Goal: Task Accomplishment & Management: Manage account settings

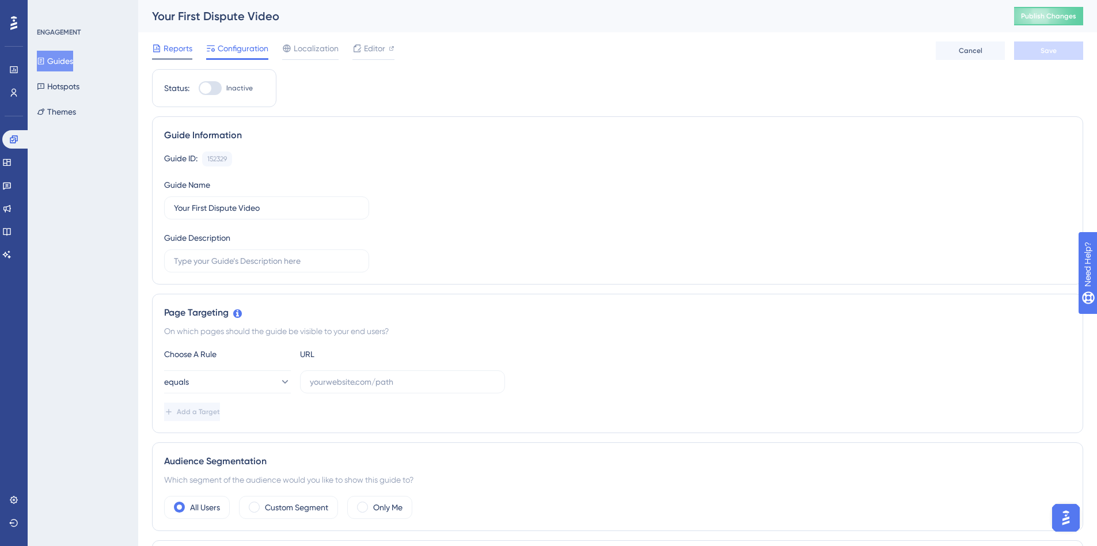
click at [174, 46] on span "Reports" at bounding box center [178, 48] width 29 height 14
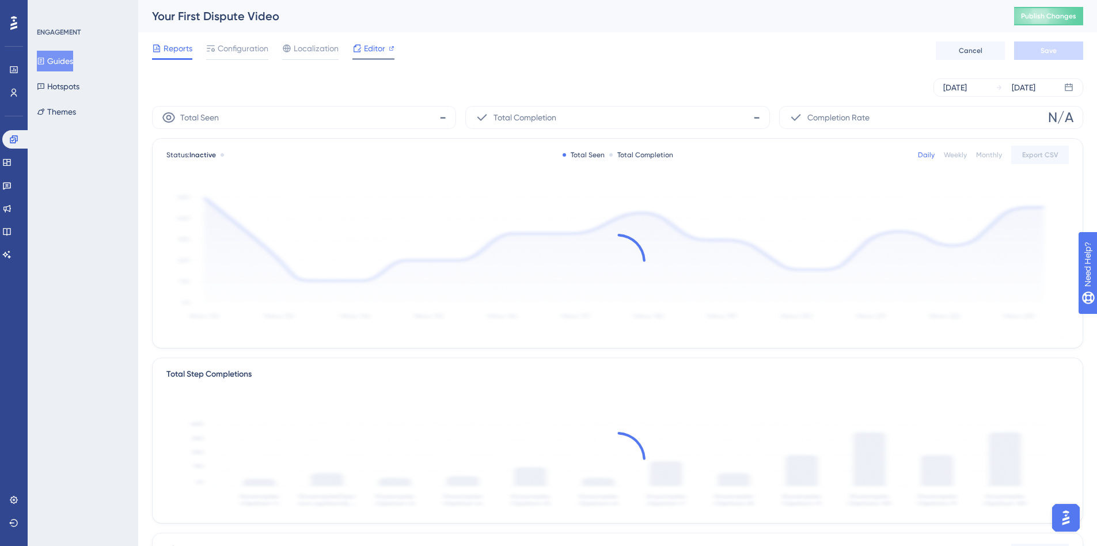
click at [368, 48] on span "Editor" at bounding box center [374, 48] width 21 height 14
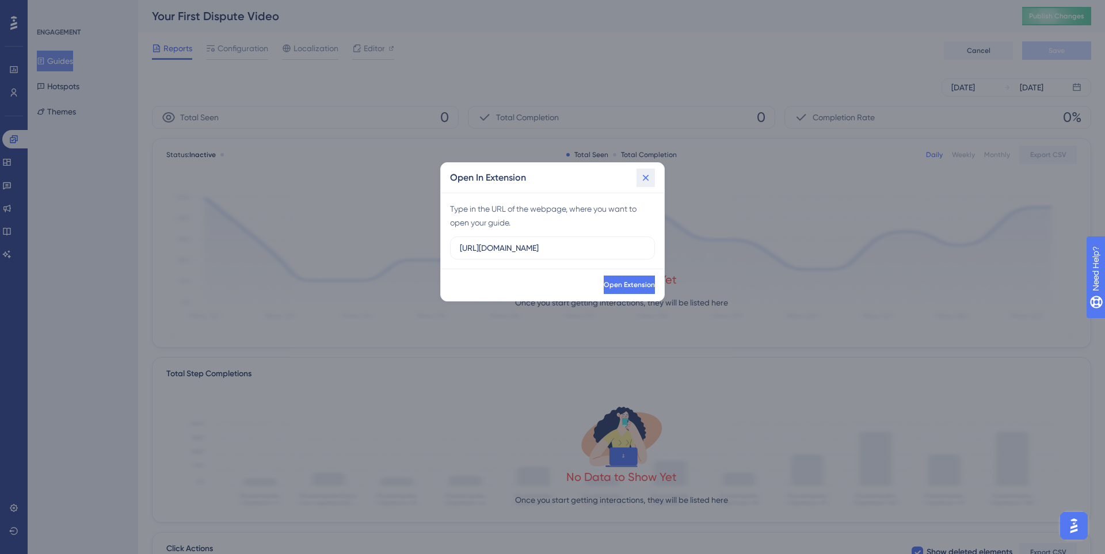
click at [645, 176] on icon at bounding box center [646, 178] width 12 height 12
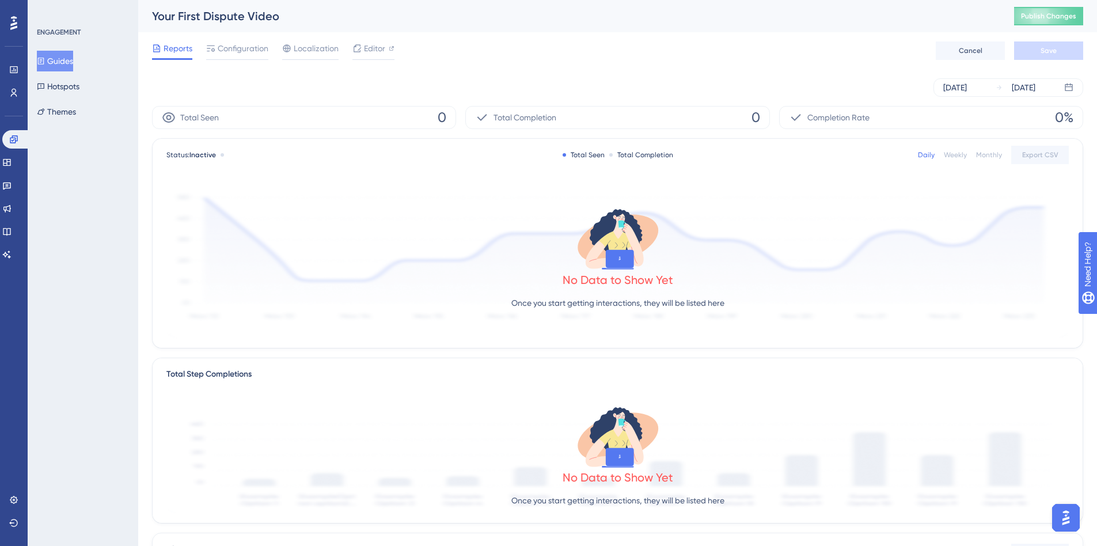
click at [73, 60] on button "Guides" at bounding box center [55, 61] width 36 height 21
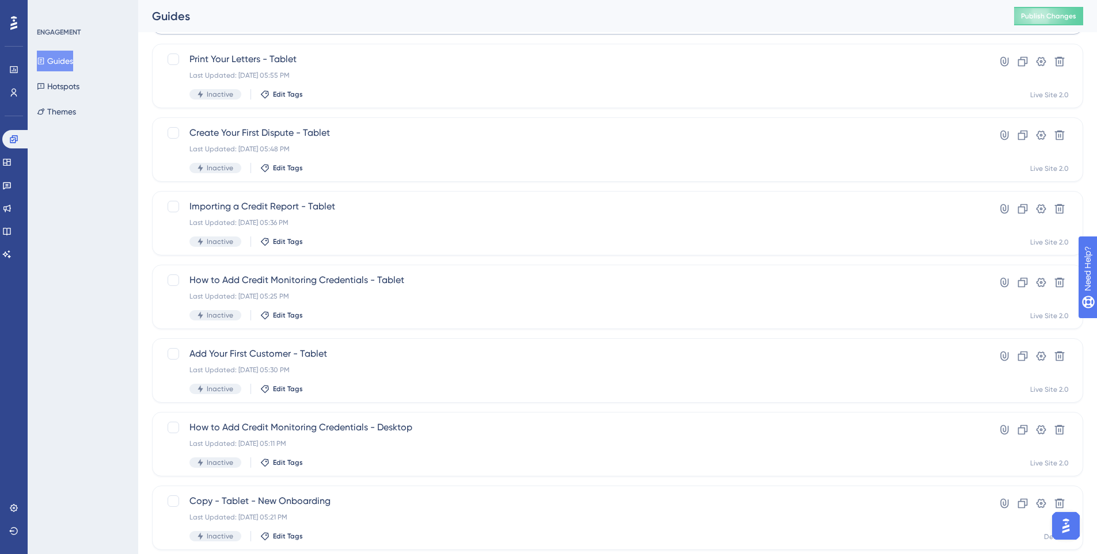
scroll to position [339, 0]
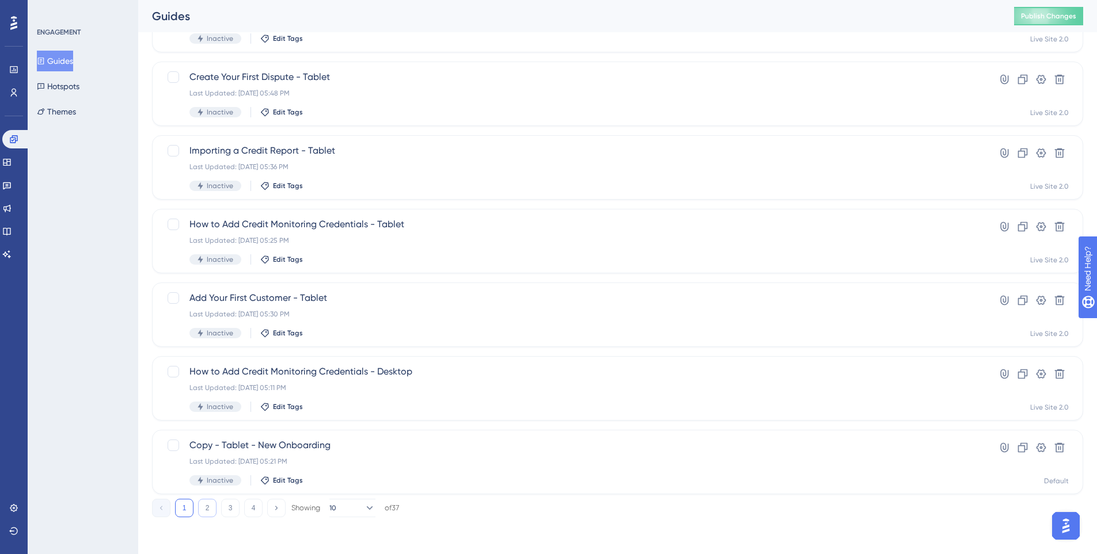
click at [213, 510] on button "2" at bounding box center [207, 508] width 18 height 18
click at [228, 510] on button "3" at bounding box center [230, 508] width 18 height 18
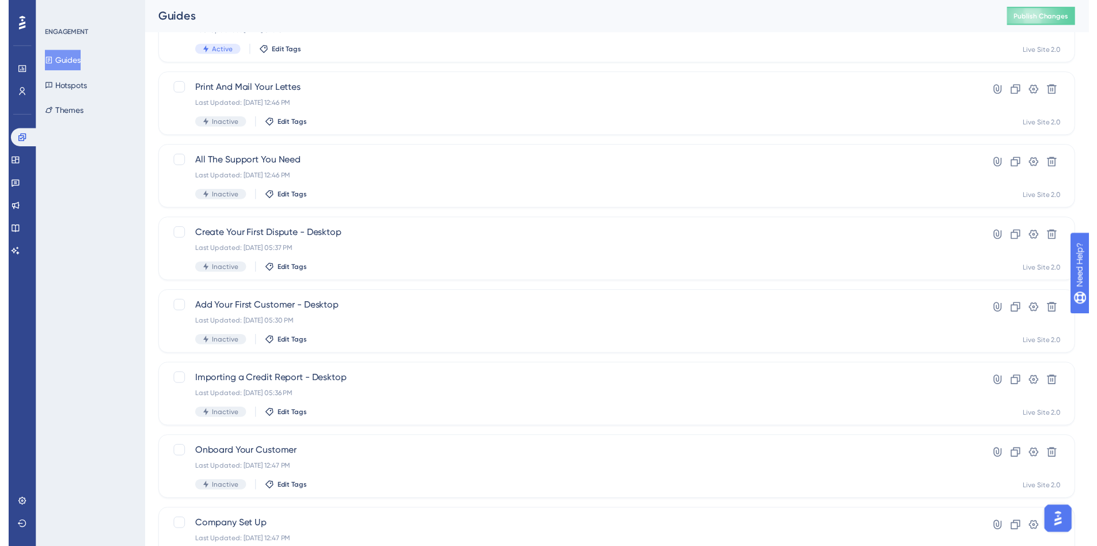
scroll to position [0, 0]
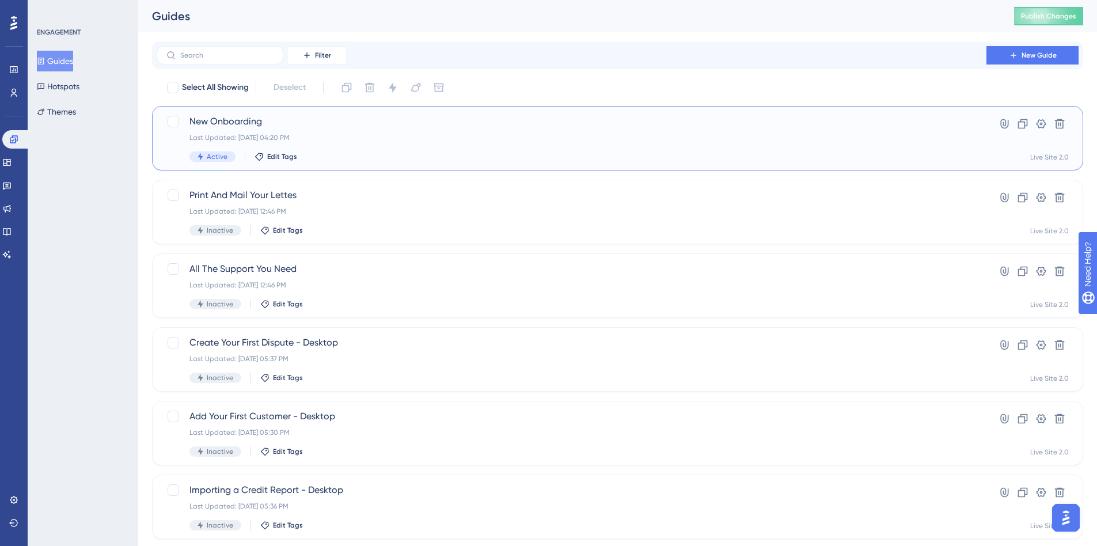
click at [356, 135] on div "Last Updated: [DATE] 04:20 PM" at bounding box center [571, 137] width 764 height 9
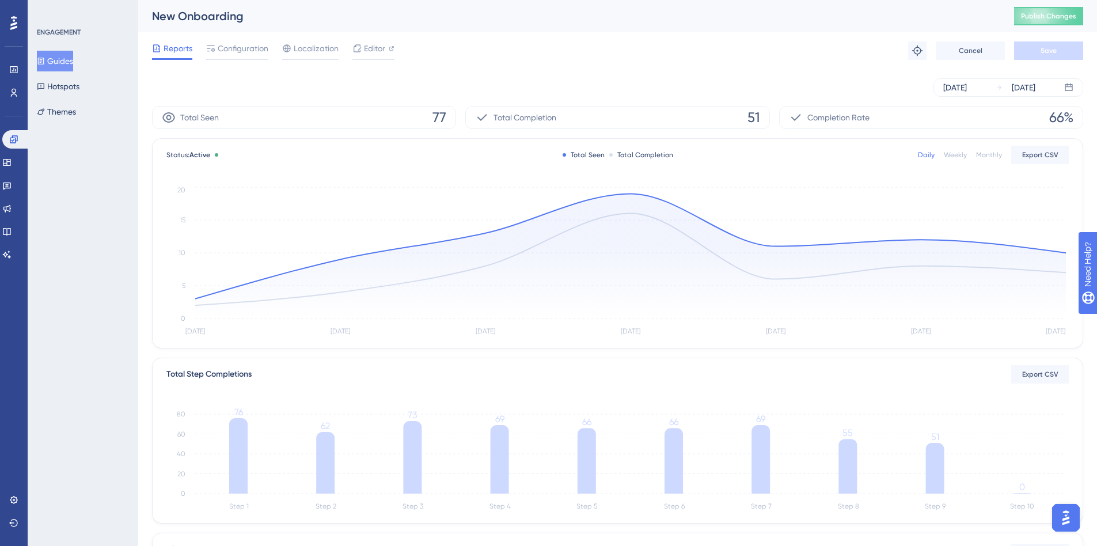
click at [359, 36] on div "Reports Configuration Localization Editor Troubleshoot Cancel Save" at bounding box center [617, 50] width 931 height 37
click at [360, 43] on div at bounding box center [356, 48] width 9 height 14
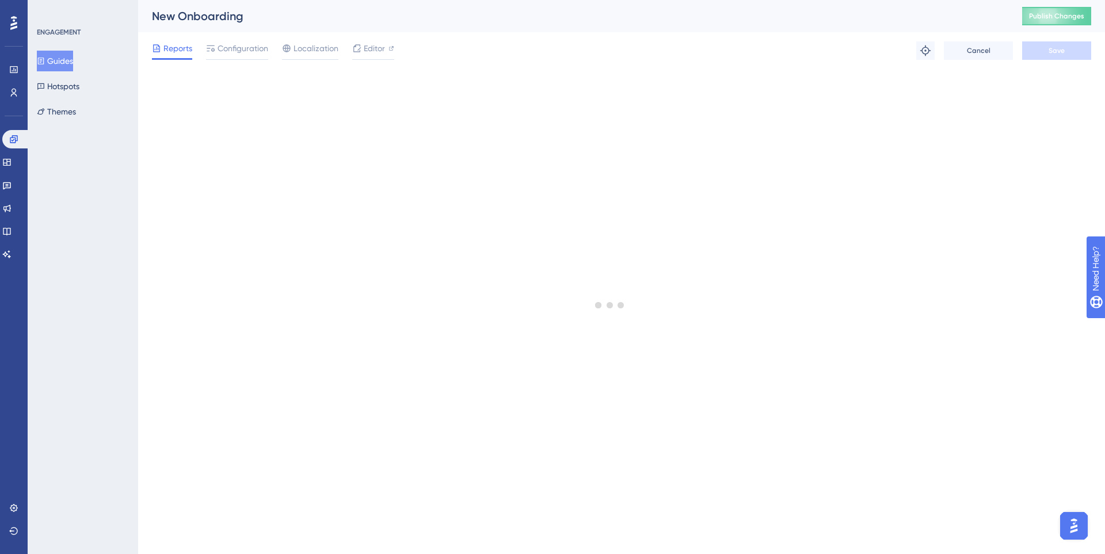
click at [68, 59] on button "Guides" at bounding box center [55, 61] width 36 height 21
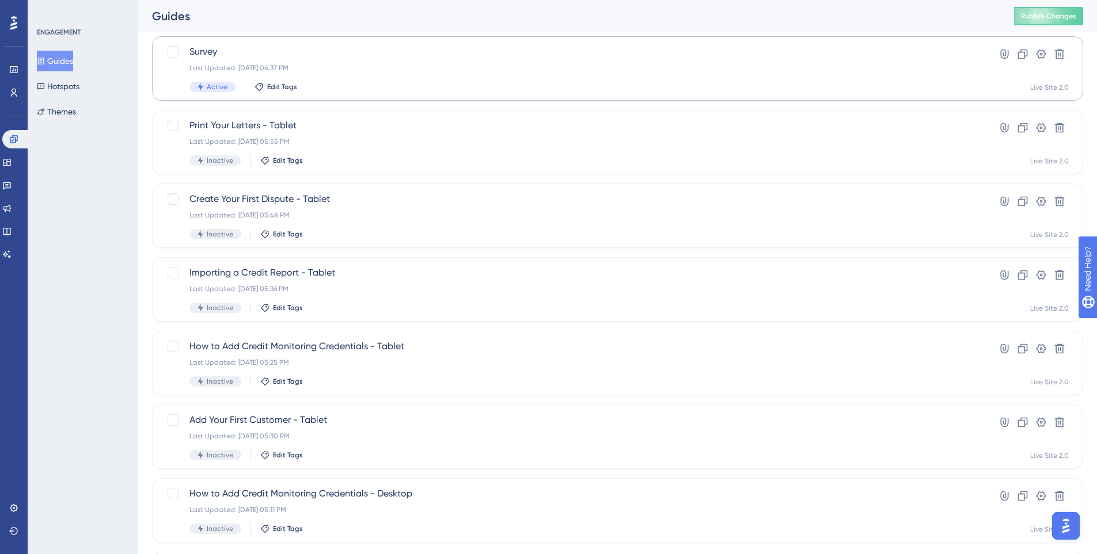
scroll to position [339, 0]
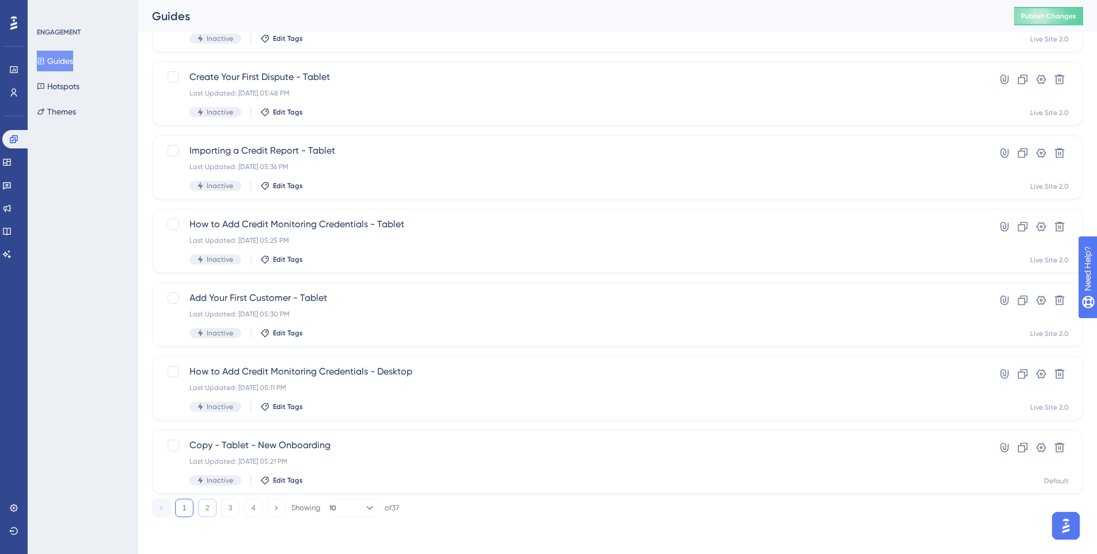
click at [207, 509] on button "2" at bounding box center [207, 508] width 18 height 18
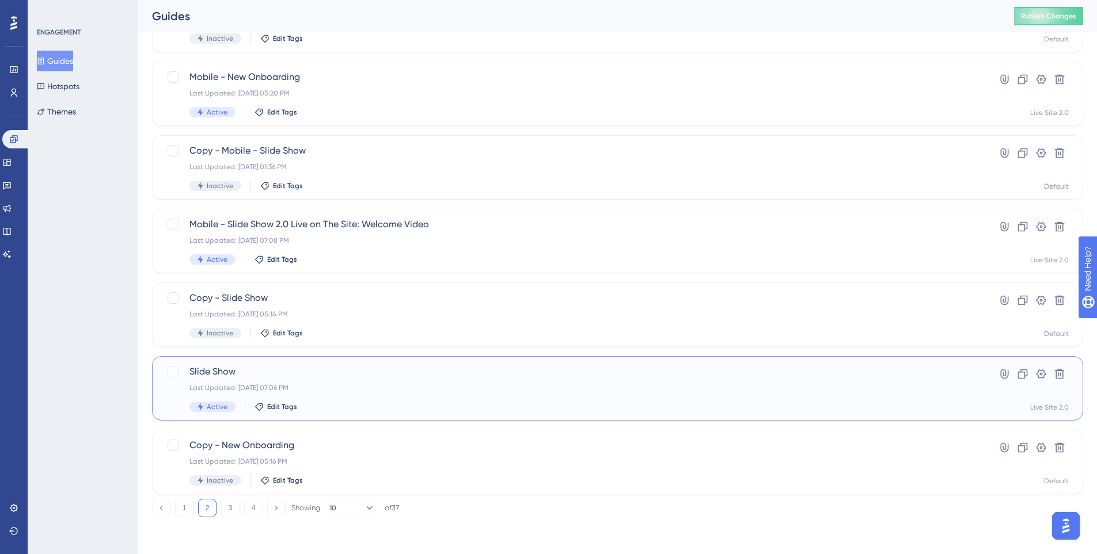
click at [420, 378] on span "Slide Show" at bounding box center [571, 372] width 764 height 14
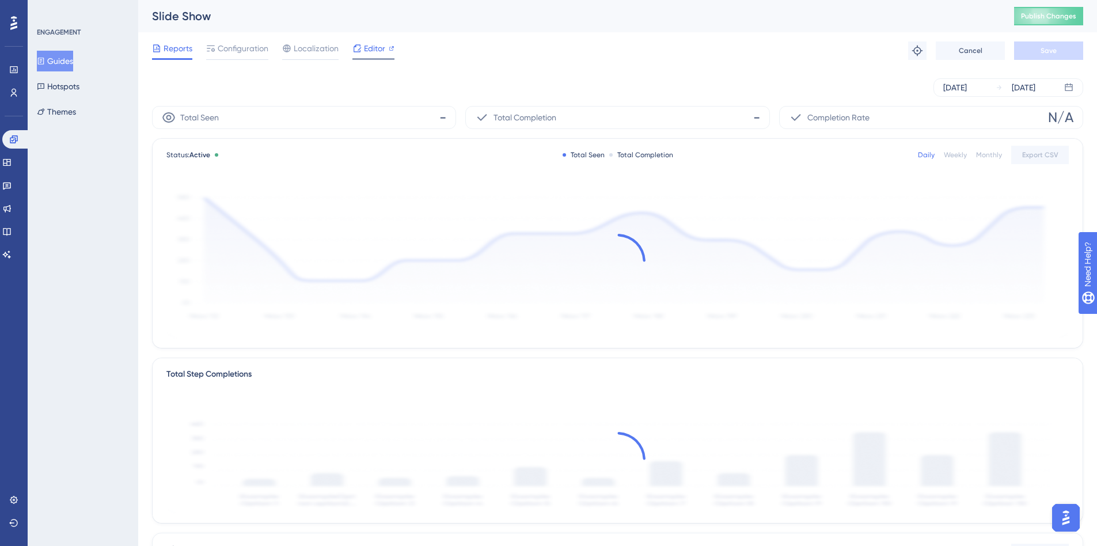
click at [375, 45] on span "Editor" at bounding box center [374, 48] width 21 height 14
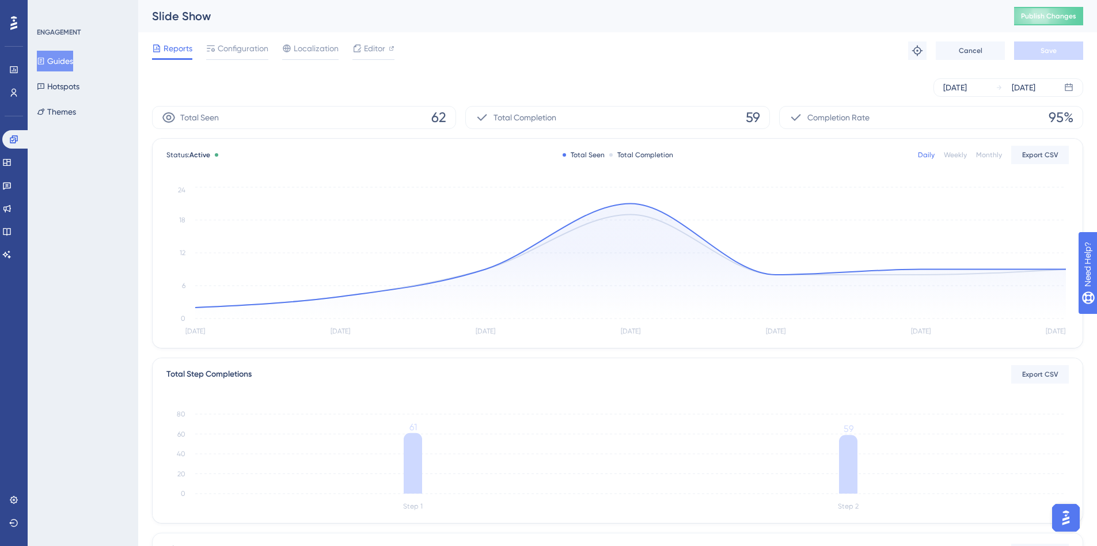
click at [73, 64] on button "Guides" at bounding box center [55, 61] width 36 height 21
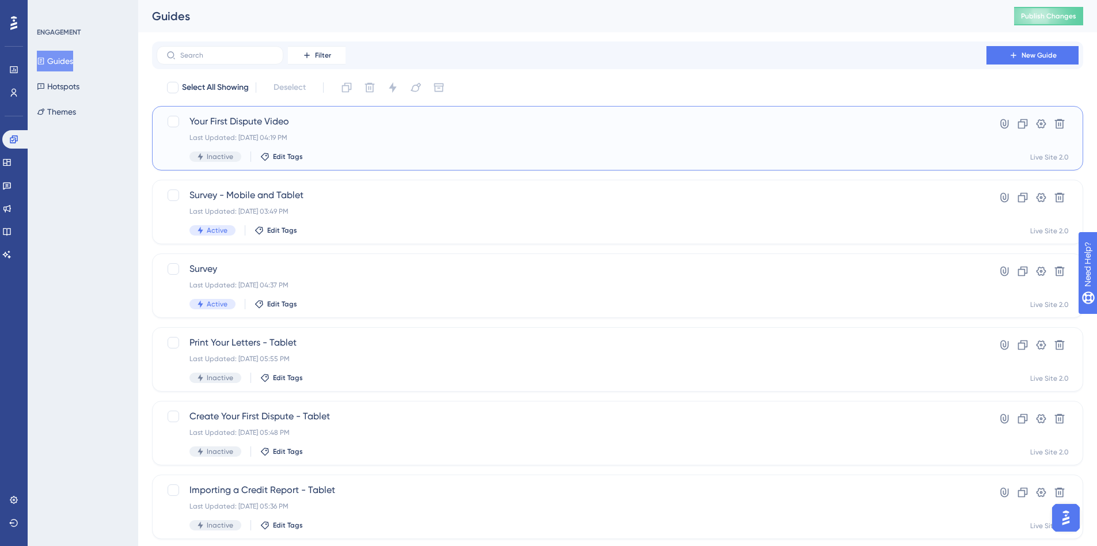
click at [364, 136] on div "Last Updated: [DATE] 04:19 PM" at bounding box center [571, 137] width 764 height 9
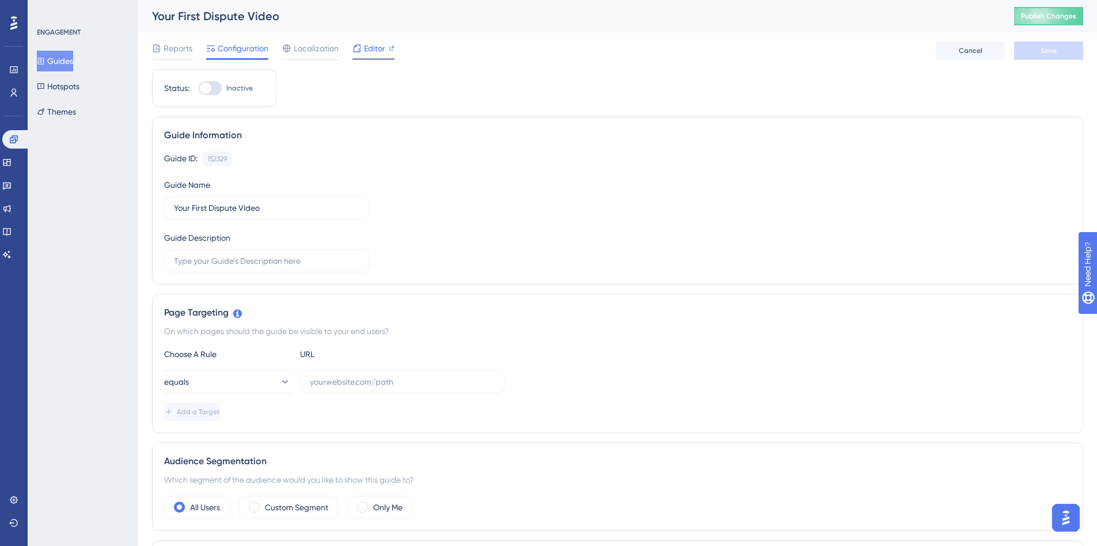
click at [367, 52] on span "Editor" at bounding box center [374, 48] width 21 height 14
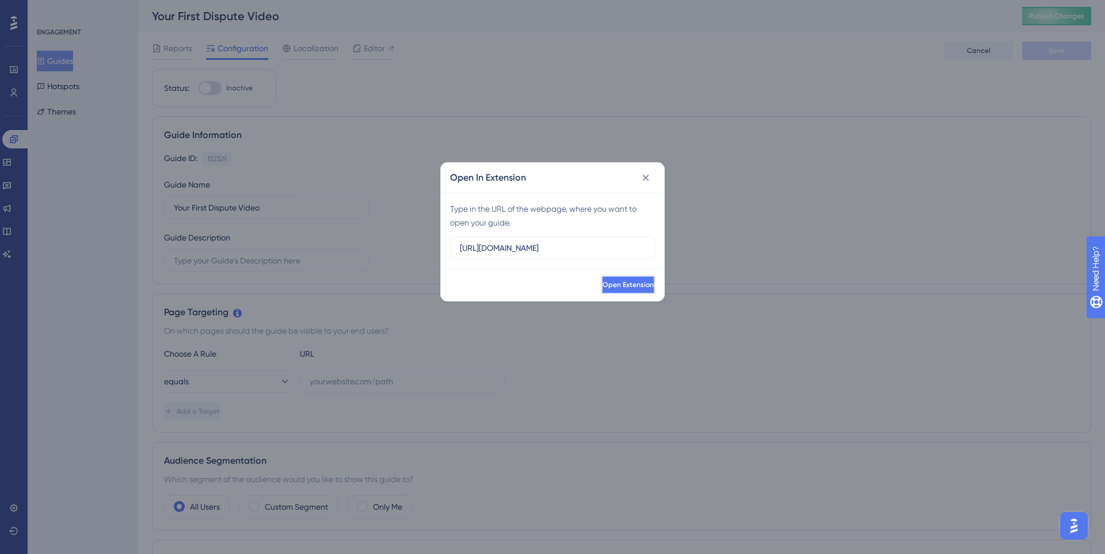
click at [602, 279] on button "Open Extension" at bounding box center [629, 285] width 54 height 18
click at [639, 180] on button at bounding box center [646, 178] width 18 height 18
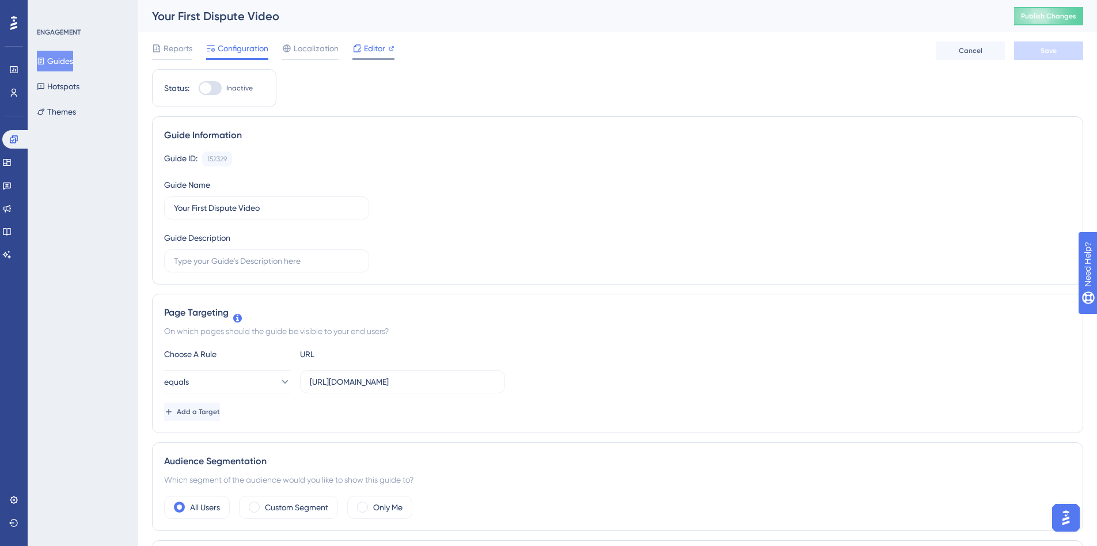
click at [366, 58] on div "Editor" at bounding box center [373, 50] width 42 height 18
click at [211, 92] on div at bounding box center [210, 88] width 23 height 14
click at [199, 89] on input "Inactive" at bounding box center [198, 88] width 1 height 1
checkbox input "true"
click at [1062, 50] on button "Save" at bounding box center [1048, 50] width 69 height 18
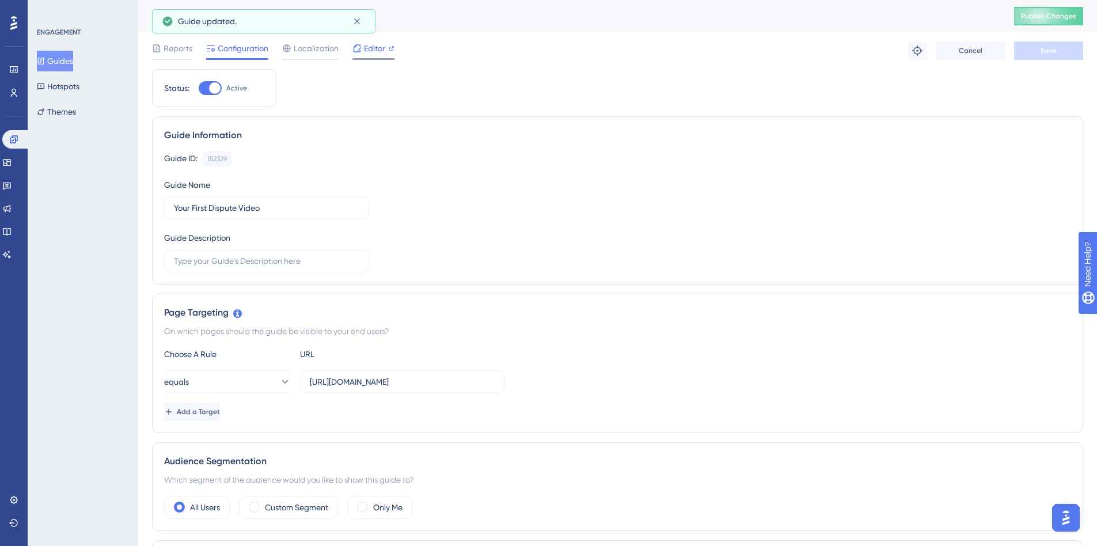
click at [368, 43] on span "Editor" at bounding box center [374, 48] width 21 height 14
click at [66, 60] on button "Guides" at bounding box center [55, 61] width 36 height 21
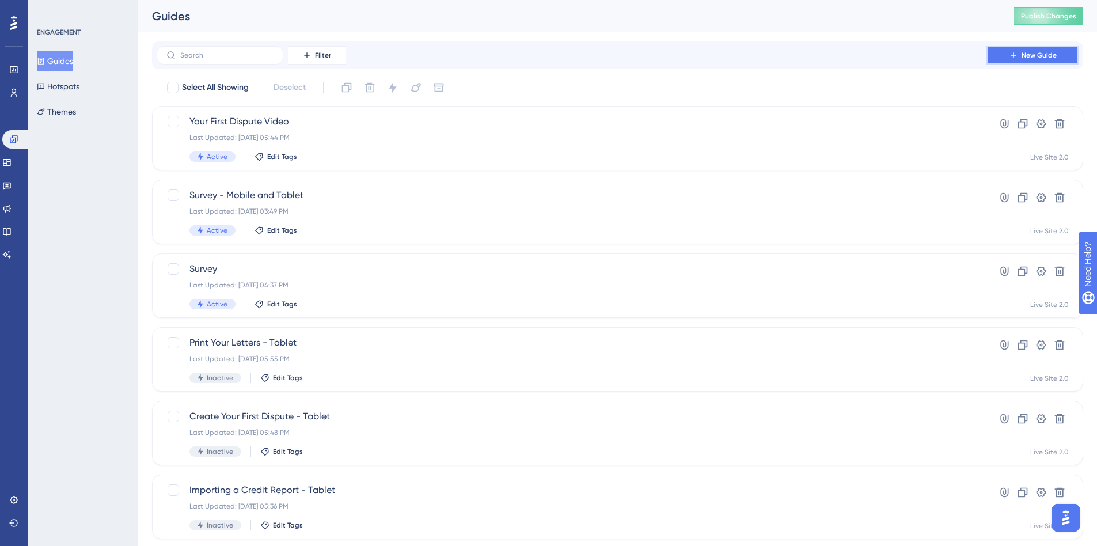
click at [1012, 51] on icon at bounding box center [1013, 55] width 9 height 9
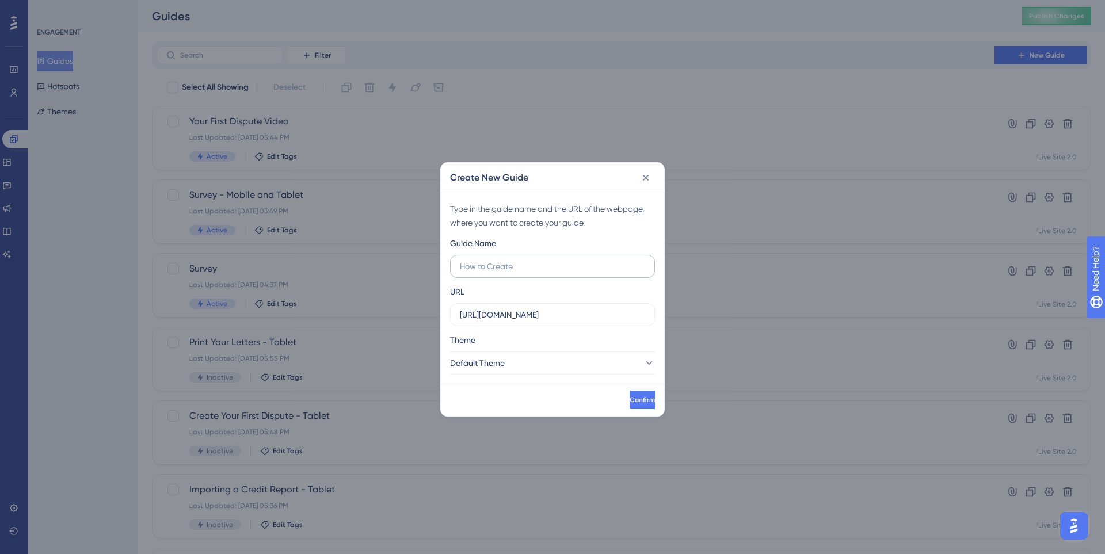
click at [545, 260] on input "text" at bounding box center [552, 266] width 185 height 13
type input "Full Walkthrough"
click at [628, 400] on button "Confirm" at bounding box center [642, 400] width 28 height 18
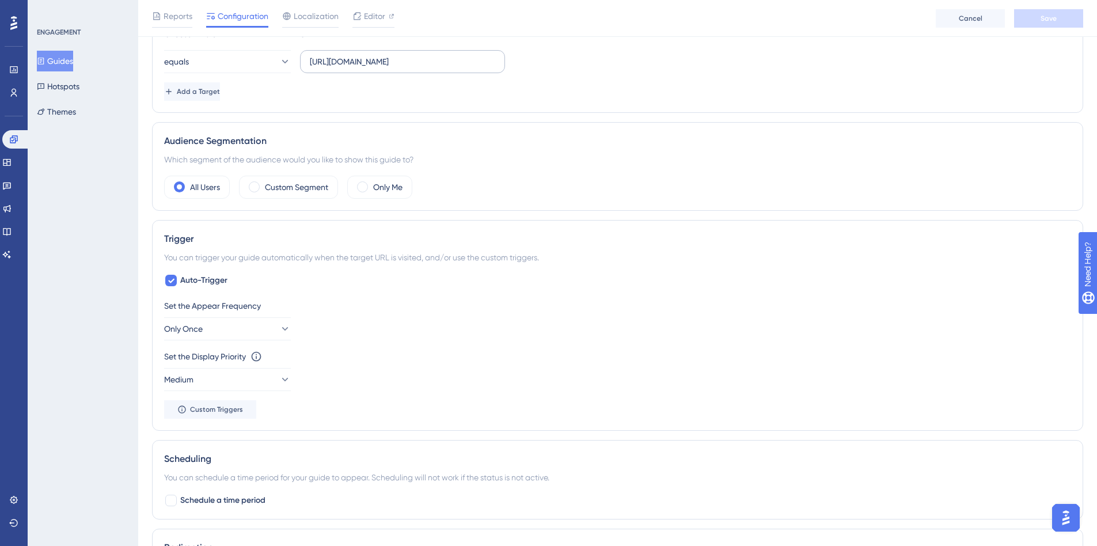
scroll to position [345, 0]
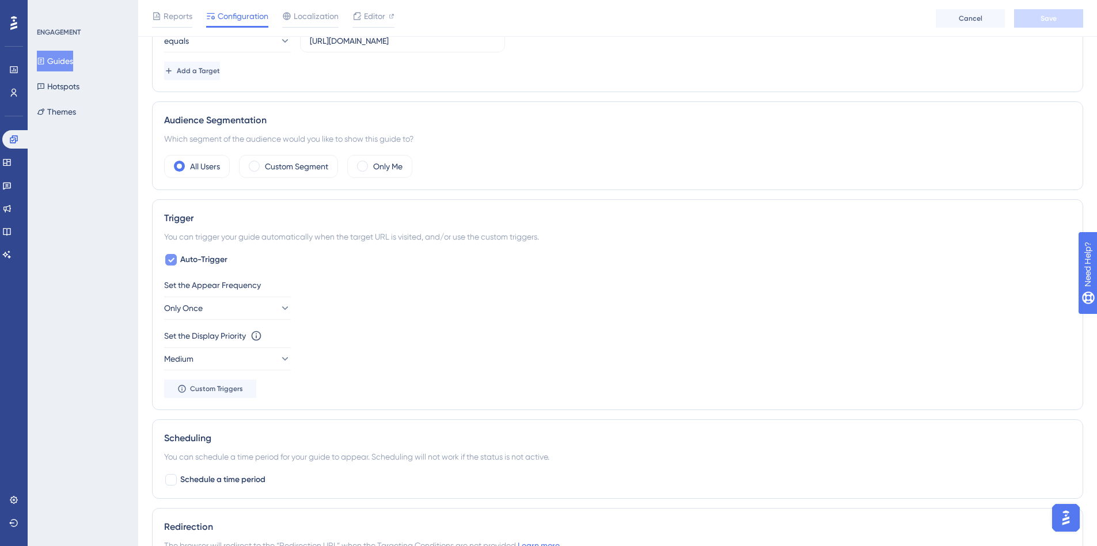
click at [177, 261] on div at bounding box center [171, 260] width 14 height 14
checkbox input "false"
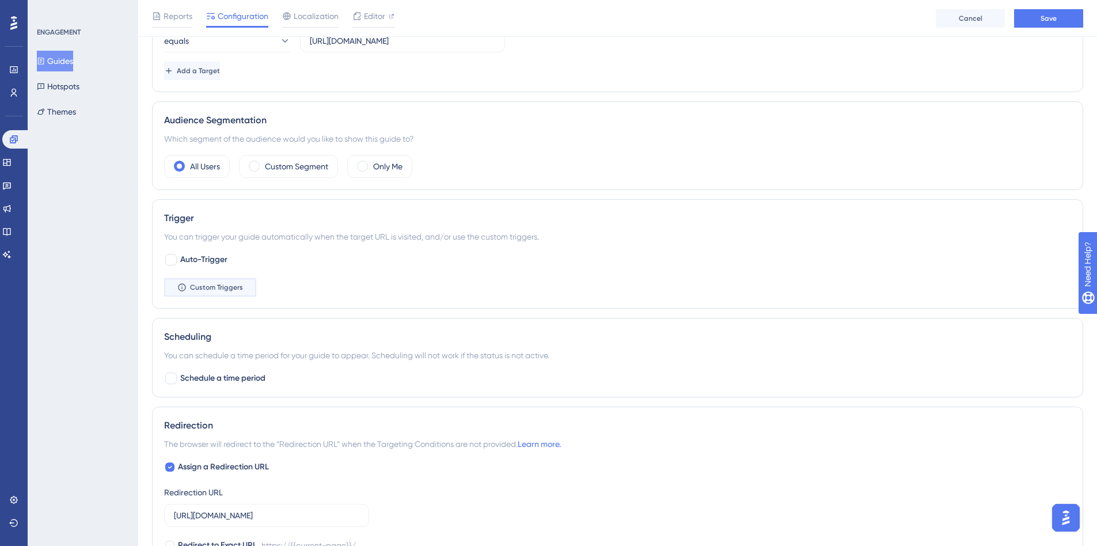
click at [221, 287] on span "Custom Triggers" at bounding box center [216, 287] width 53 height 9
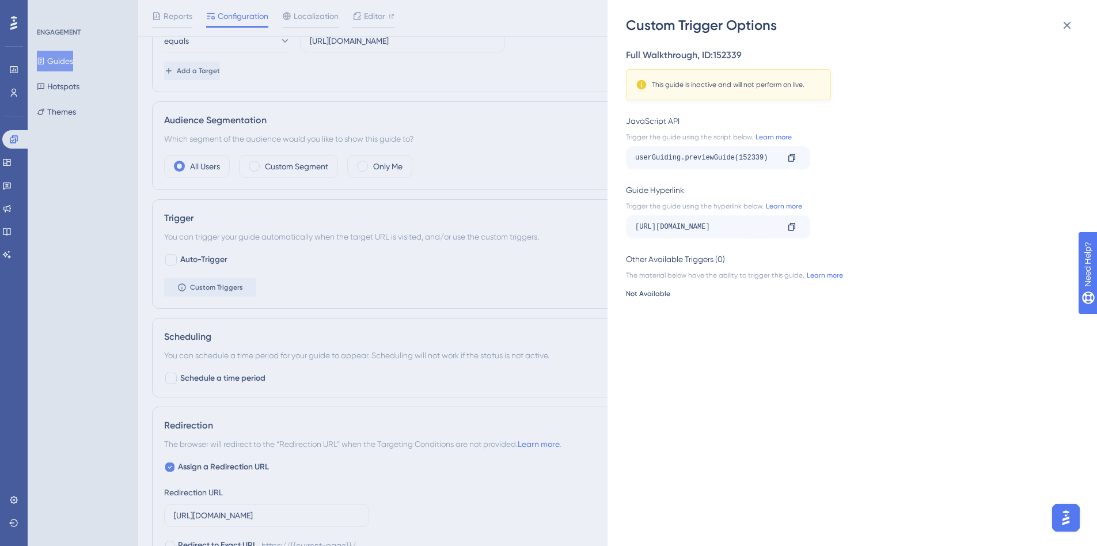
click at [512, 272] on div "Custom Trigger Options Full Walkthrough , ID: 152339 This guide is inactive and…" at bounding box center [548, 273] width 1097 height 546
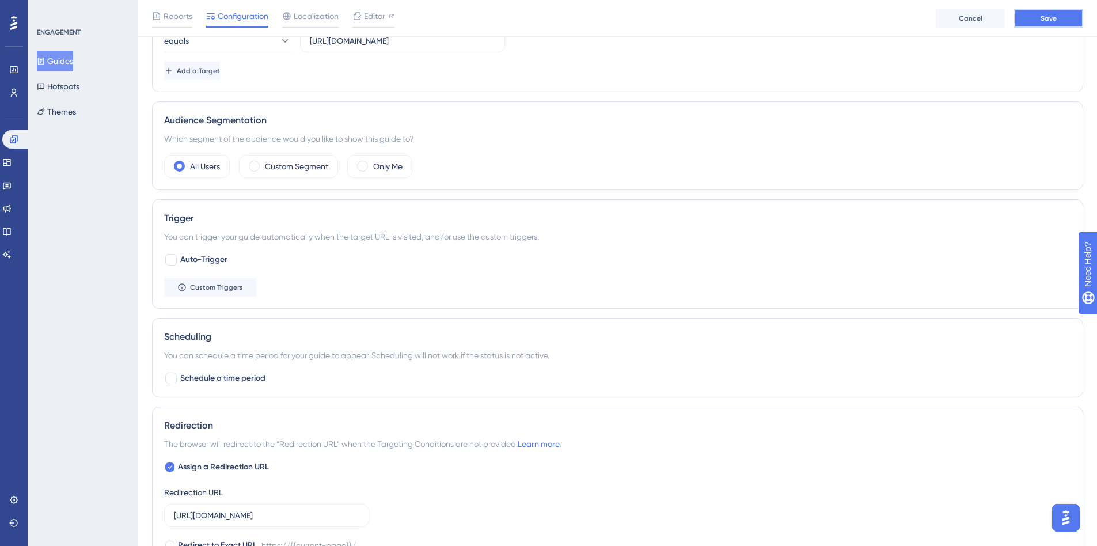
click at [1045, 25] on button "Save" at bounding box center [1048, 18] width 69 height 18
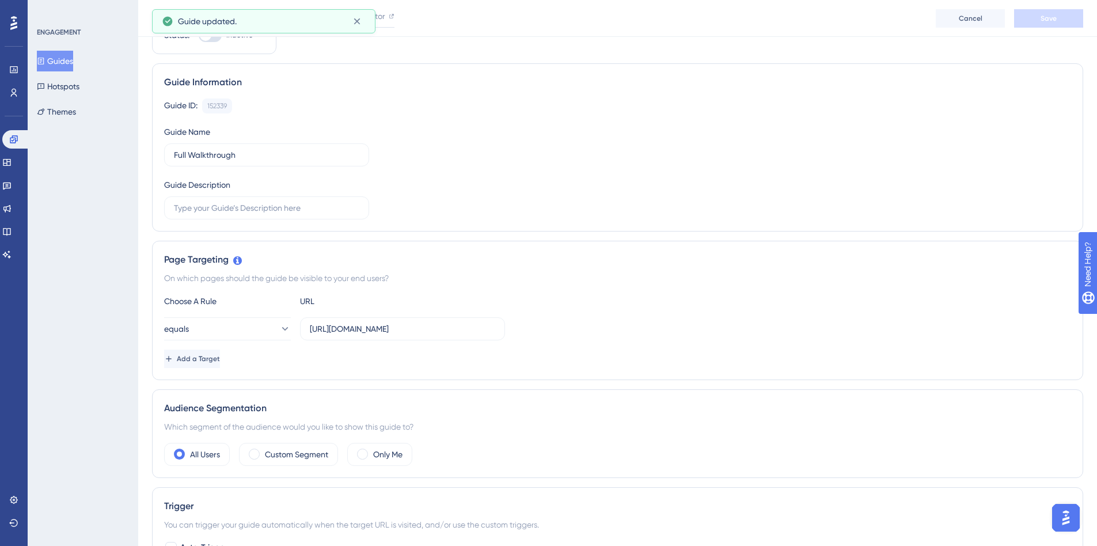
scroll to position [0, 0]
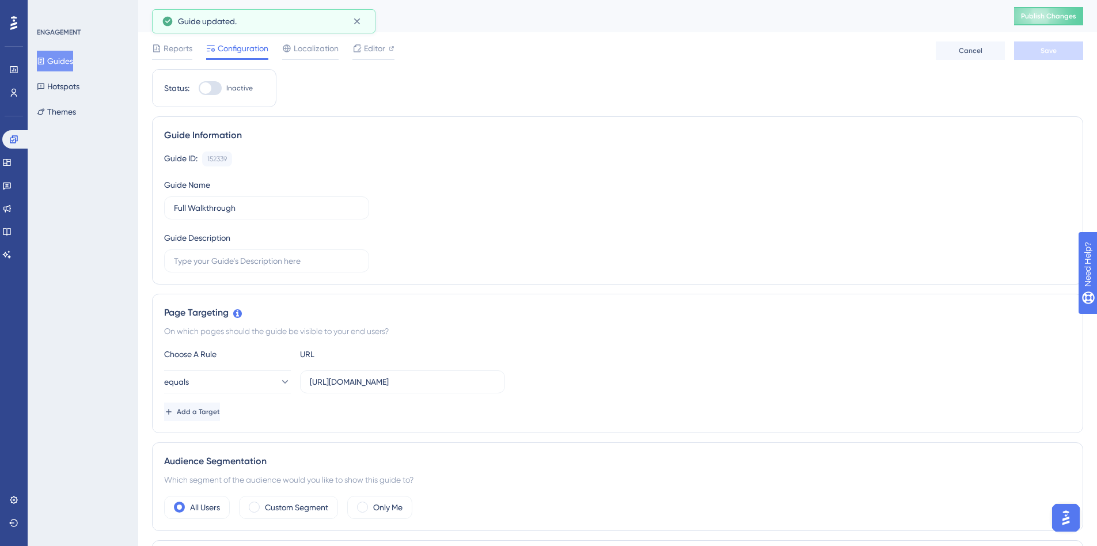
click at [203, 83] on div at bounding box center [206, 88] width 12 height 12
click at [199, 88] on input "Inactive" at bounding box center [198, 88] width 1 height 1
checkbox input "true"
drag, startPoint x: 518, startPoint y: 109, endPoint x: 789, endPoint y: 111, distance: 271.2
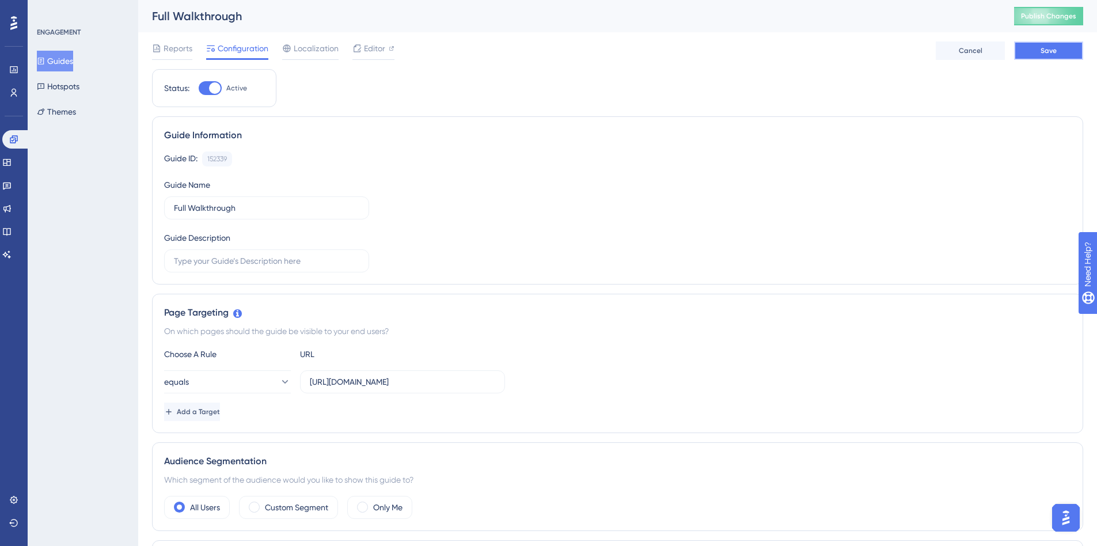
click at [1058, 55] on button "Save" at bounding box center [1048, 50] width 69 height 18
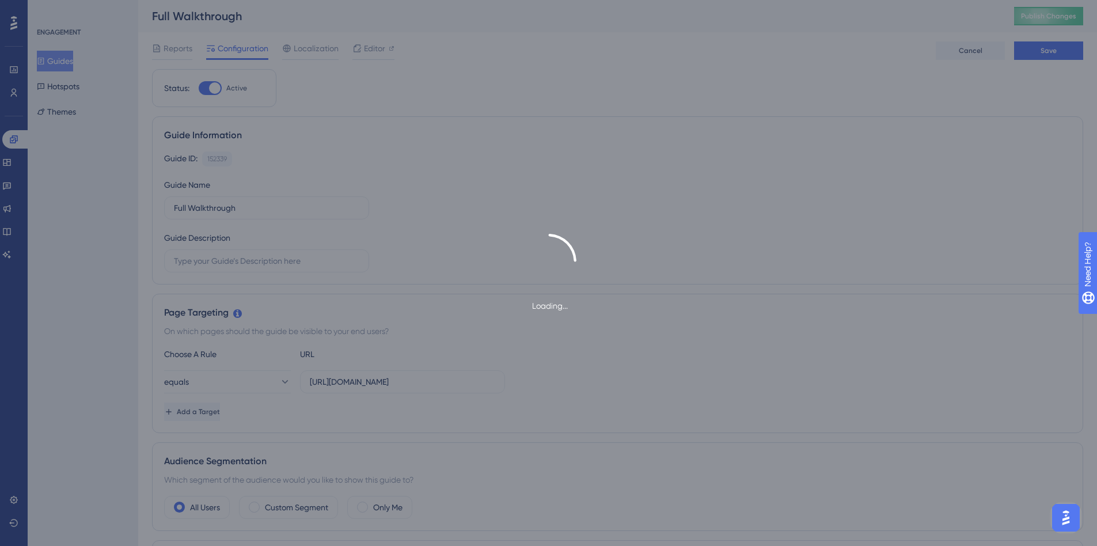
drag, startPoint x: 915, startPoint y: 168, endPoint x: 753, endPoint y: 170, distance: 161.8
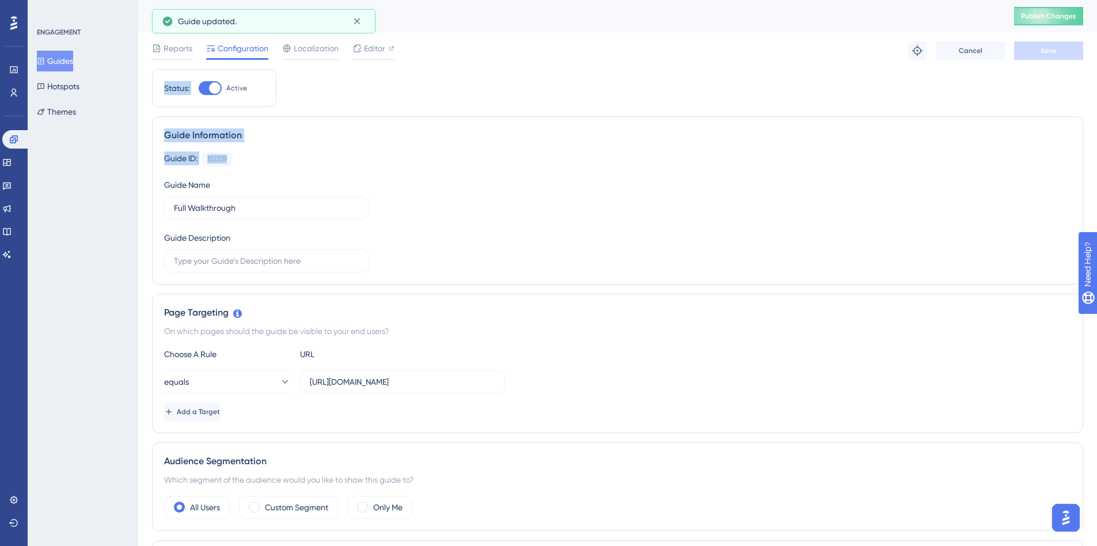
click at [52, 63] on button "Guides" at bounding box center [55, 61] width 36 height 21
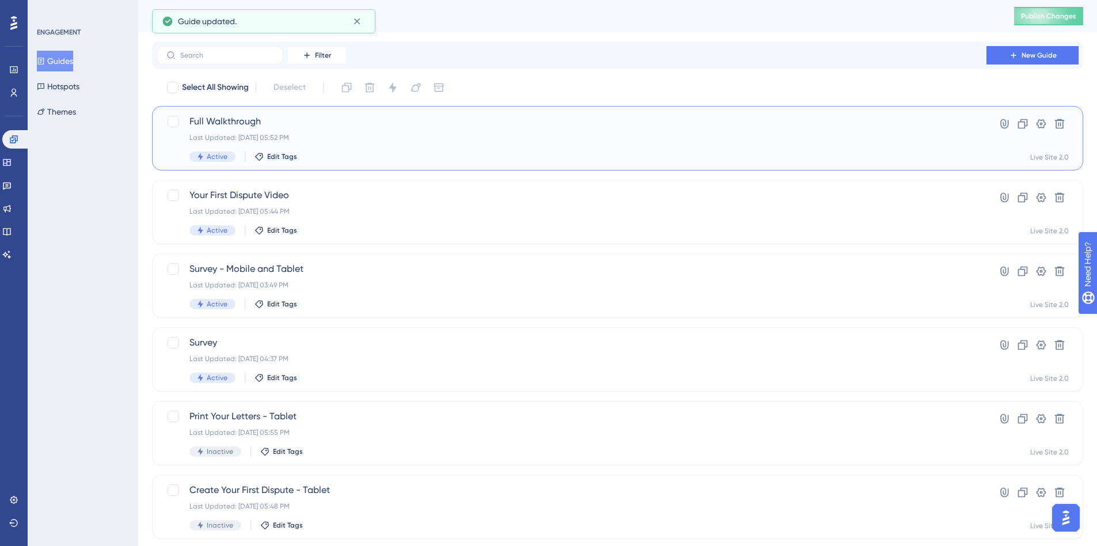
click at [422, 135] on div "Last Updated: [DATE] 05:52 PM" at bounding box center [571, 137] width 764 height 9
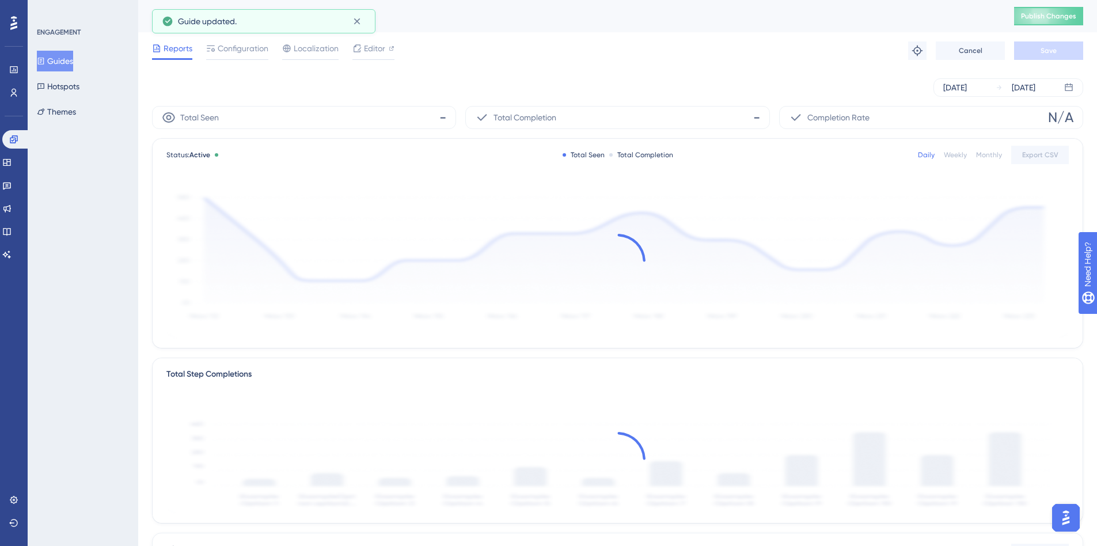
click at [233, 40] on div "Reports Configuration Localization Editor Troubleshoot Cancel Save" at bounding box center [617, 50] width 931 height 37
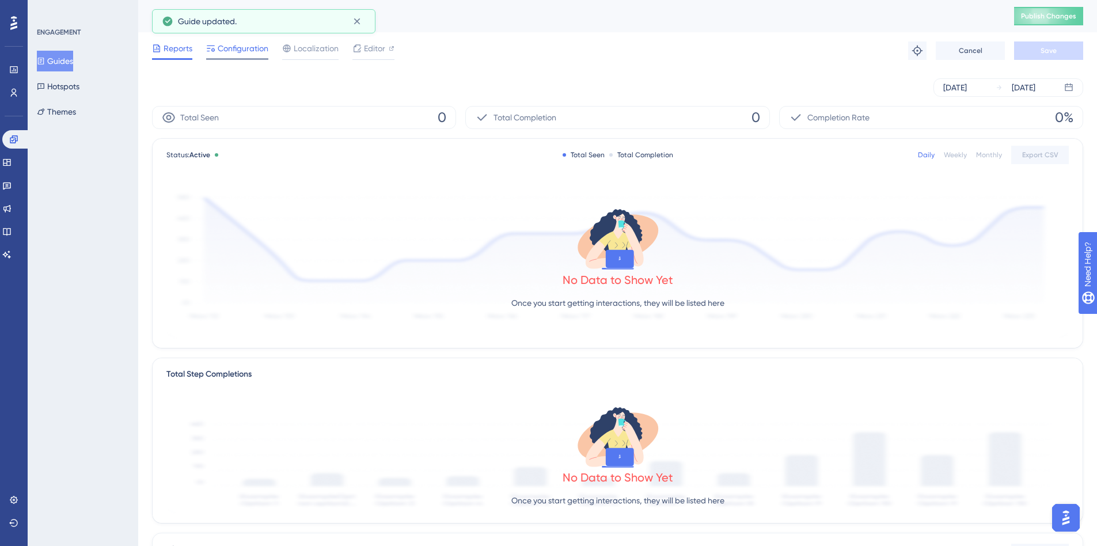
click at [233, 48] on span "Configuration" at bounding box center [243, 48] width 51 height 14
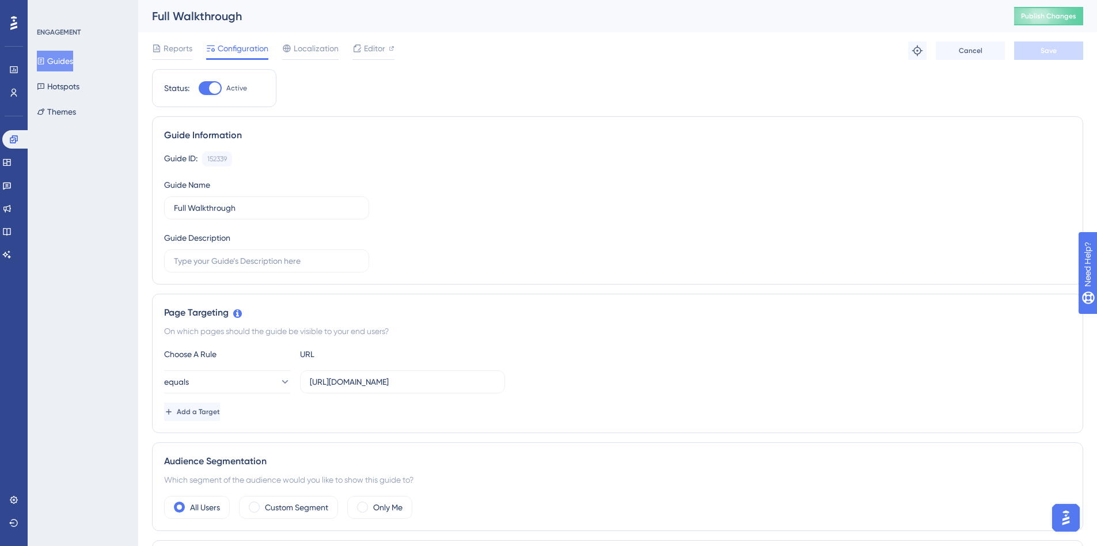
click at [55, 58] on button "Guides" at bounding box center [55, 61] width 36 height 21
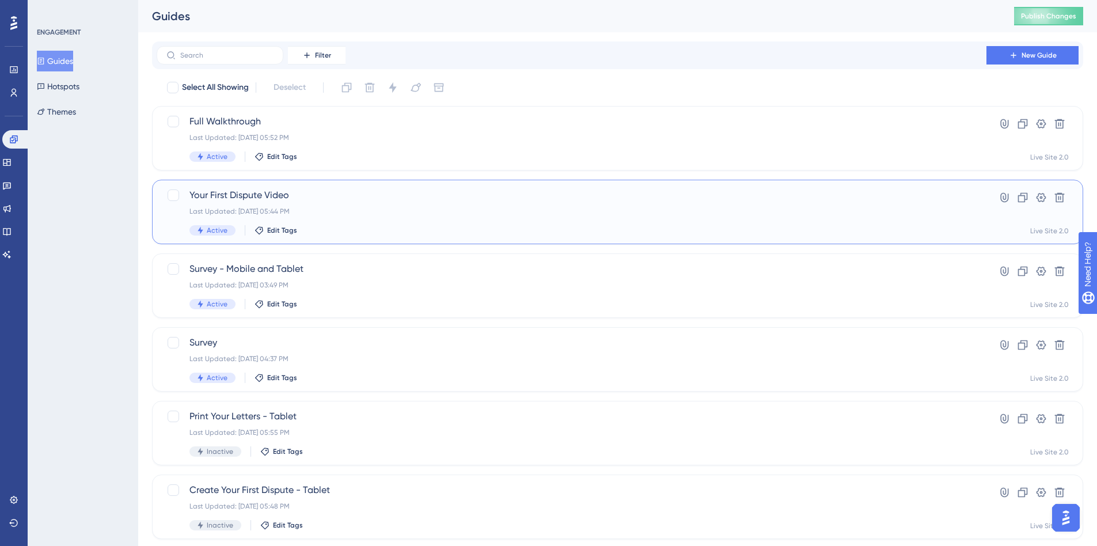
click at [351, 201] on span "Your First Dispute Video" at bounding box center [571, 195] width 764 height 14
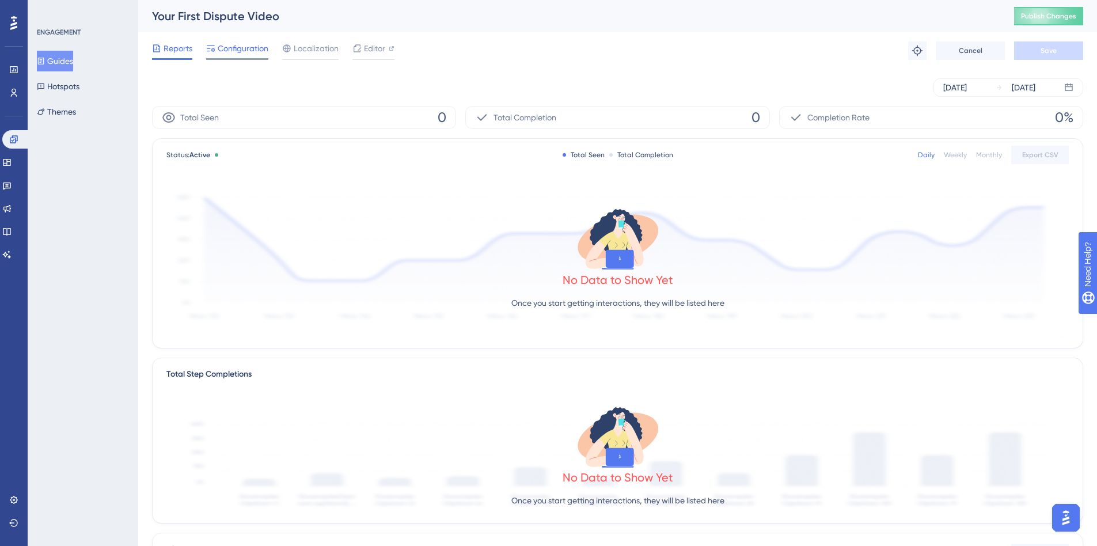
click at [245, 58] on div "Configuration" at bounding box center [237, 50] width 62 height 18
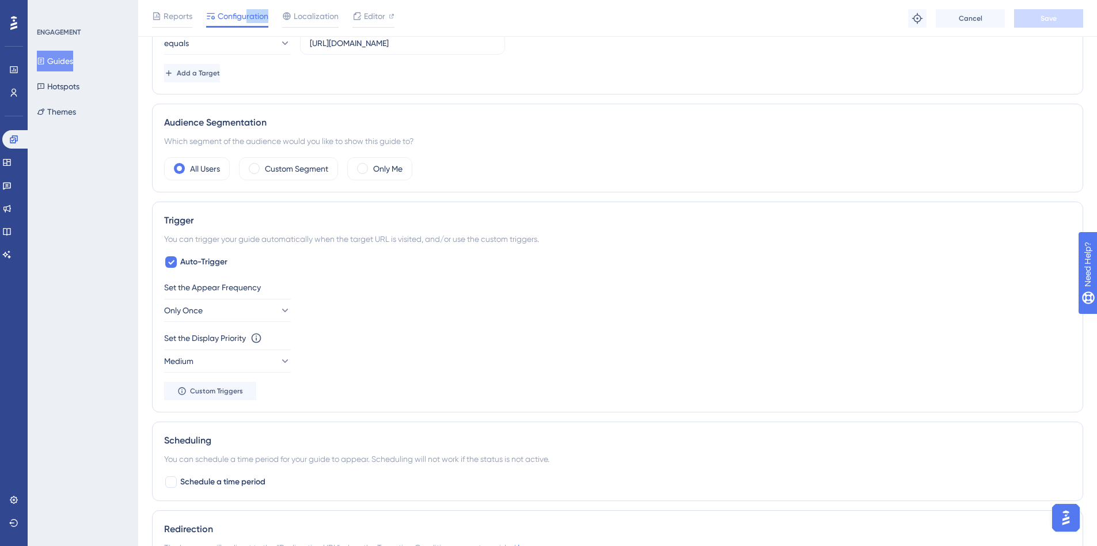
scroll to position [345, 0]
click at [169, 256] on icon at bounding box center [171, 259] width 7 height 9
checkbox input "false"
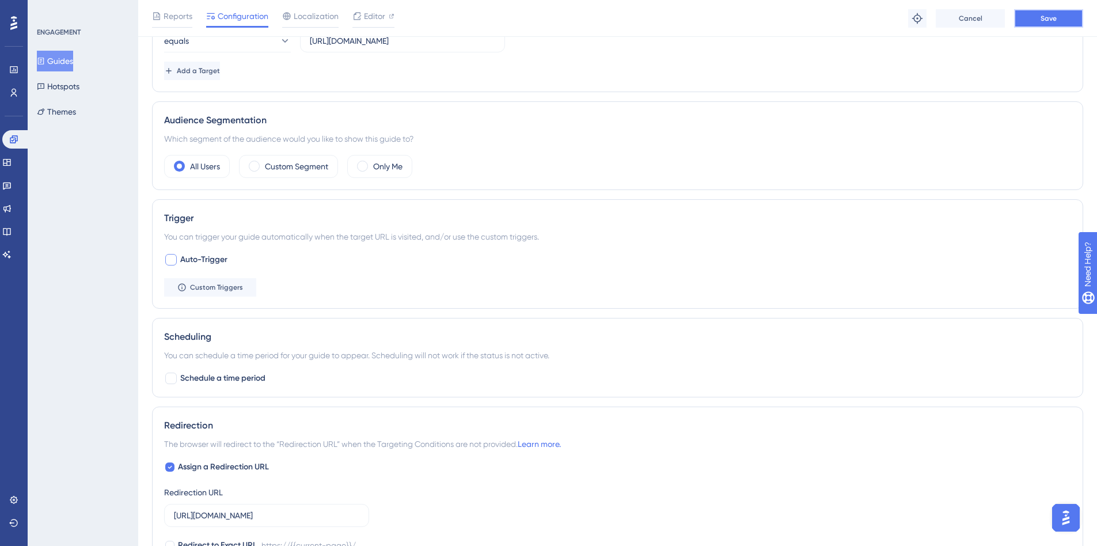
click at [1061, 19] on button "Save" at bounding box center [1048, 18] width 69 height 18
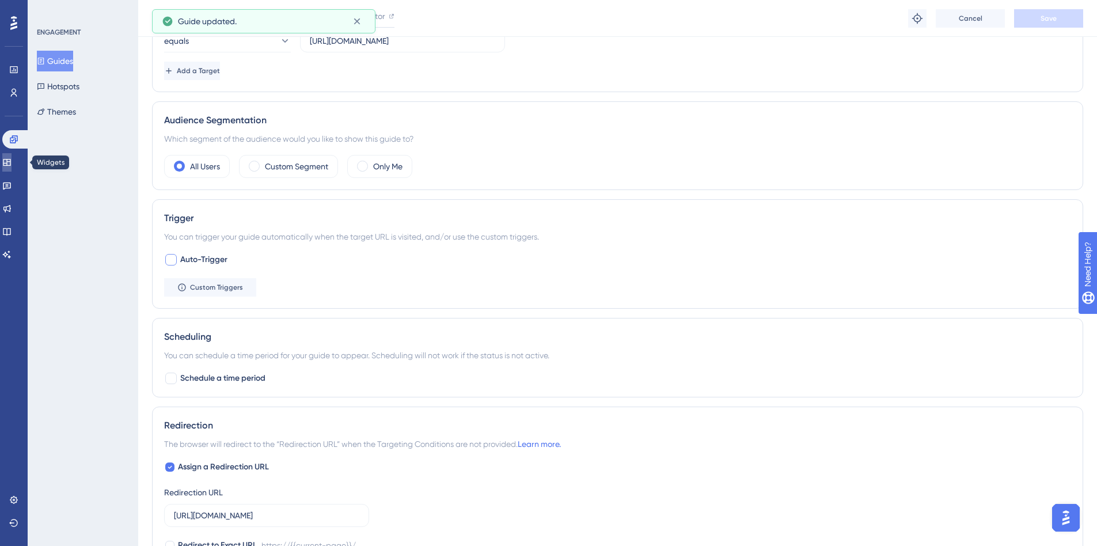
click at [10, 162] on icon at bounding box center [6, 162] width 7 height 7
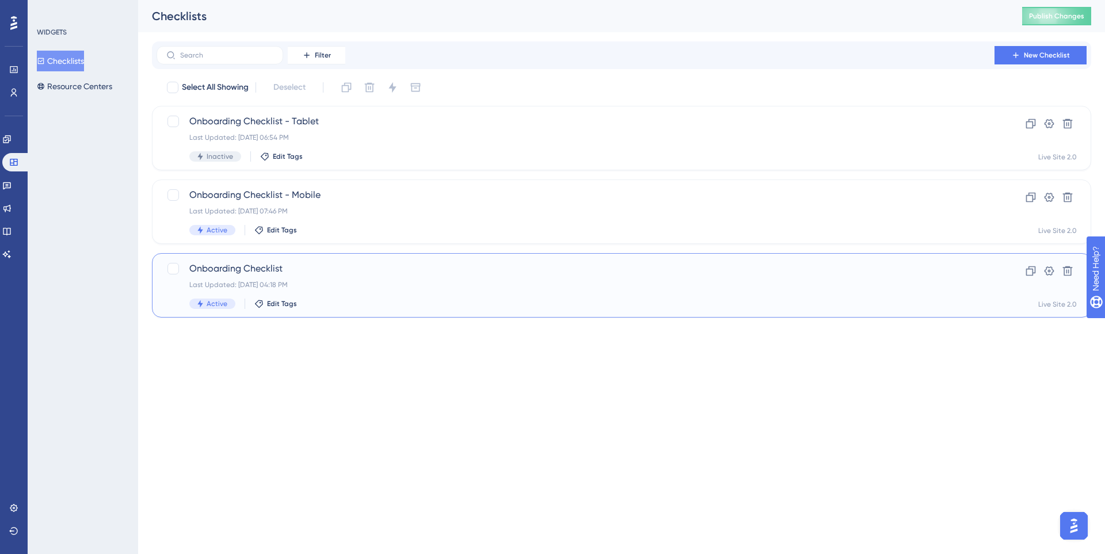
click at [439, 272] on span "Onboarding Checklist" at bounding box center [575, 269] width 773 height 14
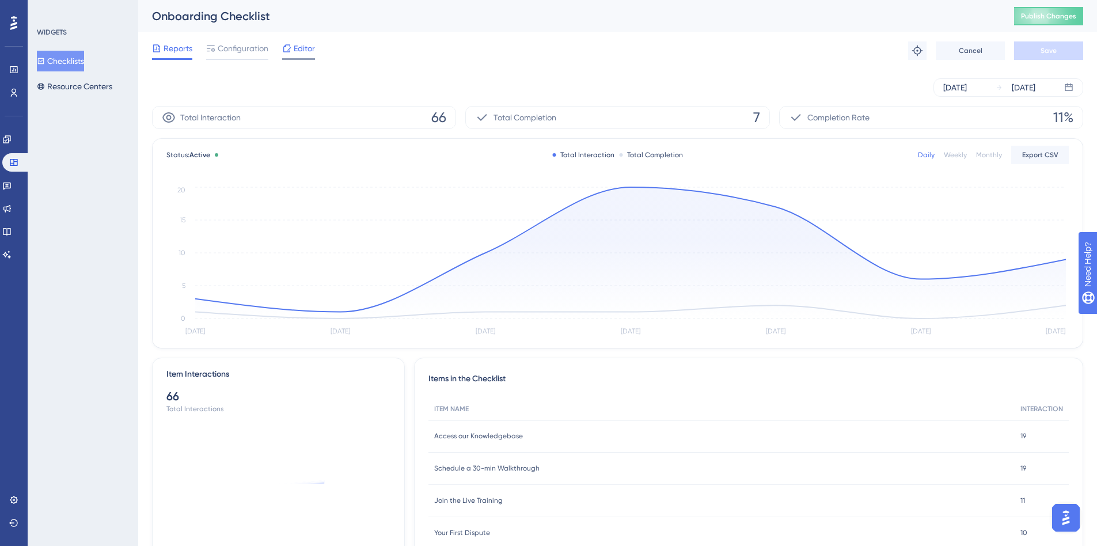
click at [298, 54] on span "Editor" at bounding box center [304, 48] width 21 height 14
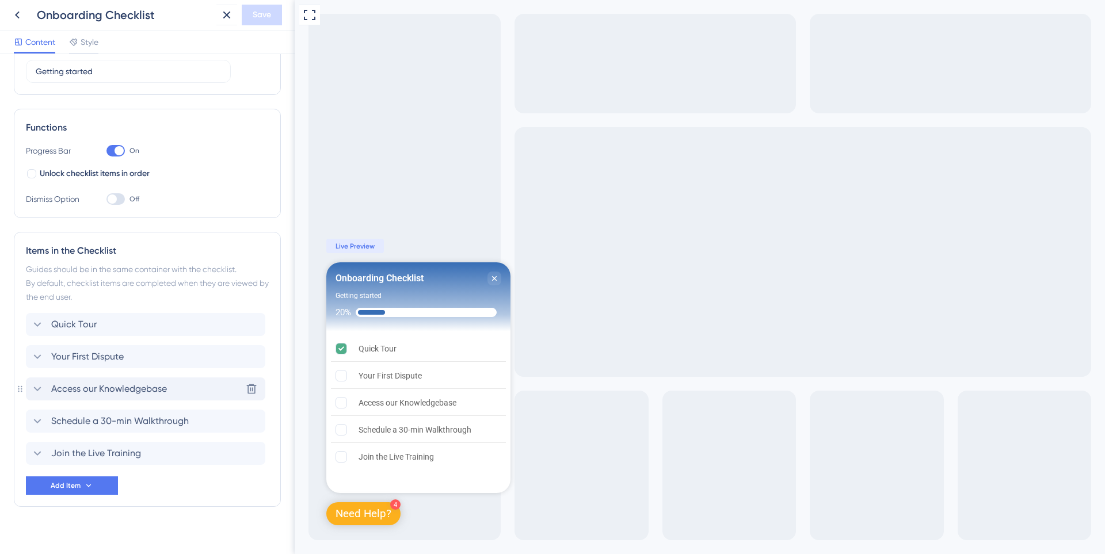
scroll to position [115, 0]
drag, startPoint x: 193, startPoint y: 362, endPoint x: 36, endPoint y: 372, distance: 158.1
click at [193, 362] on div "Your First Dispute Delete" at bounding box center [146, 356] width 240 height 23
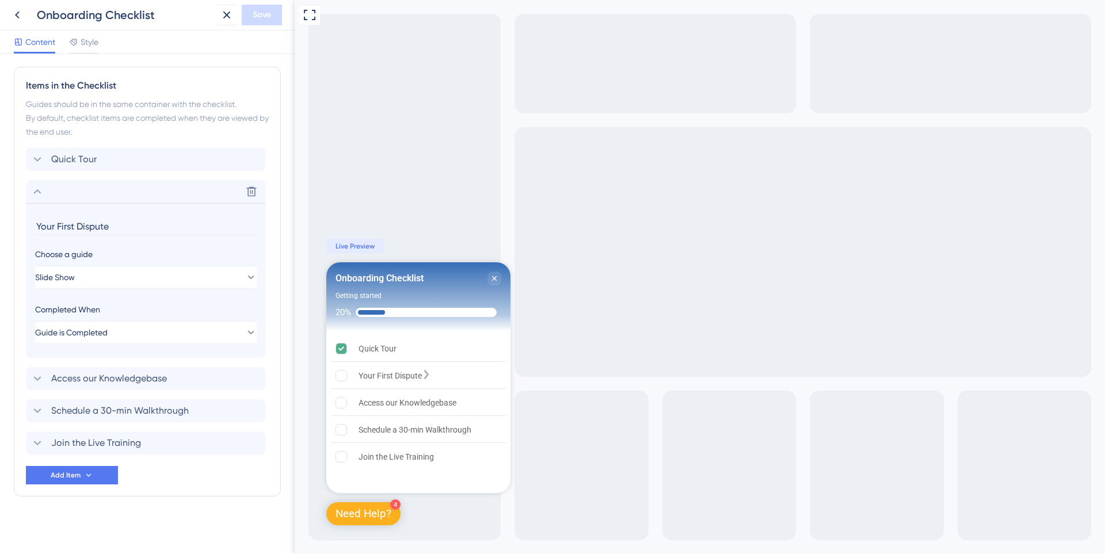
scroll to position [282, 0]
click at [211, 273] on button "Slide Show" at bounding box center [146, 275] width 222 height 23
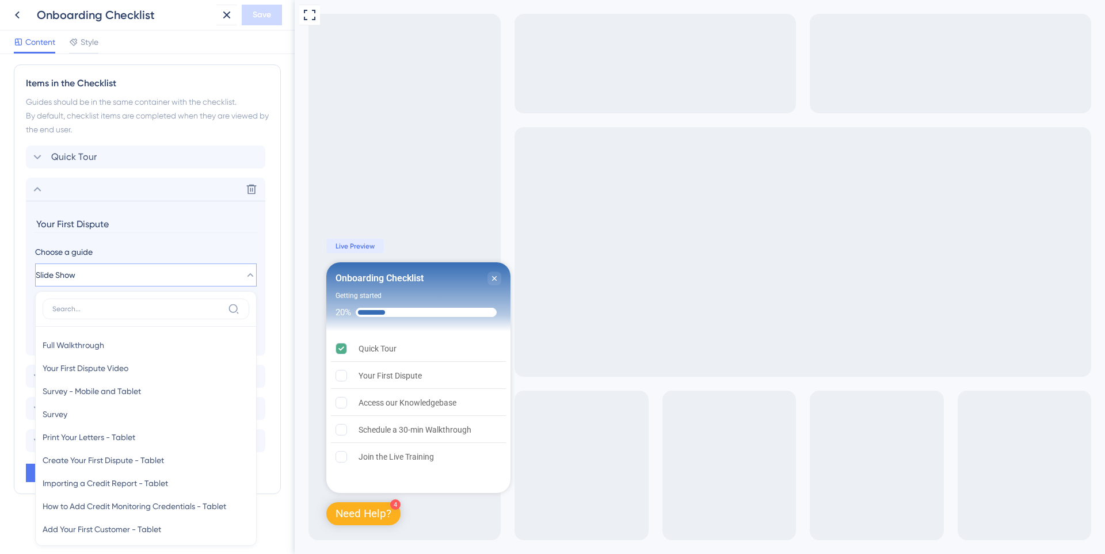
scroll to position [394, 0]
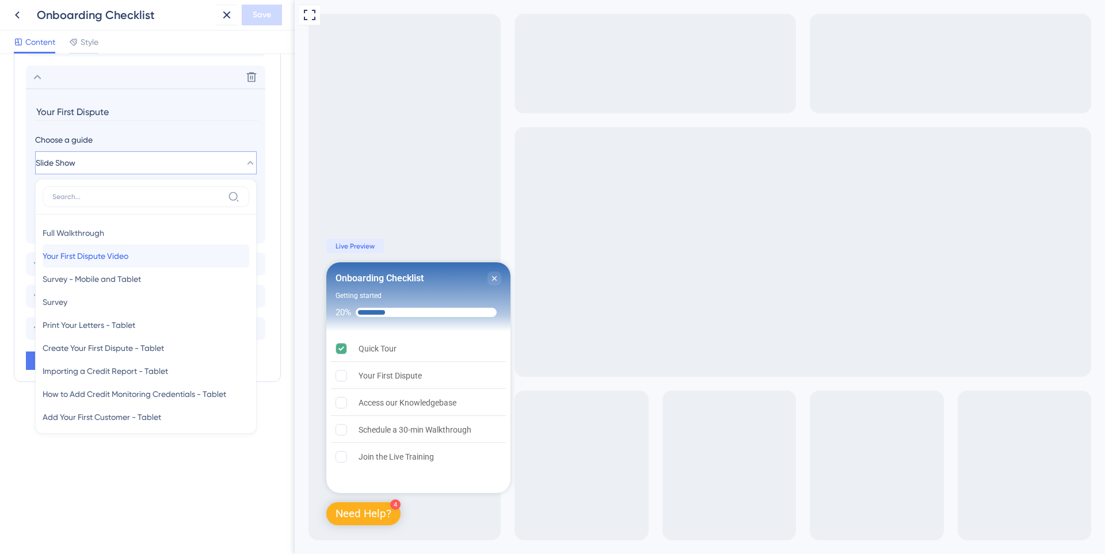
click at [164, 250] on div "Your First Dispute Video Your First Dispute Video" at bounding box center [146, 256] width 207 height 23
type input "Your First Dispute Video"
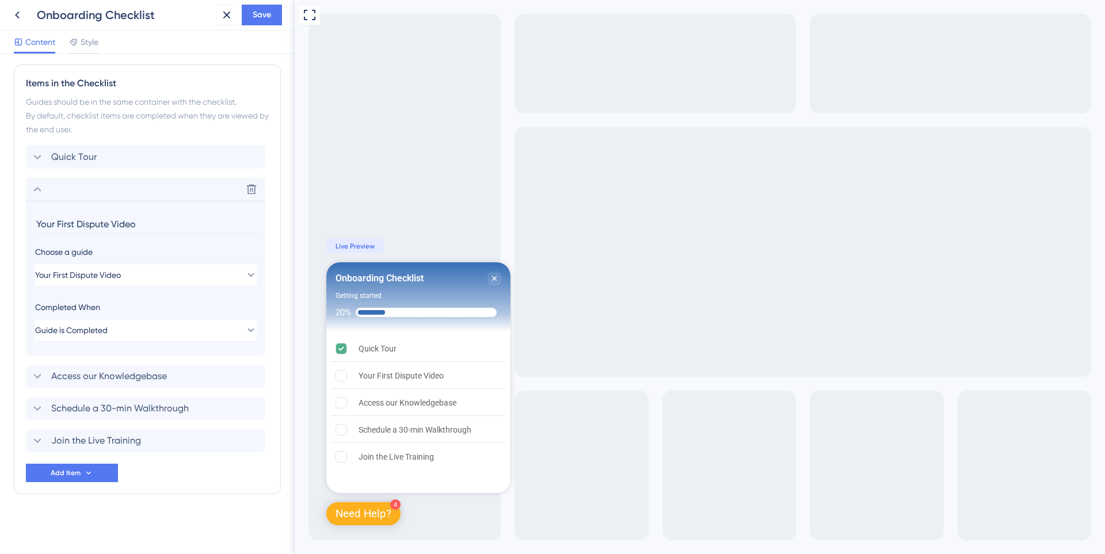
scroll to position [282, 0]
click at [149, 327] on button "Guide is Completed" at bounding box center [146, 330] width 222 height 23
click at [113, 391] on div "Goal is Reached Goal is Reached" at bounding box center [146, 388] width 207 height 23
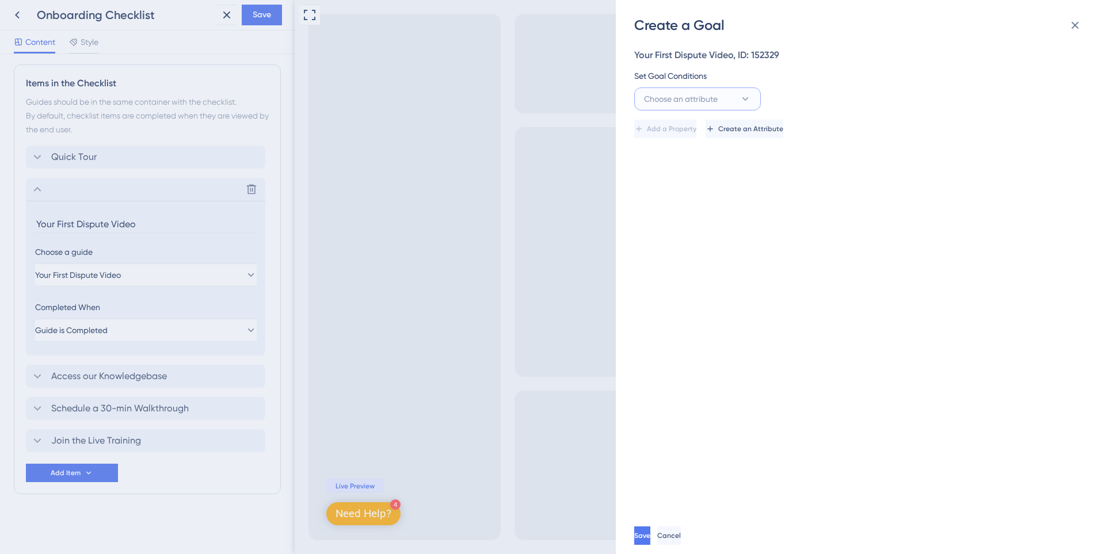
click at [689, 97] on span "Choose an attribute" at bounding box center [681, 99] width 74 height 14
click at [686, 232] on span "Referrer URL" at bounding box center [665, 238] width 47 height 14
click at [731, 96] on button "Referrer URL" at bounding box center [697, 99] width 127 height 23
click at [687, 164] on span "Visited Page" at bounding box center [664, 169] width 45 height 14
click at [732, 93] on button "Visited Page" at bounding box center [697, 99] width 127 height 23
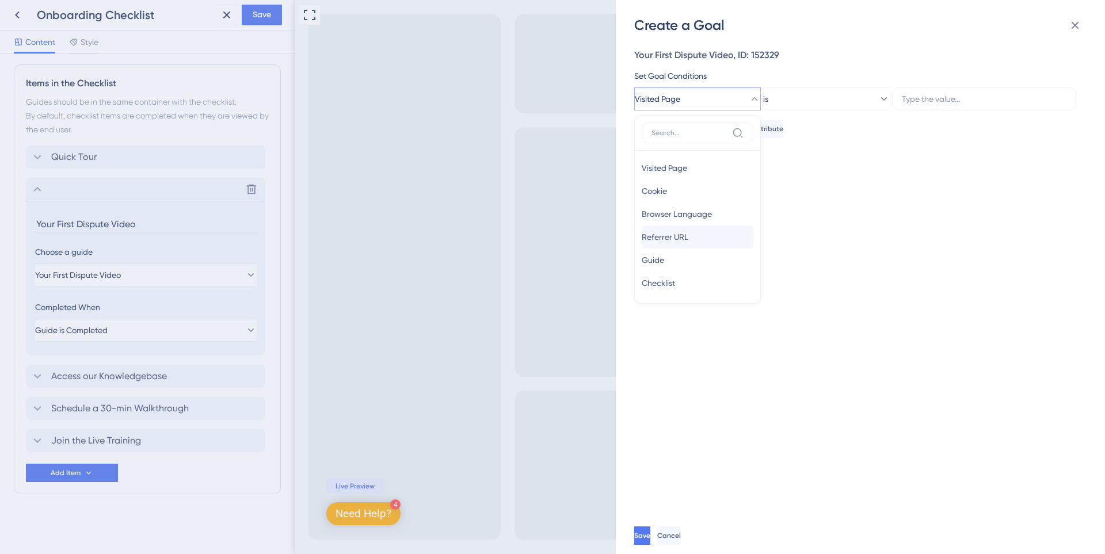
scroll to position [0, 0]
click at [686, 244] on span "Referrer URL" at bounding box center [665, 238] width 47 height 14
drag, startPoint x: 978, startPoint y: 199, endPoint x: 971, endPoint y: 176, distance: 24.4
click at [978, 197] on div "Your First Dispute Video, ID: 152329 Set Goal Conditions Referrer URL is Add a …" at bounding box center [866, 276] width 464 height 483
click at [1077, 31] on icon at bounding box center [1076, 25] width 14 height 14
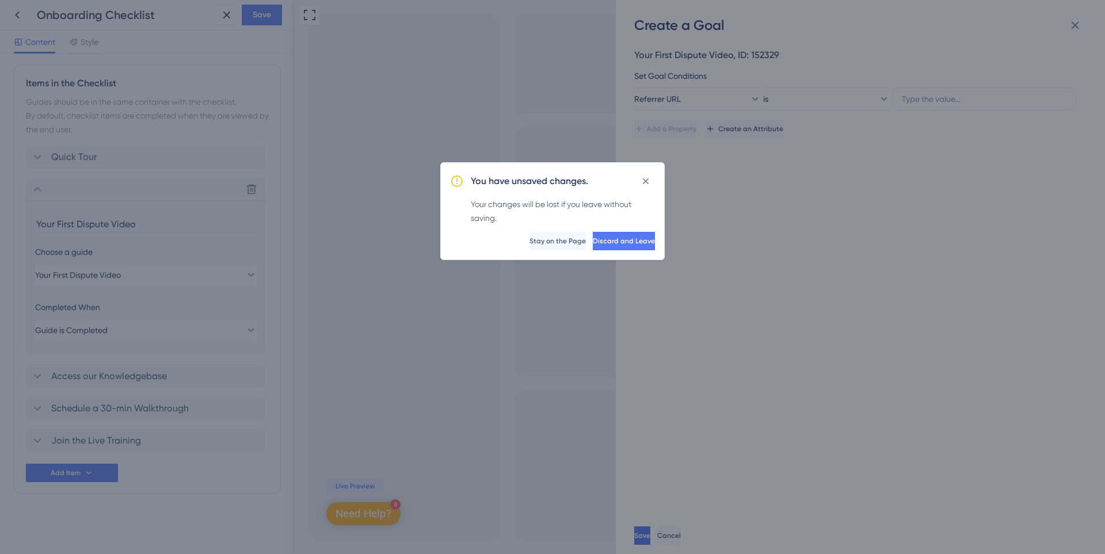
click at [514, 252] on div "You have unsaved changes. Your changes will be lost if you leave without saving…" at bounding box center [552, 211] width 225 height 98
click at [529, 244] on span "Stay on the Page" at bounding box center [557, 241] width 56 height 9
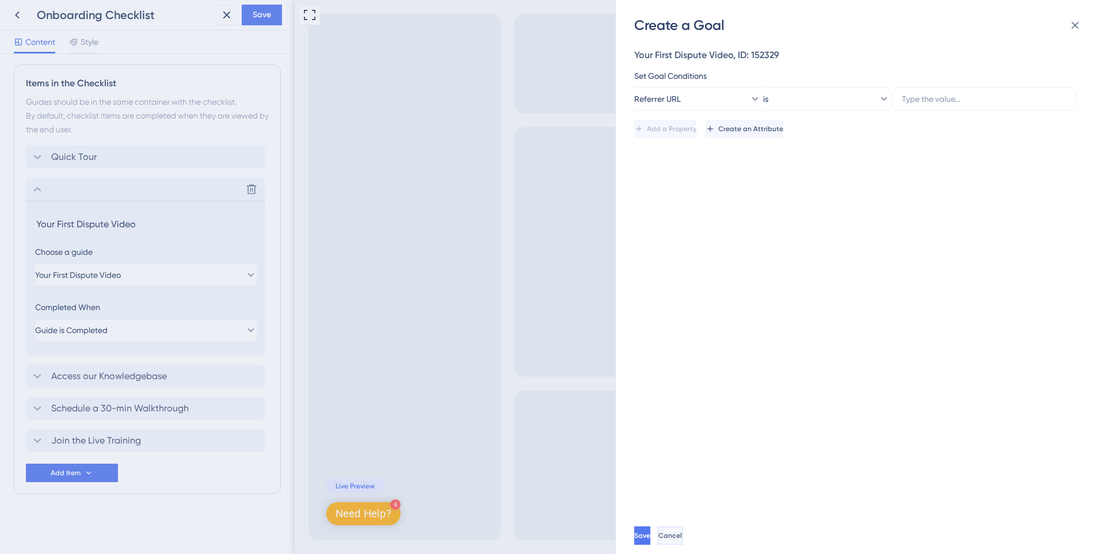
click at [682, 537] on span "Cancel" at bounding box center [671, 535] width 24 height 9
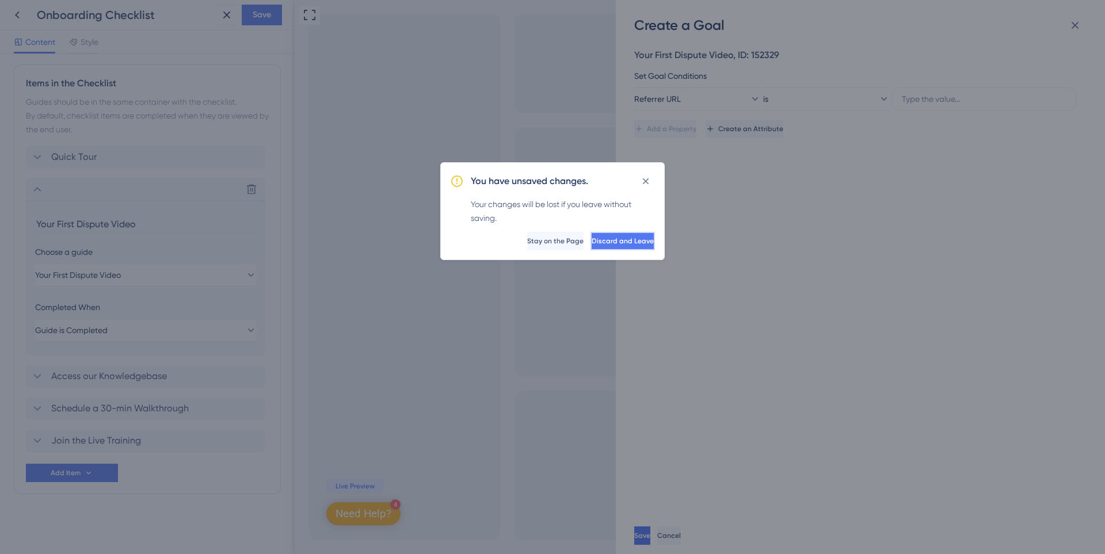
drag, startPoint x: 577, startPoint y: 240, endPoint x: 286, endPoint y: 260, distance: 292.6
click at [592, 240] on span "Discard and Leave" at bounding box center [623, 241] width 62 height 9
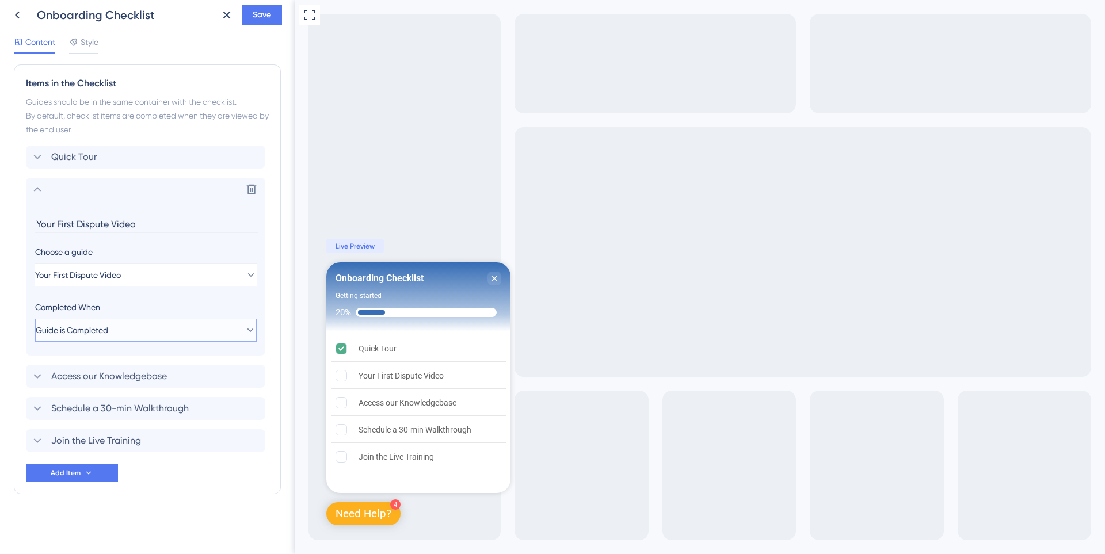
click at [172, 329] on button "Guide is Completed" at bounding box center [146, 330] width 222 height 23
click at [265, 5] on button "Save" at bounding box center [262, 15] width 40 height 21
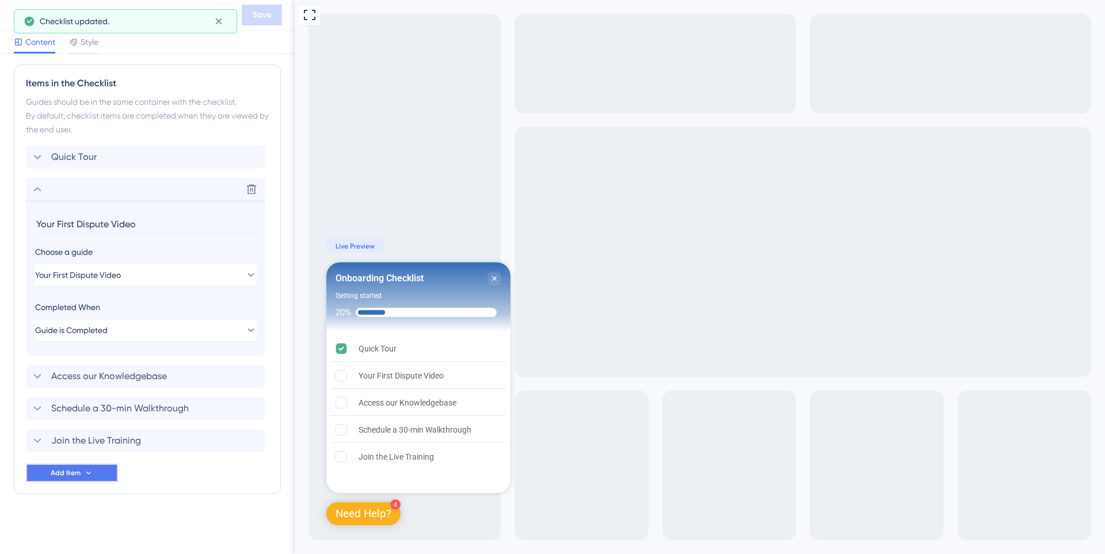
click at [64, 476] on span "Add Item" at bounding box center [66, 473] width 30 height 9
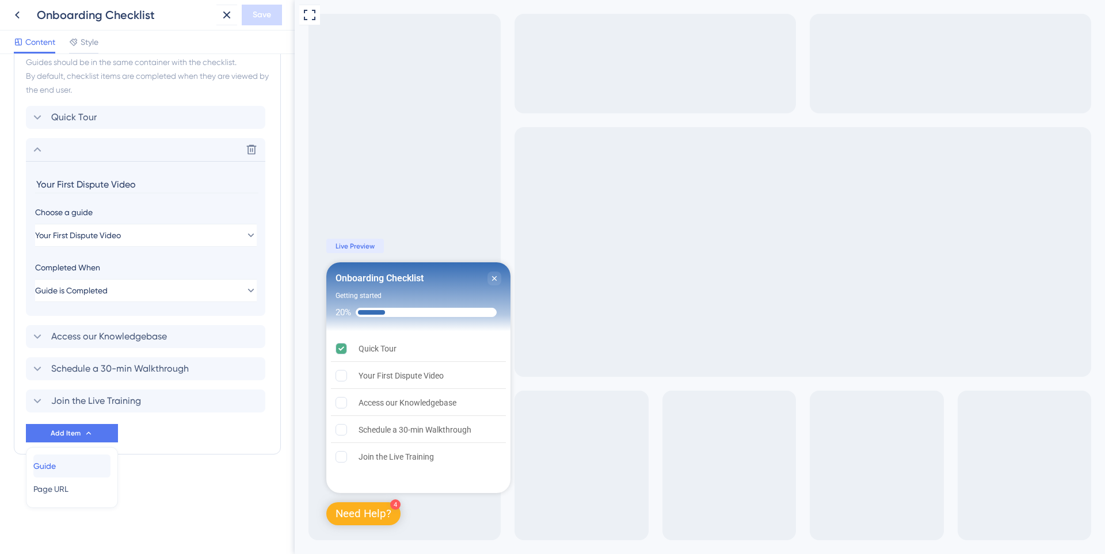
click at [56, 466] on span "Guide" at bounding box center [44, 466] width 22 height 14
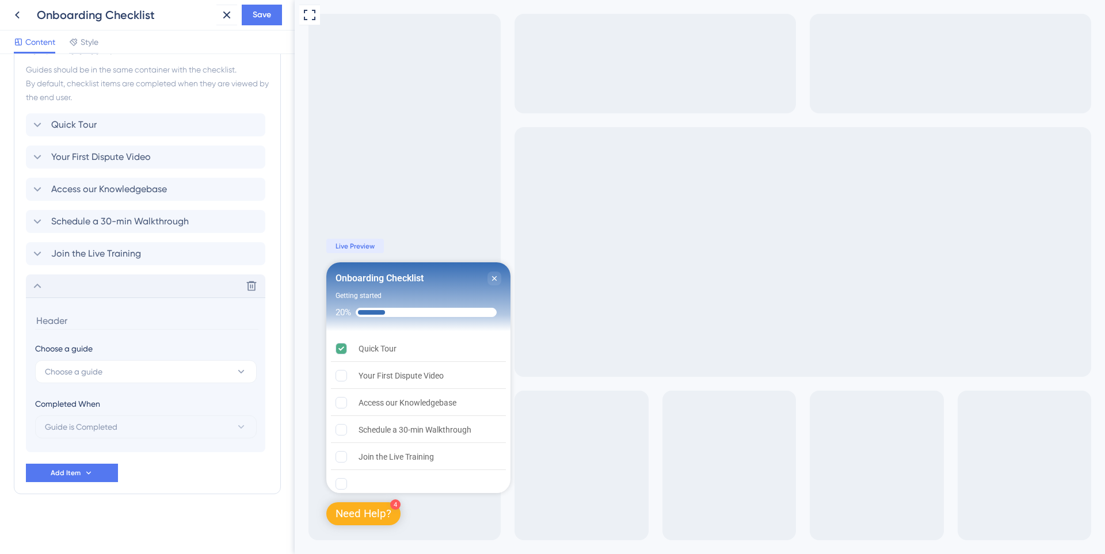
click at [238, 280] on div "Delete" at bounding box center [146, 286] width 240 height 23
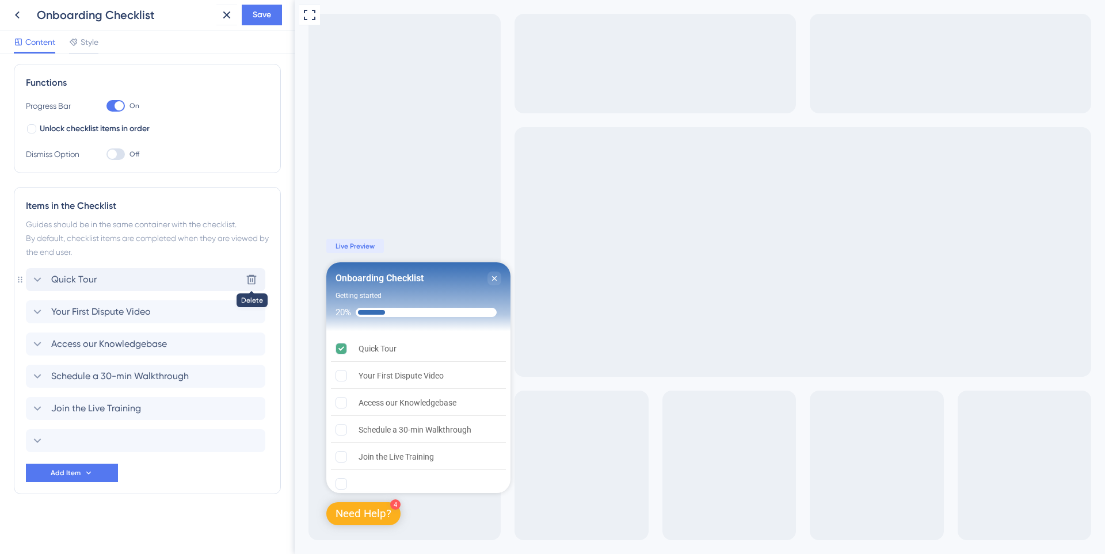
scroll to position [159, 0]
click at [89, 463] on div "Quick Tour Your First Dispute Video Access our Knowledgebase Schedule a 30-min …" at bounding box center [147, 375] width 243 height 214
click at [89, 465] on button "Add Item" at bounding box center [72, 473] width 92 height 18
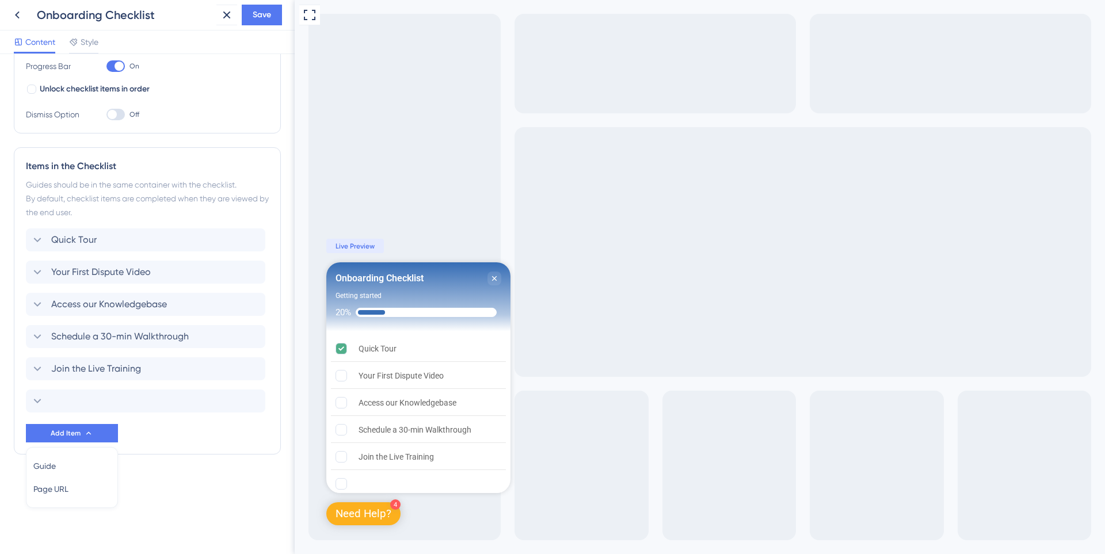
click at [73, 417] on div "Quick Tour Your First Dispute Video Access our Knowledgebase Schedule a 30-min …" at bounding box center [147, 336] width 243 height 214
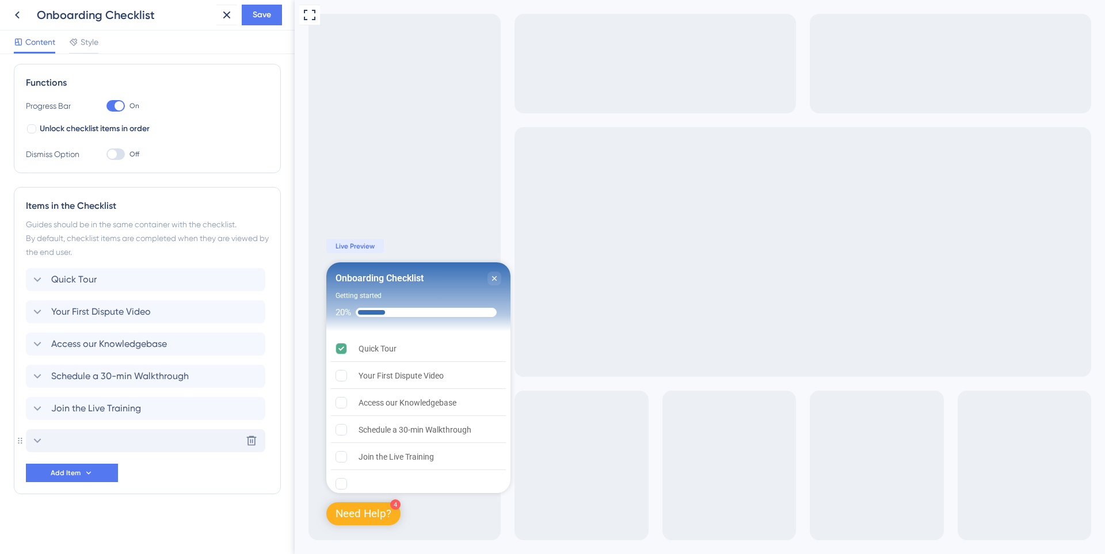
click at [59, 440] on div "Delete" at bounding box center [146, 441] width 240 height 23
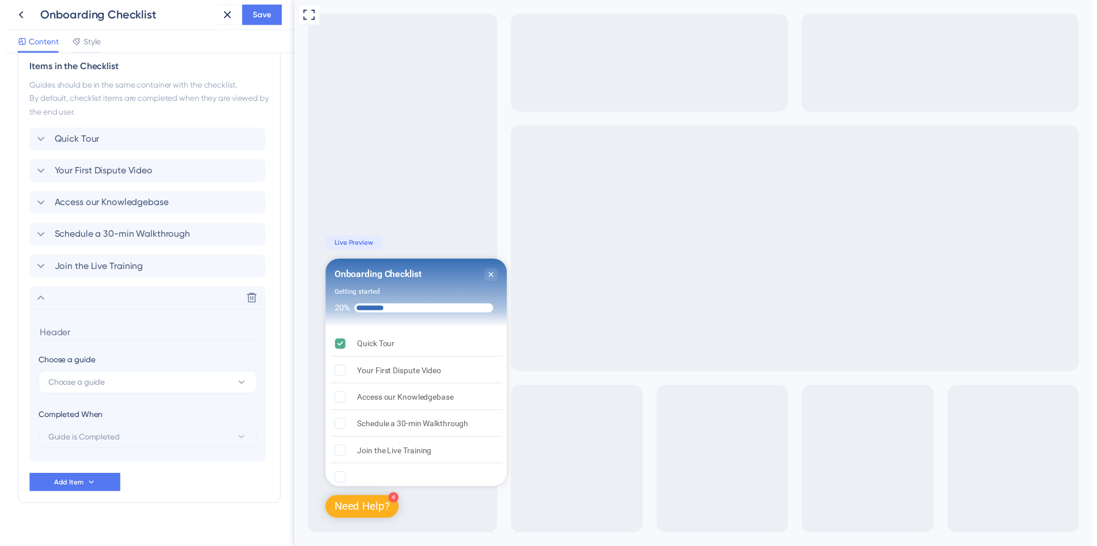
scroll to position [314, 0]
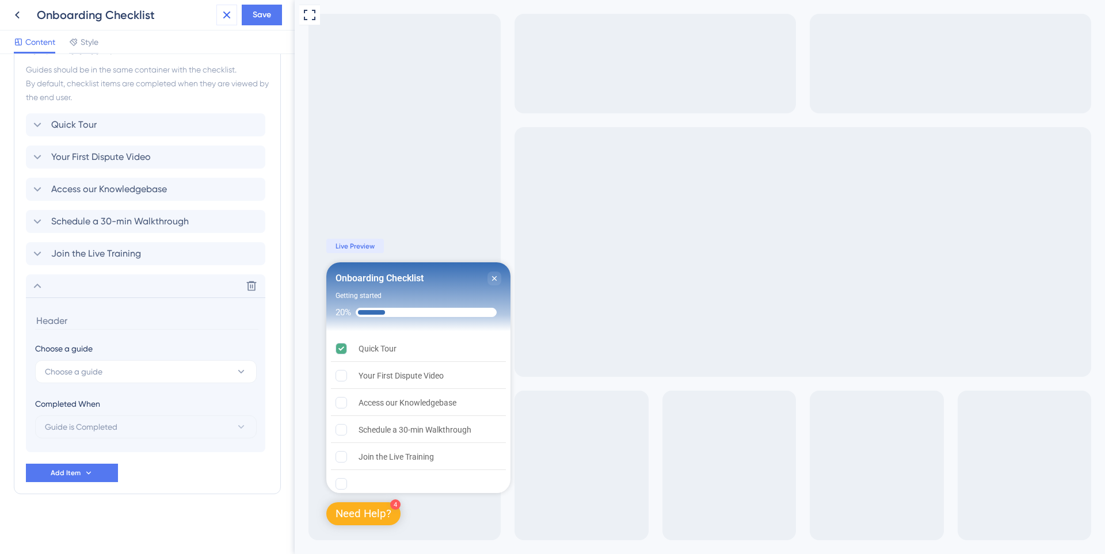
click at [226, 21] on icon at bounding box center [227, 15] width 14 height 14
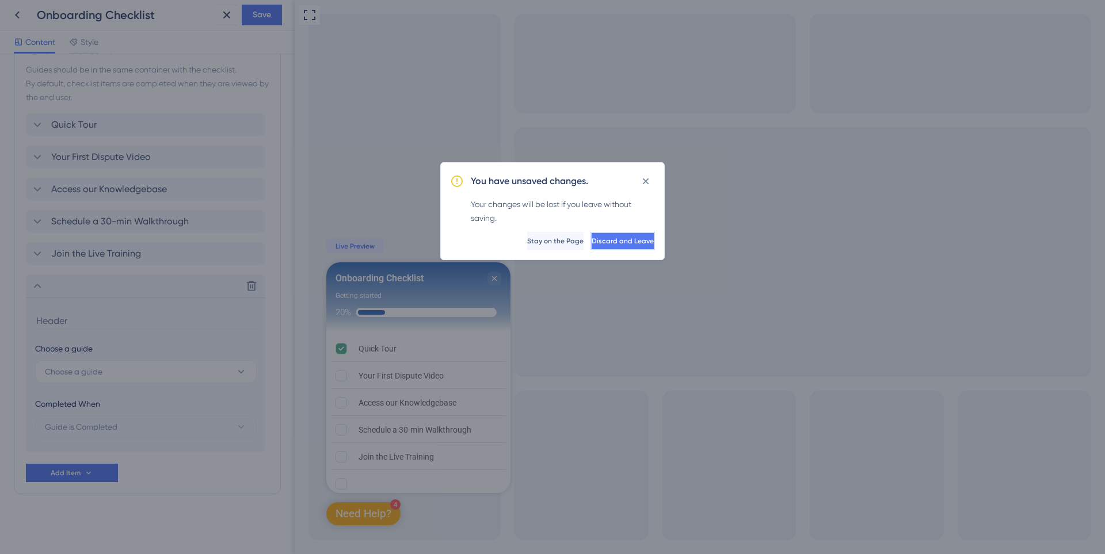
click at [593, 242] on span "Discard and Leave" at bounding box center [623, 241] width 62 height 9
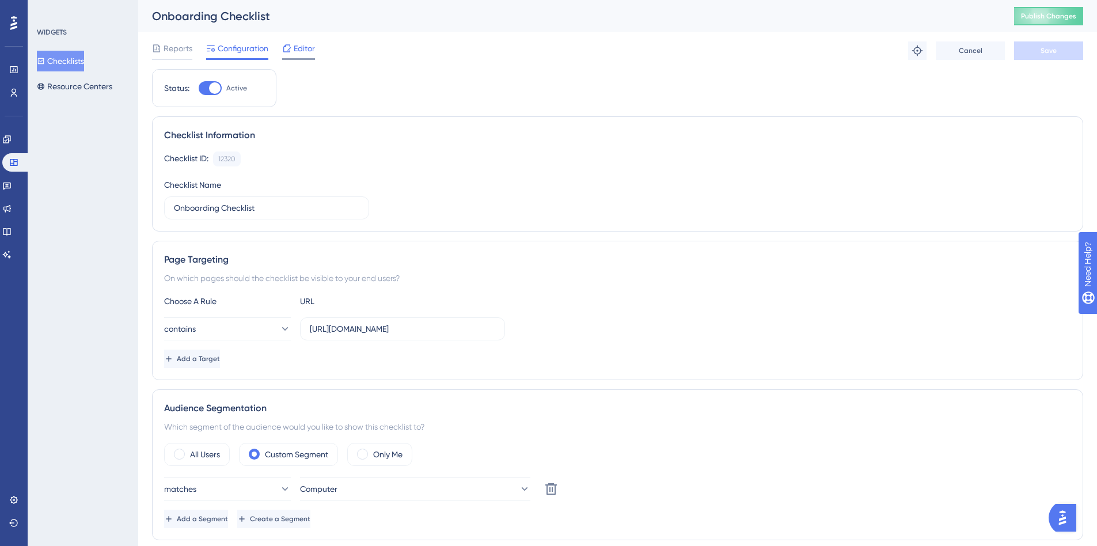
click at [308, 49] on span "Editor" at bounding box center [304, 48] width 21 height 14
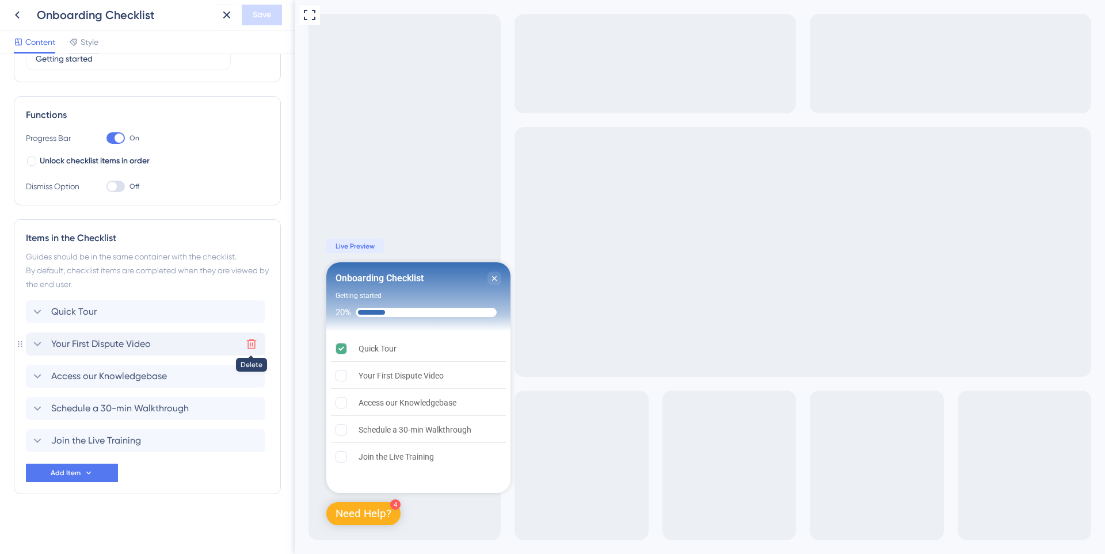
click at [254, 341] on icon at bounding box center [252, 345] width 10 height 10
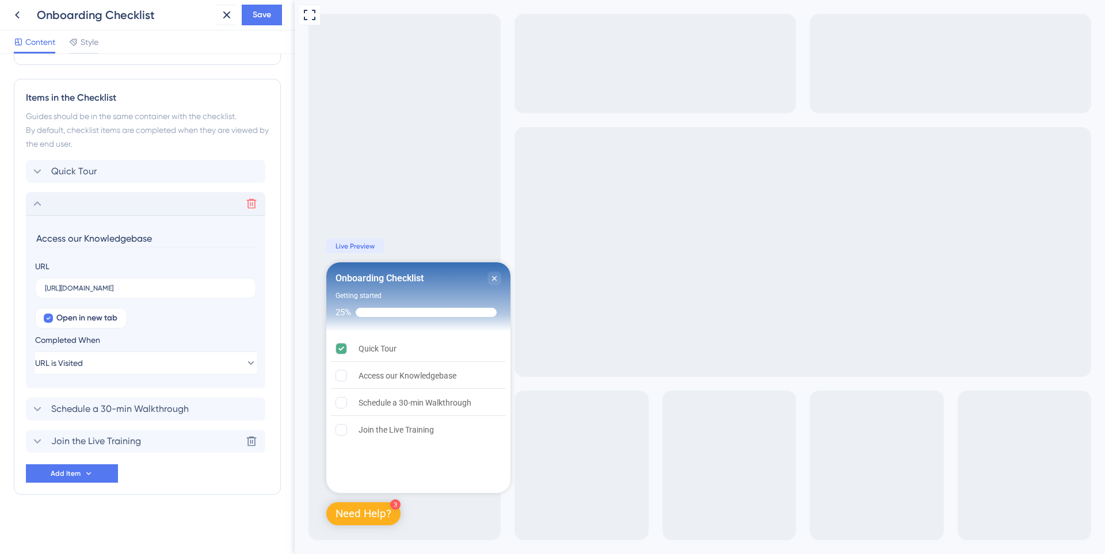
scroll to position [268, 0]
click at [79, 475] on span "Add Item" at bounding box center [66, 473] width 30 height 9
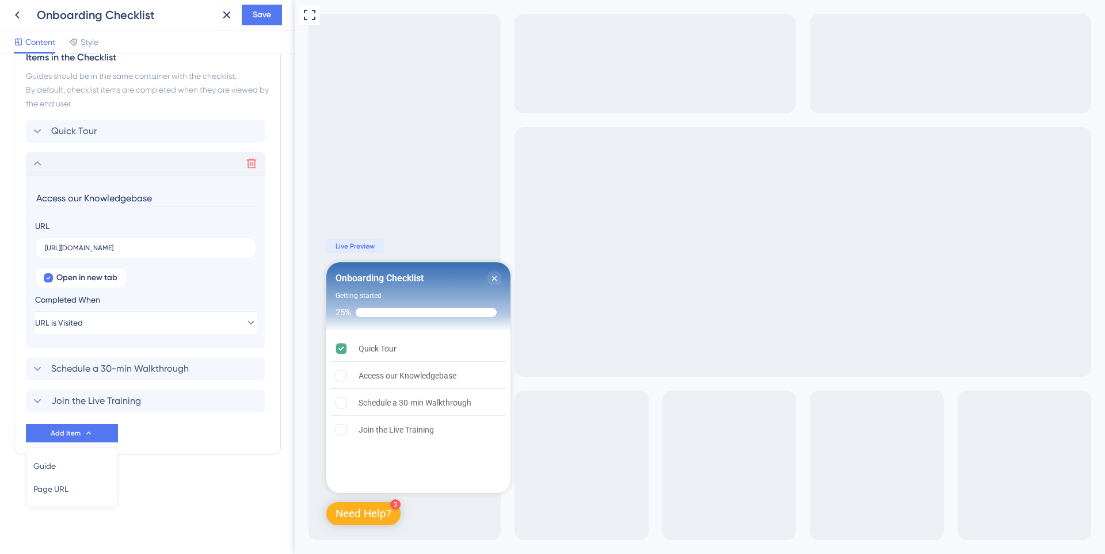
click at [219, 466] on div "Checklist Header Title Onboarding Checklist Subtitle Getting started Functions …" at bounding box center [147, 130] width 267 height 741
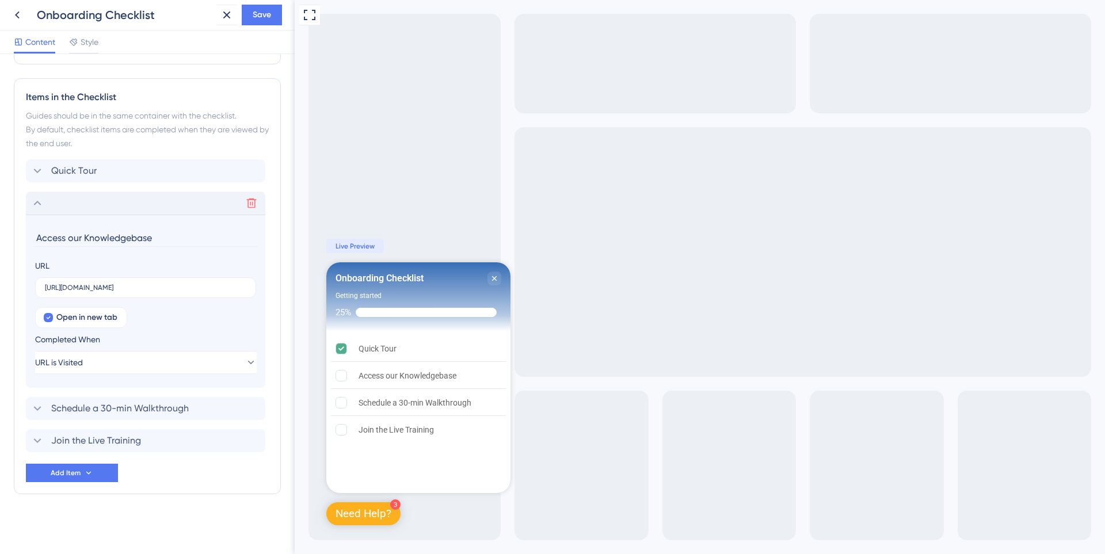
scroll to position [268, 0]
click at [144, 480] on div "Quick Tour Delete Access our Knowledgebase URL [URL][DOMAIN_NAME] Open in new t…" at bounding box center [147, 320] width 243 height 323
click at [94, 470] on button "Add Item" at bounding box center [72, 473] width 92 height 18
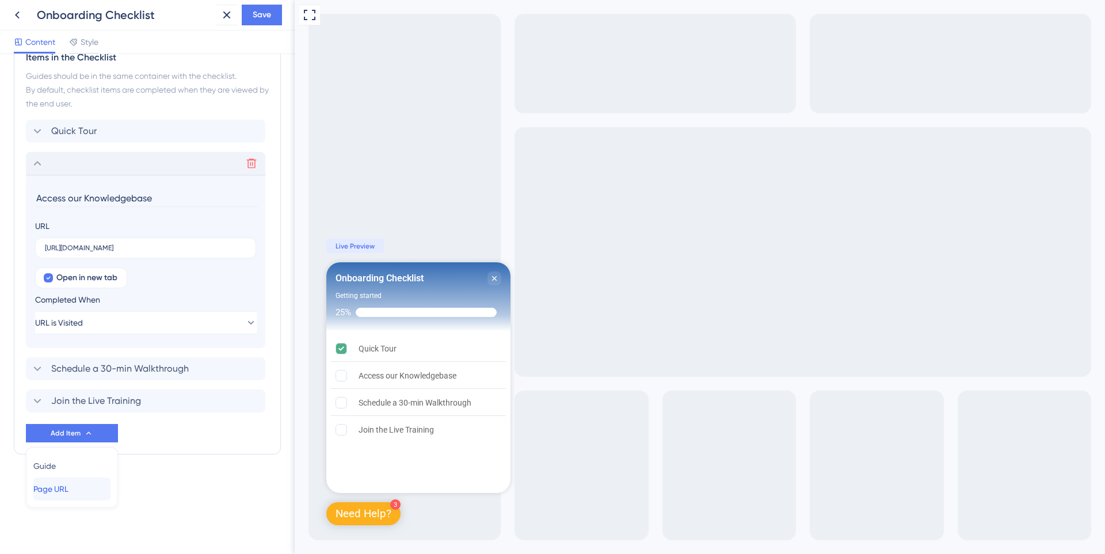
click at [83, 482] on div "Page URL Page URL" at bounding box center [71, 489] width 77 height 23
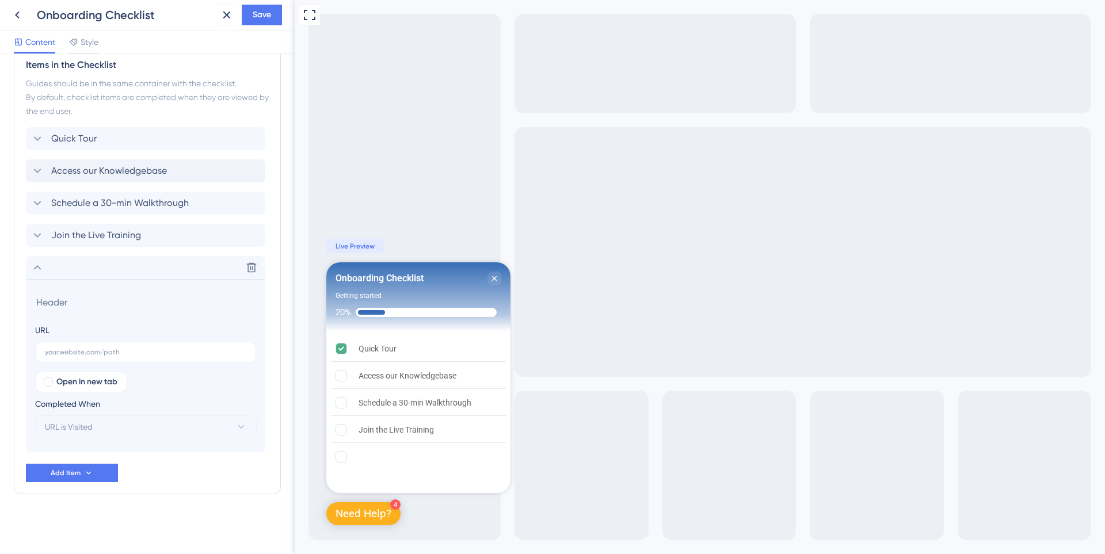
scroll to position [301, 0]
click at [99, 304] on input at bounding box center [146, 303] width 223 height 18
type input "y"
type input "Your First Dispute"
click at [432, 145] on div "Full Screen Preview 4 Need Help? Onboarding Checklist Getting started 20% Quick…" at bounding box center [700, 277] width 811 height 554
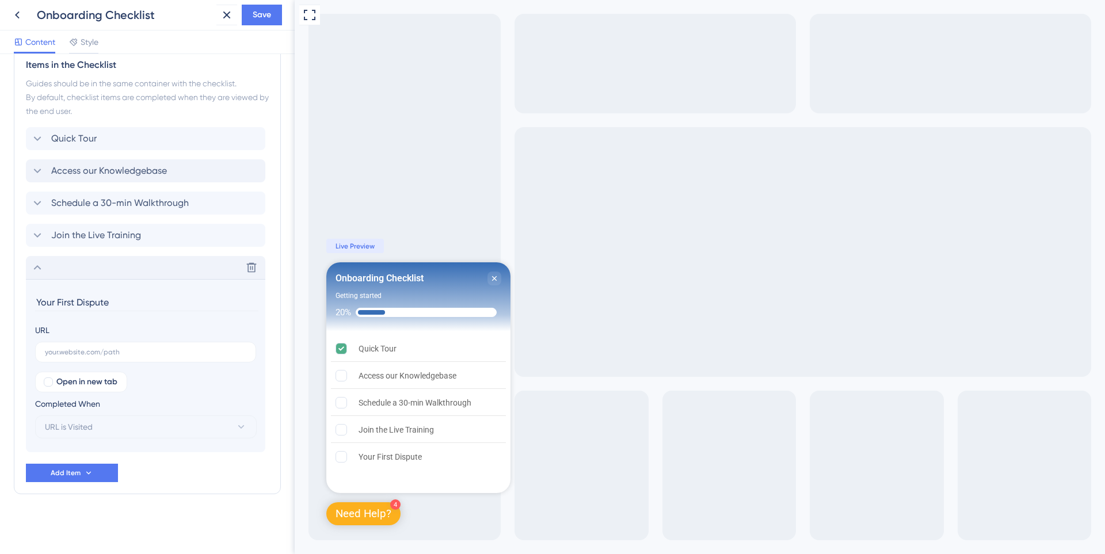
click at [34, 266] on icon at bounding box center [38, 268] width 14 height 14
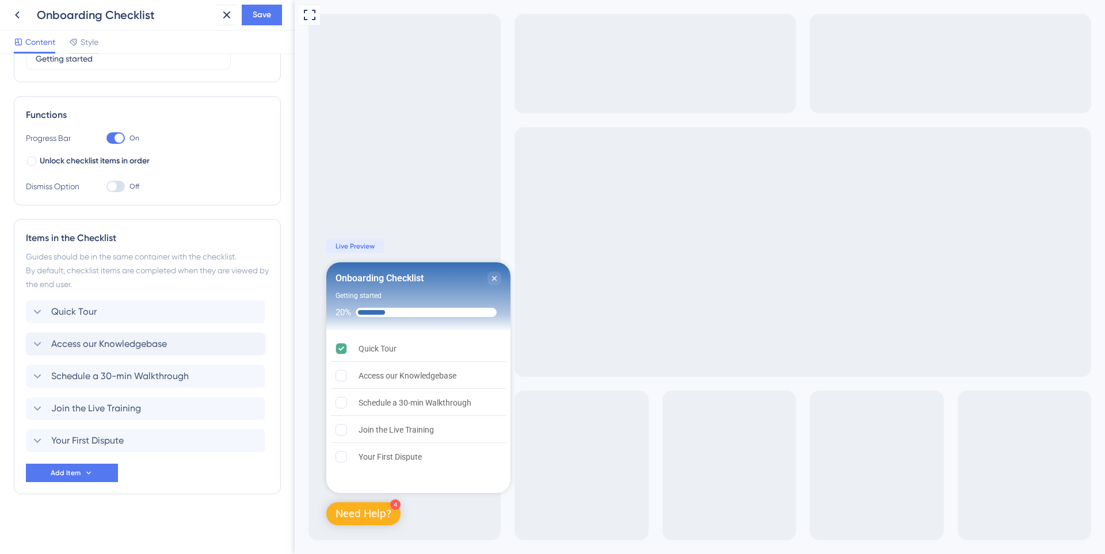
click at [24, 436] on div "Items in the Checklist Guides should be in the same container with the checklis…" at bounding box center [147, 356] width 267 height 275
click at [55, 326] on div "Quick Tour Your First Dispute Access our Knowledgebase Schedule a 30-min Walkth…" at bounding box center [147, 377] width 243 height 152
click at [66, 340] on span "Your First Dispute" at bounding box center [87, 344] width 73 height 14
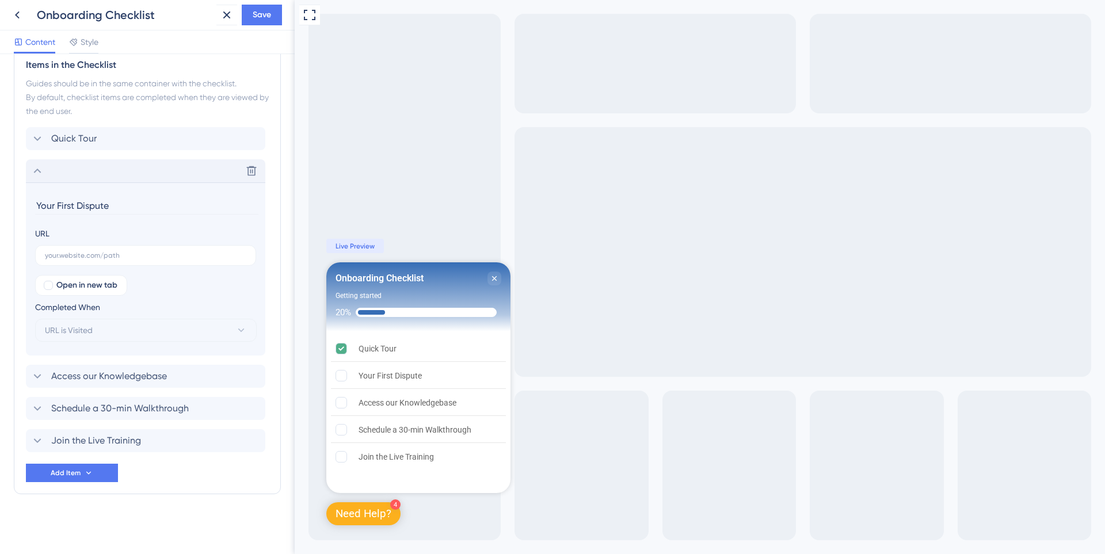
click at [38, 203] on input "Your First Dispute" at bounding box center [146, 206] width 223 height 18
type input "Your First Dispute"
click at [122, 259] on input "text" at bounding box center [146, 256] width 202 height 8
paste input "[URL][DOMAIN_NAME]"
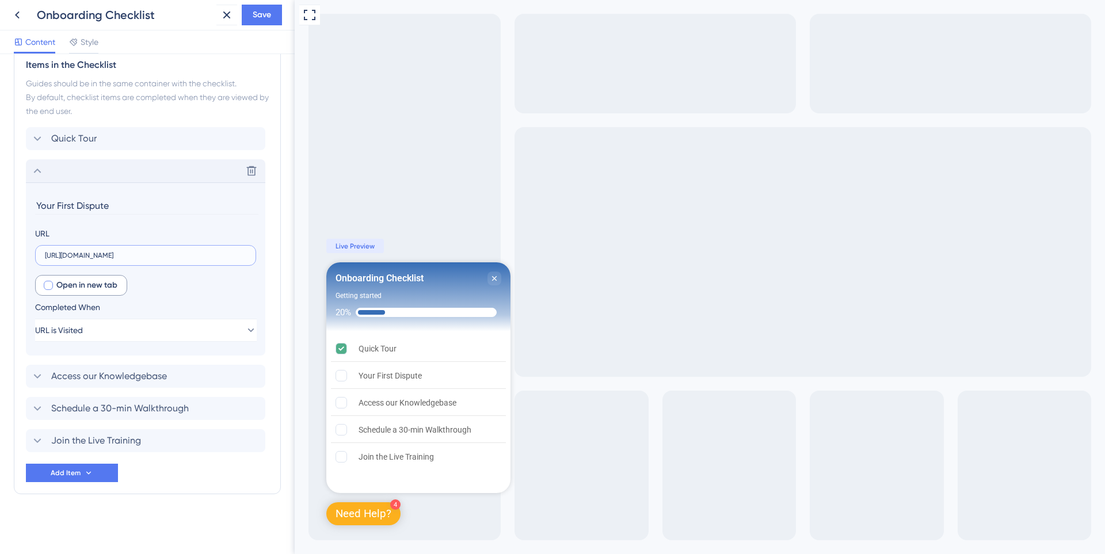
type input "[URL][DOMAIN_NAME]"
click at [45, 284] on div at bounding box center [48, 285] width 9 height 9
checkbox input "true"
click at [40, 176] on icon at bounding box center [38, 171] width 14 height 14
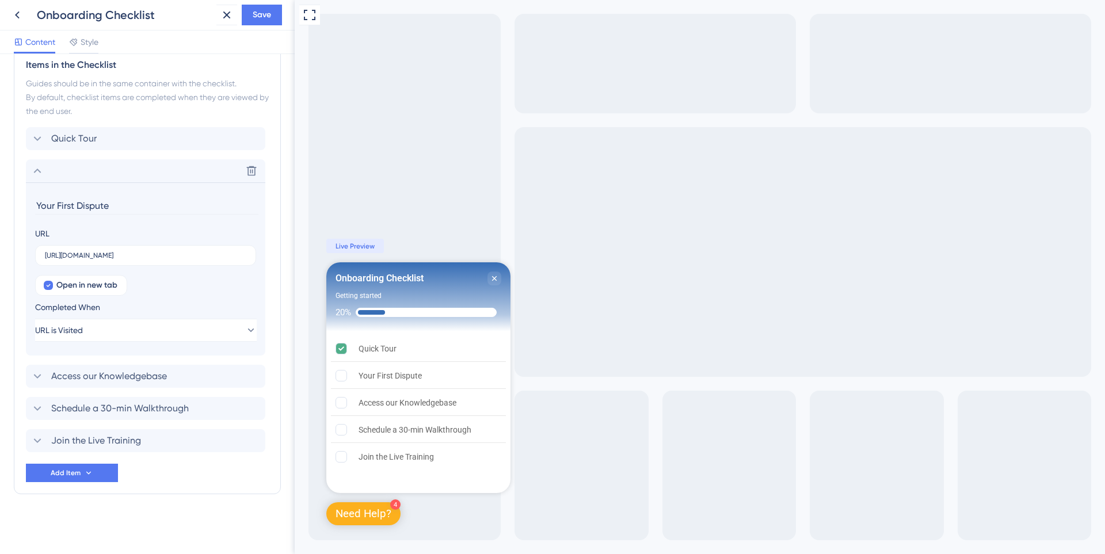
scroll to position [127, 0]
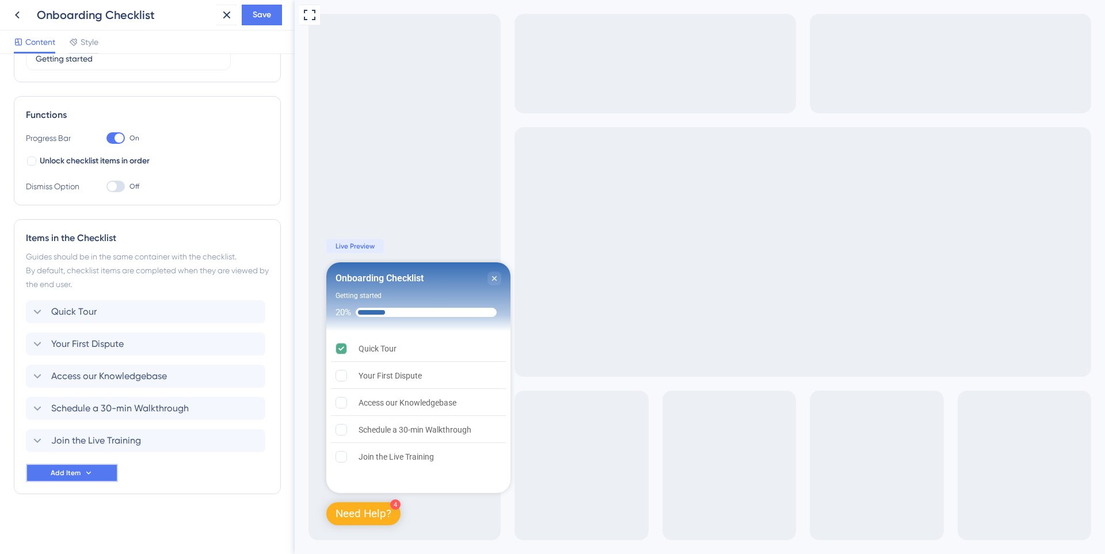
click at [74, 475] on span "Add Item" at bounding box center [66, 473] width 30 height 9
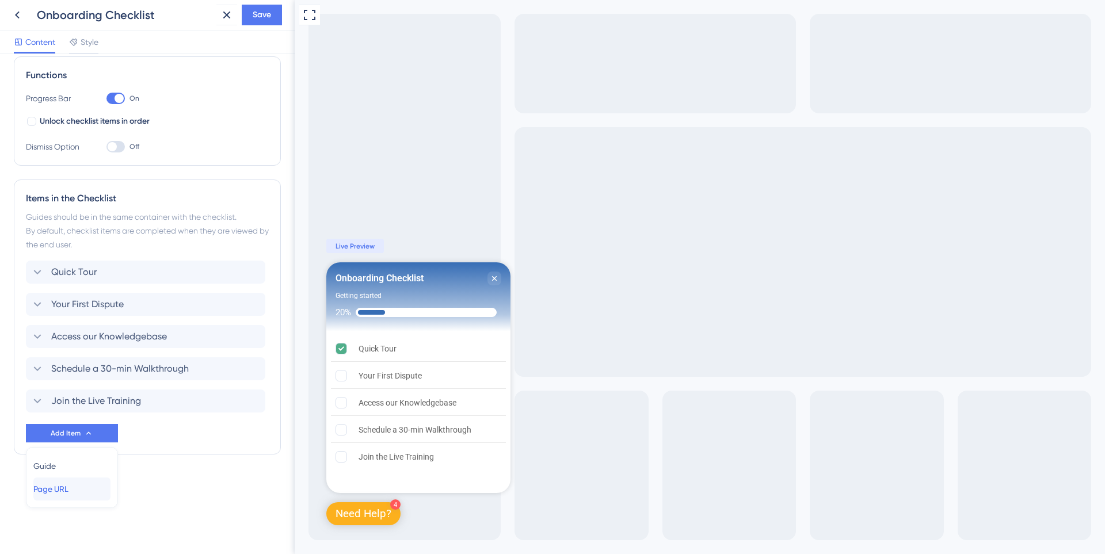
click at [84, 485] on div "Page URL Page URL" at bounding box center [71, 489] width 77 height 23
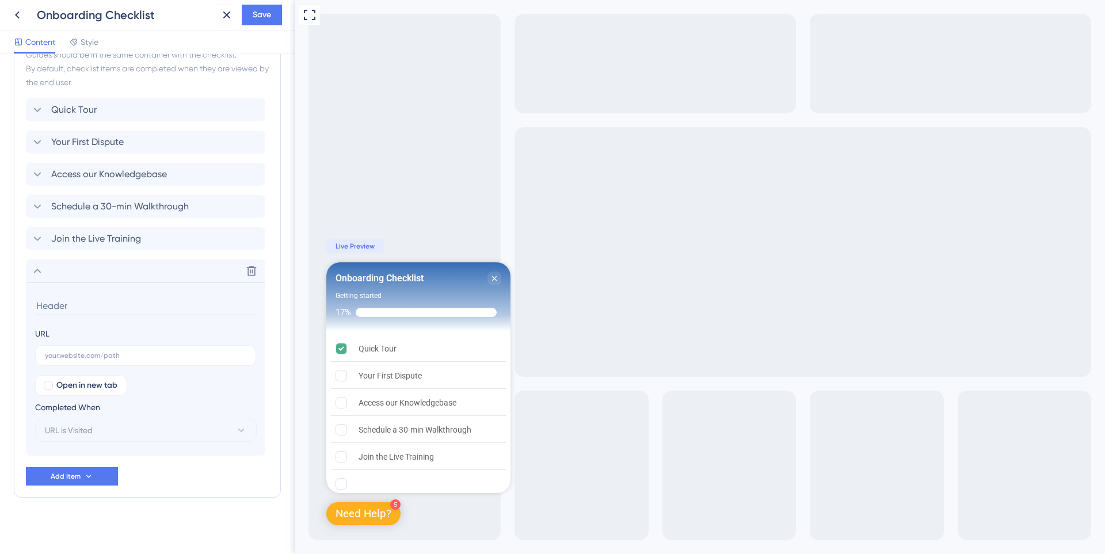
scroll to position [333, 0]
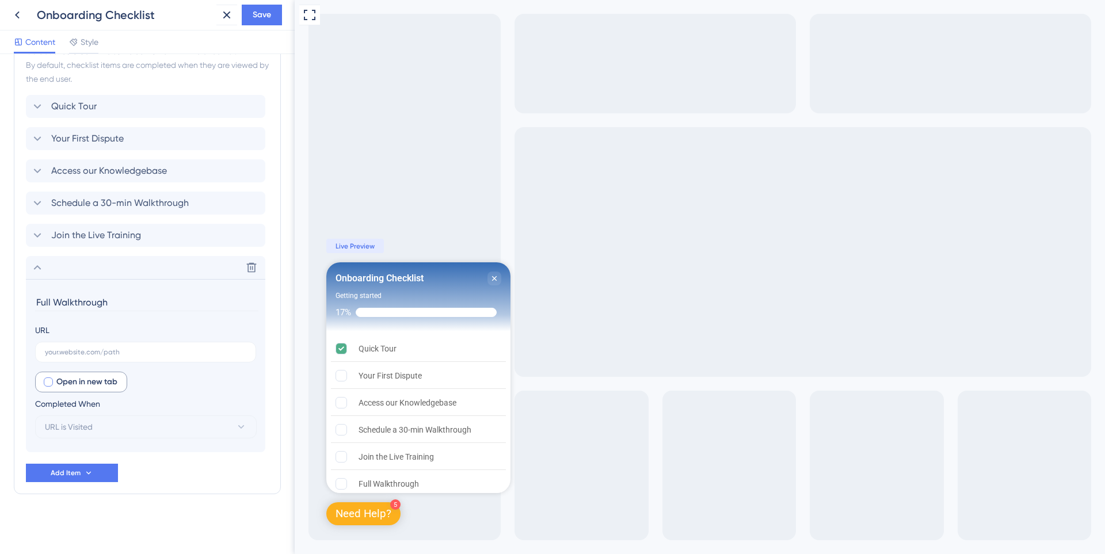
type input "Full Walkthrough"
click at [85, 382] on span "Open in new tab" at bounding box center [86, 382] width 61 height 14
checkbox input "true"
click at [83, 353] on input "text" at bounding box center [146, 352] width 202 height 8
paste input "[URL][DOMAIN_NAME]"
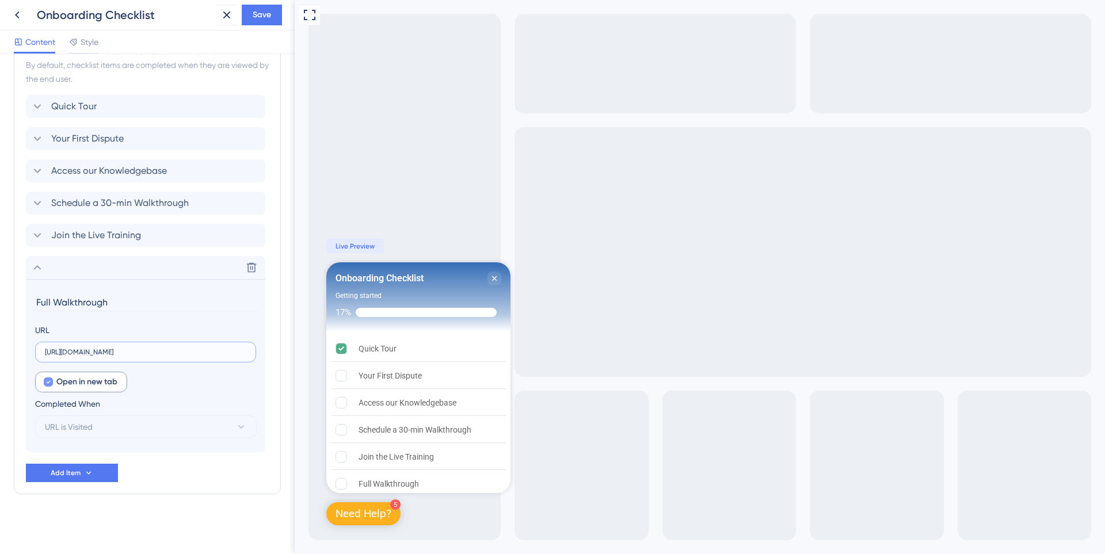
scroll to position [0, 425]
type input "[URL][DOMAIN_NAME]"
click at [42, 263] on icon at bounding box center [38, 268] width 14 height 14
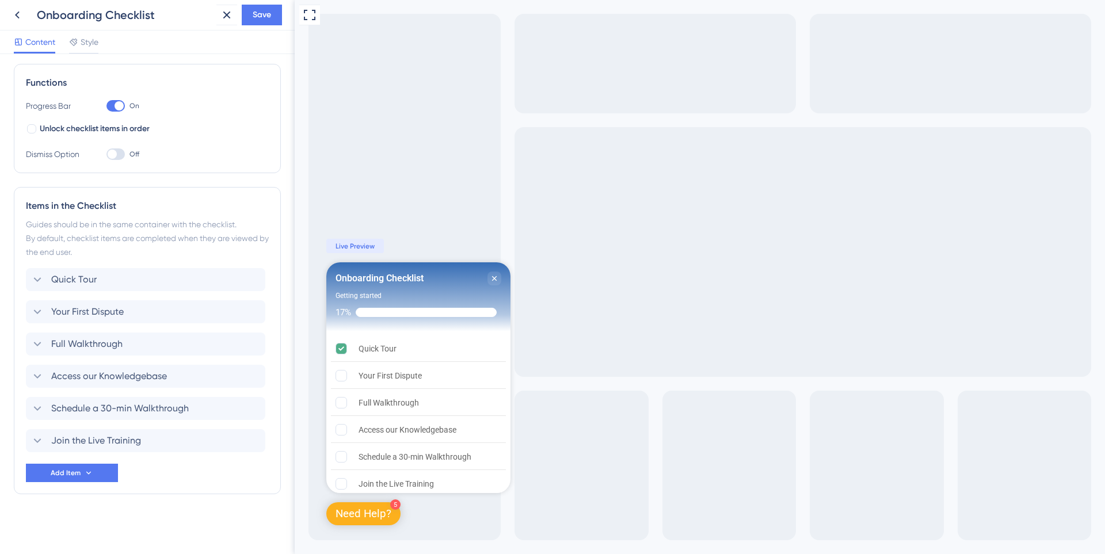
scroll to position [0, 0]
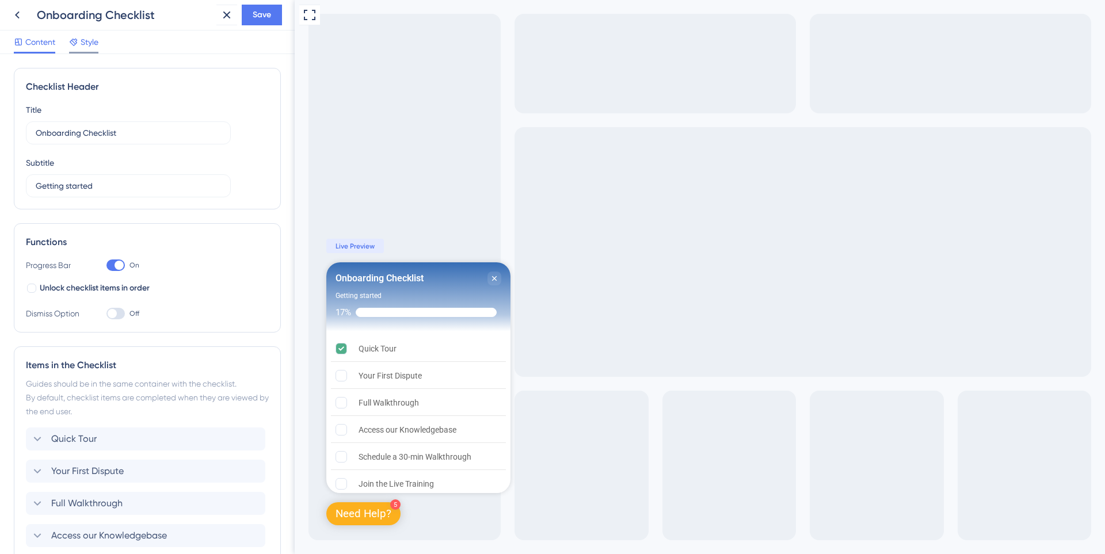
click at [75, 40] on icon at bounding box center [73, 42] width 7 height 7
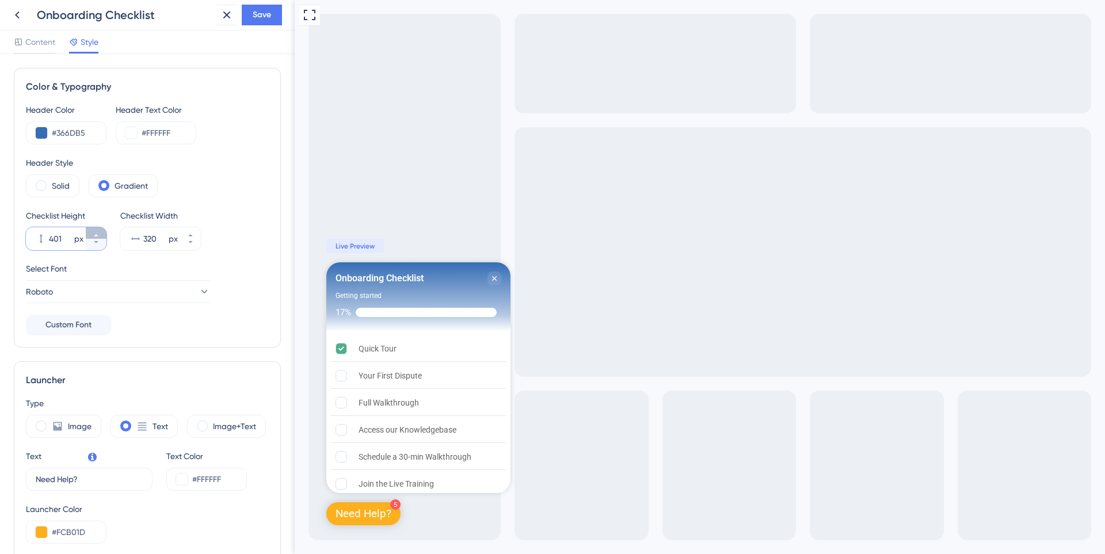
click at [94, 234] on icon at bounding box center [96, 235] width 7 height 7
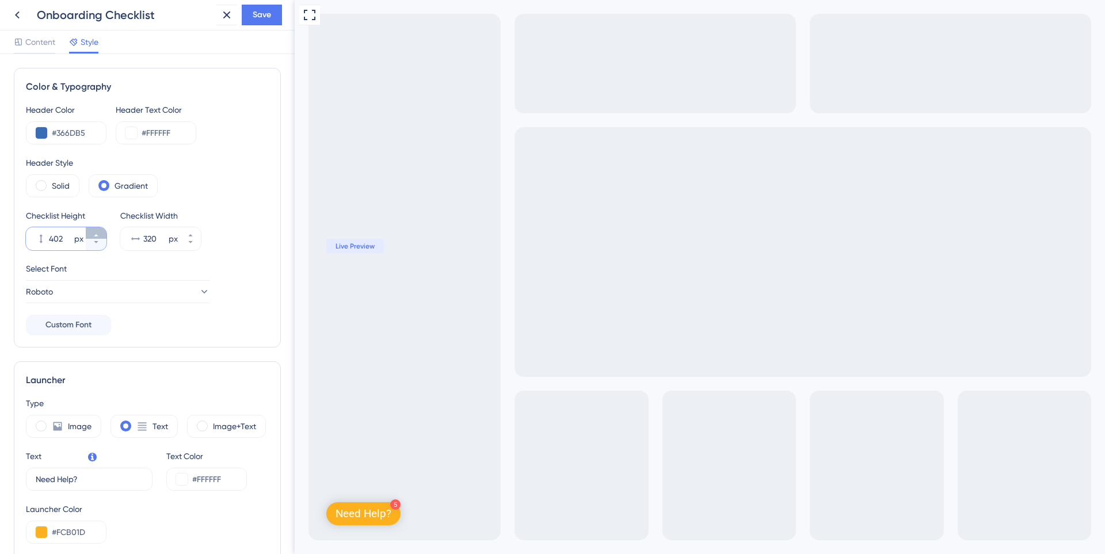
click at [94, 234] on icon at bounding box center [96, 235] width 7 height 7
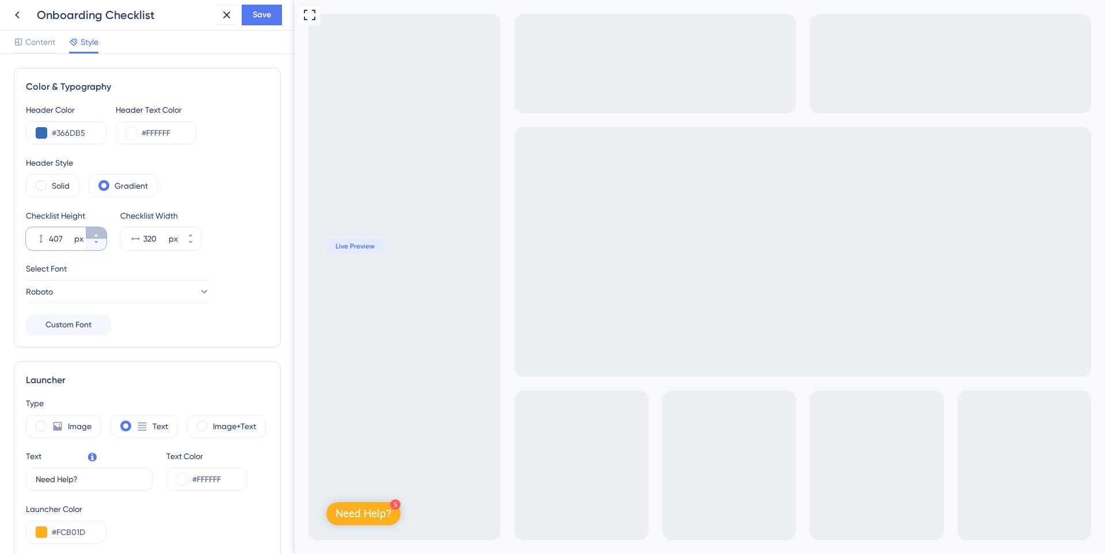
click at [94, 234] on icon at bounding box center [96, 235] width 7 height 7
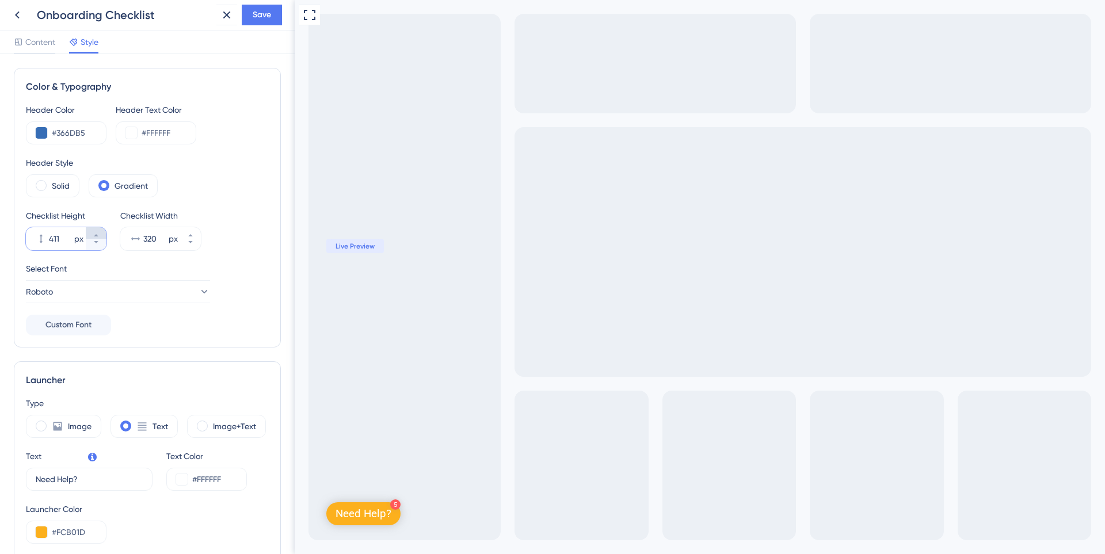
type input "412"
click at [249, 17] on button "Save" at bounding box center [262, 15] width 40 height 21
click at [24, 10] on button at bounding box center [17, 15] width 21 height 21
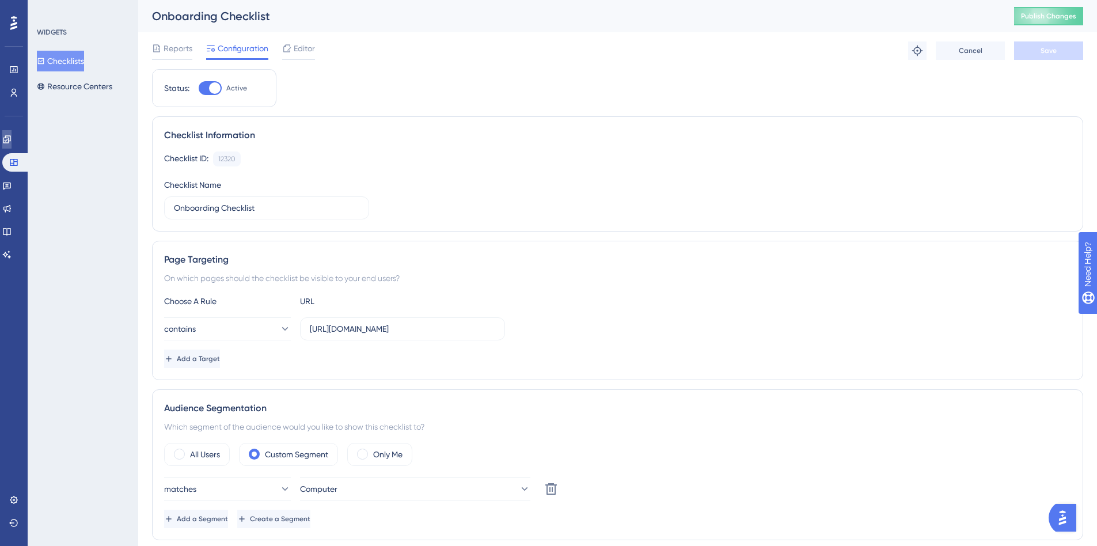
click at [12, 146] on link at bounding box center [6, 139] width 9 height 18
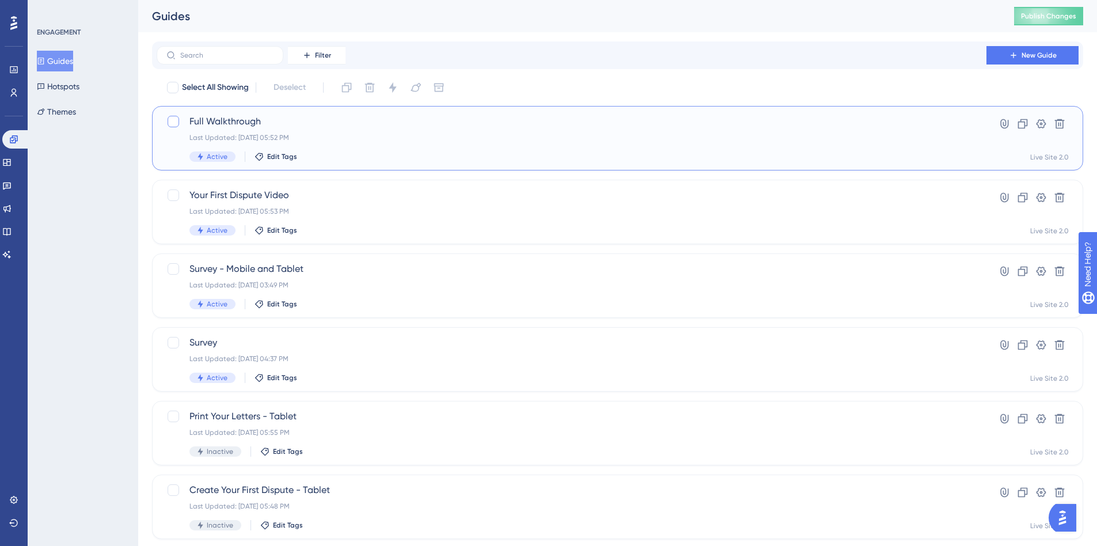
click at [177, 126] on div at bounding box center [174, 122] width 12 height 12
checkbox input "true"
click at [177, 193] on div at bounding box center [174, 195] width 12 height 12
checkbox input "true"
click at [388, 91] on icon at bounding box center [393, 88] width 12 height 12
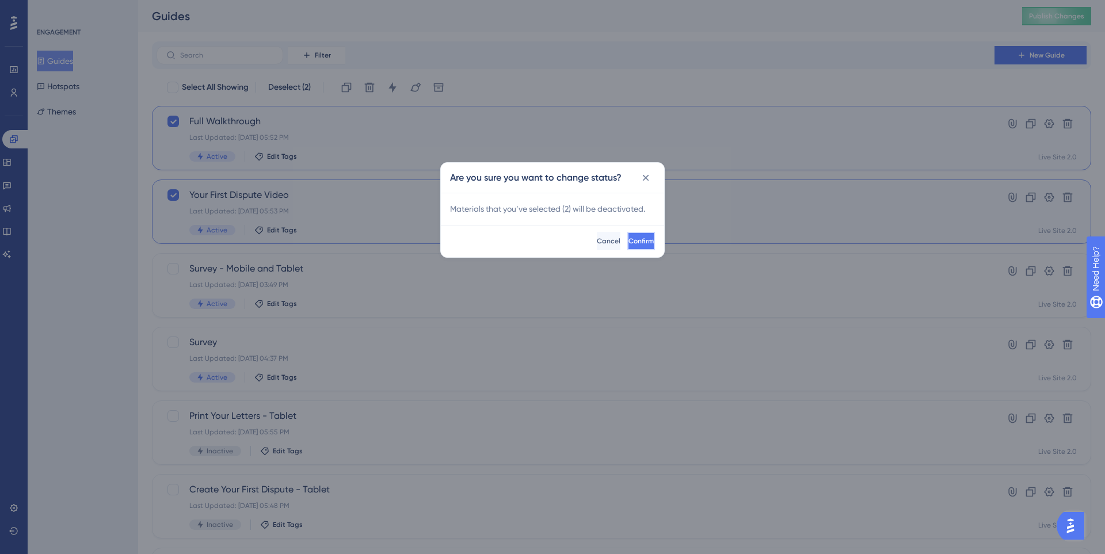
click at [628, 236] on button "Confirm" at bounding box center [642, 241] width 28 height 18
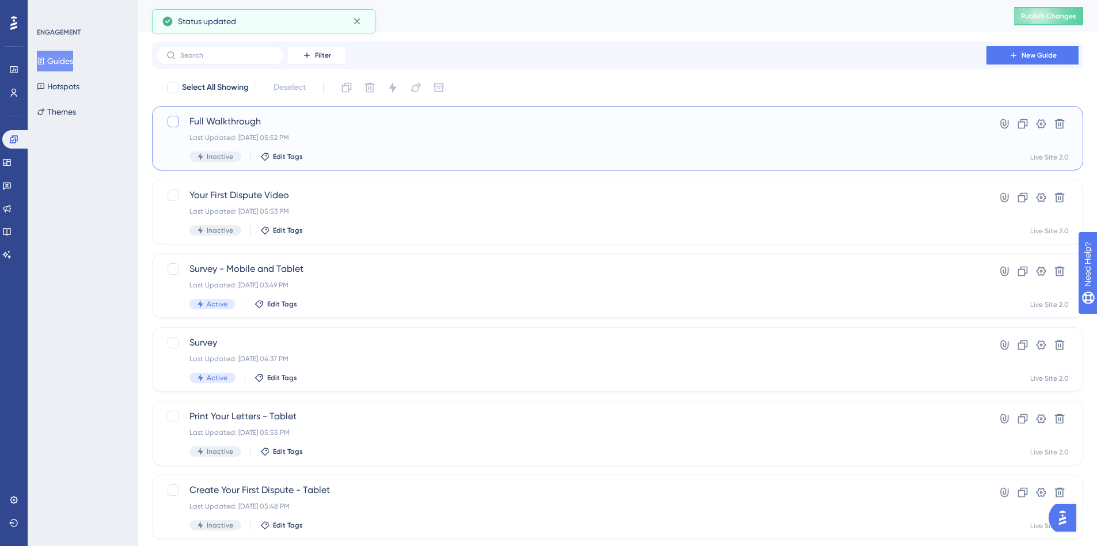
click at [172, 126] on div at bounding box center [174, 122] width 12 height 12
checkbox input "true"
click at [170, 190] on div at bounding box center [174, 195] width 12 height 12
checkbox input "true"
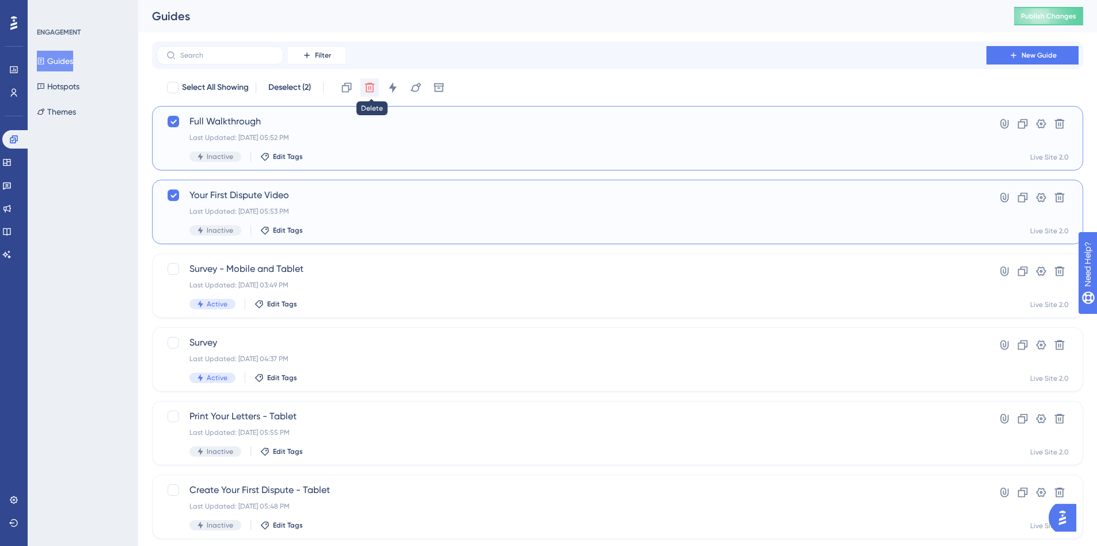
click at [373, 86] on icon at bounding box center [370, 88] width 12 height 12
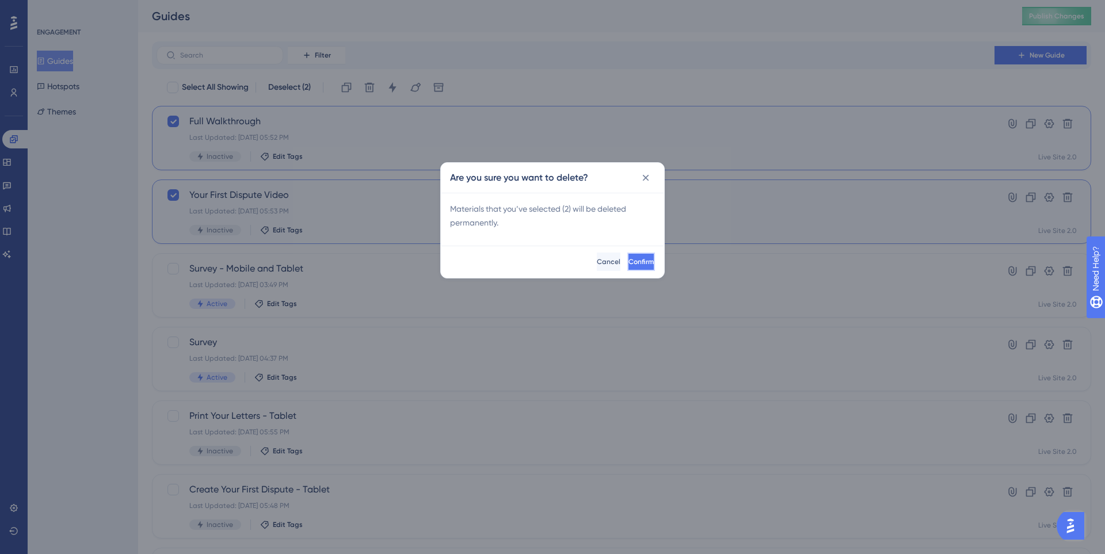
click at [628, 260] on button "Confirm" at bounding box center [642, 262] width 28 height 18
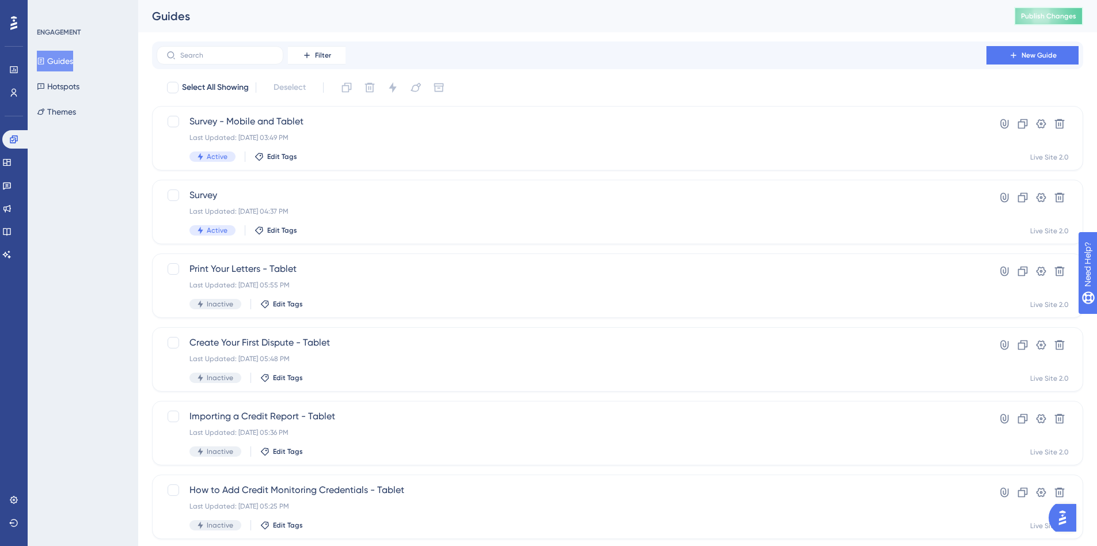
click at [1070, 18] on span "Publish Changes" at bounding box center [1048, 16] width 55 height 9
click at [12, 164] on icon at bounding box center [6, 162] width 9 height 9
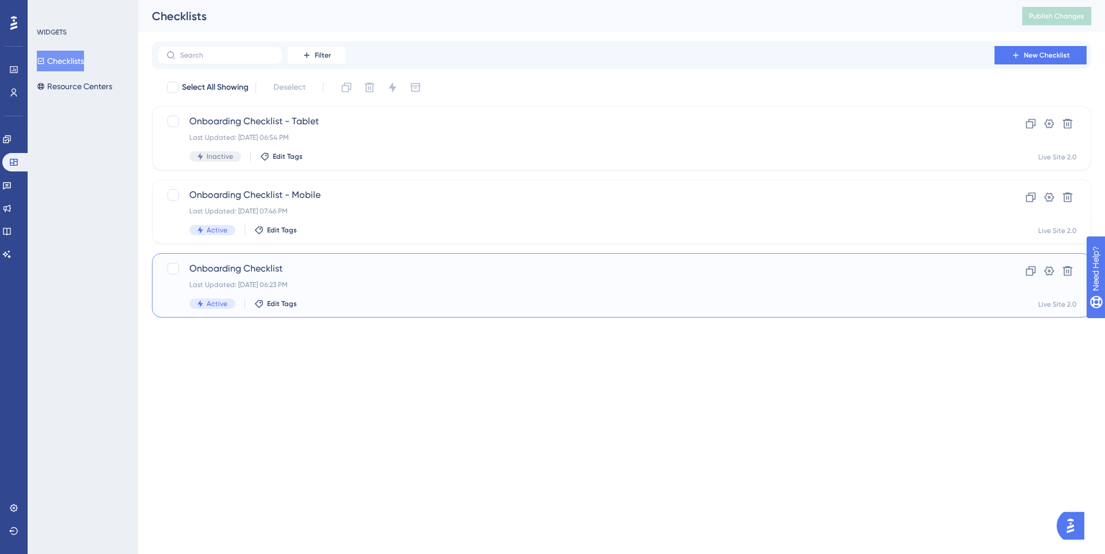
click at [333, 275] on span "Onboarding Checklist" at bounding box center [575, 269] width 773 height 14
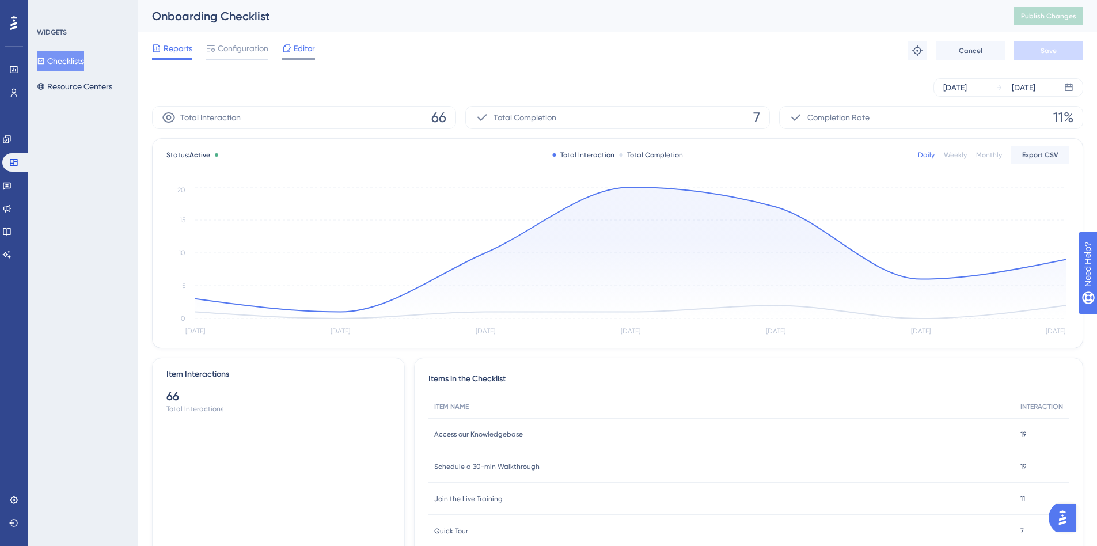
click at [287, 50] on icon at bounding box center [286, 48] width 9 height 9
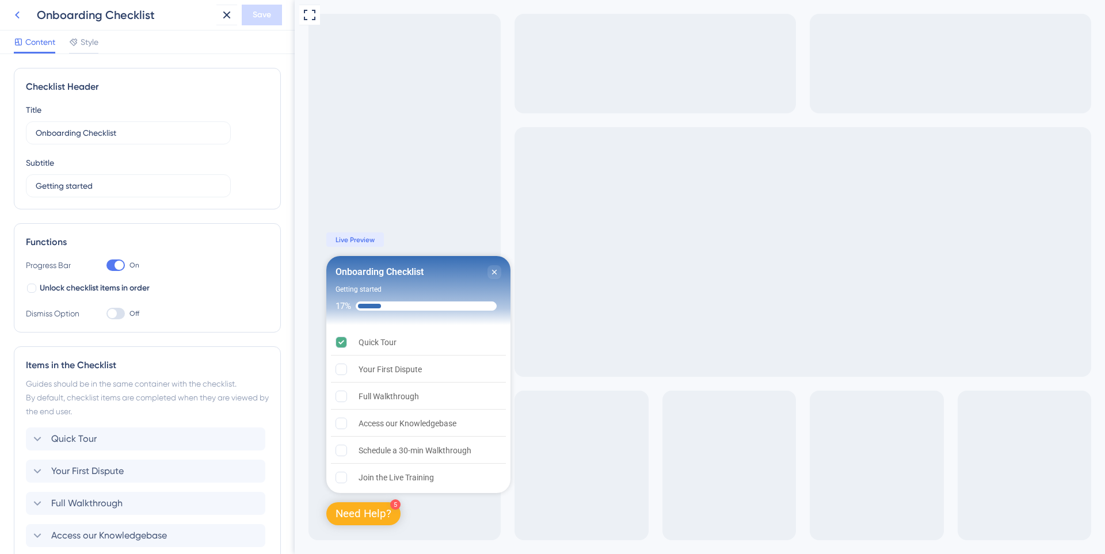
click at [22, 14] on icon at bounding box center [17, 15] width 14 height 14
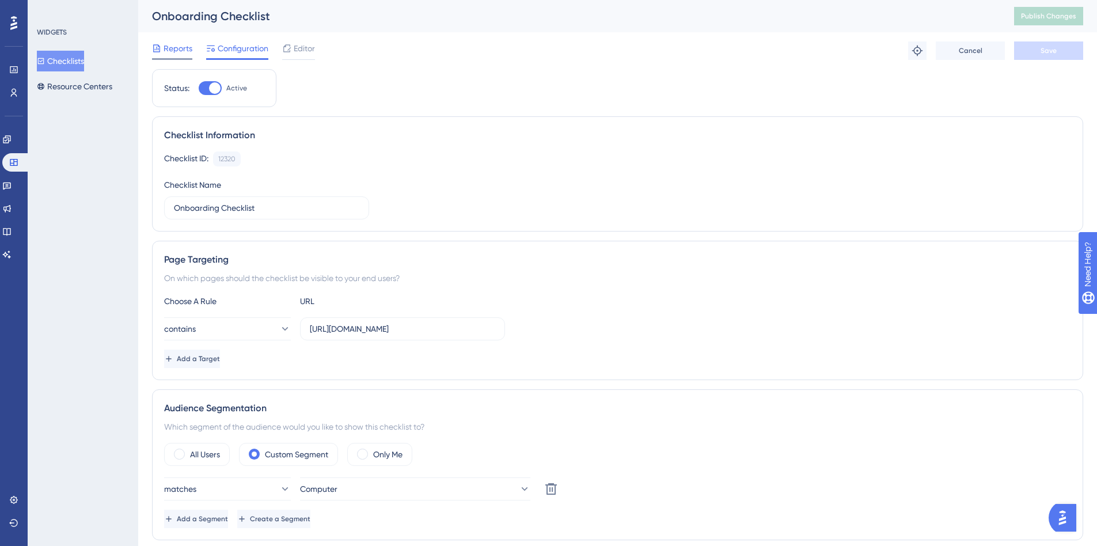
click at [177, 54] on span "Reports" at bounding box center [178, 48] width 29 height 14
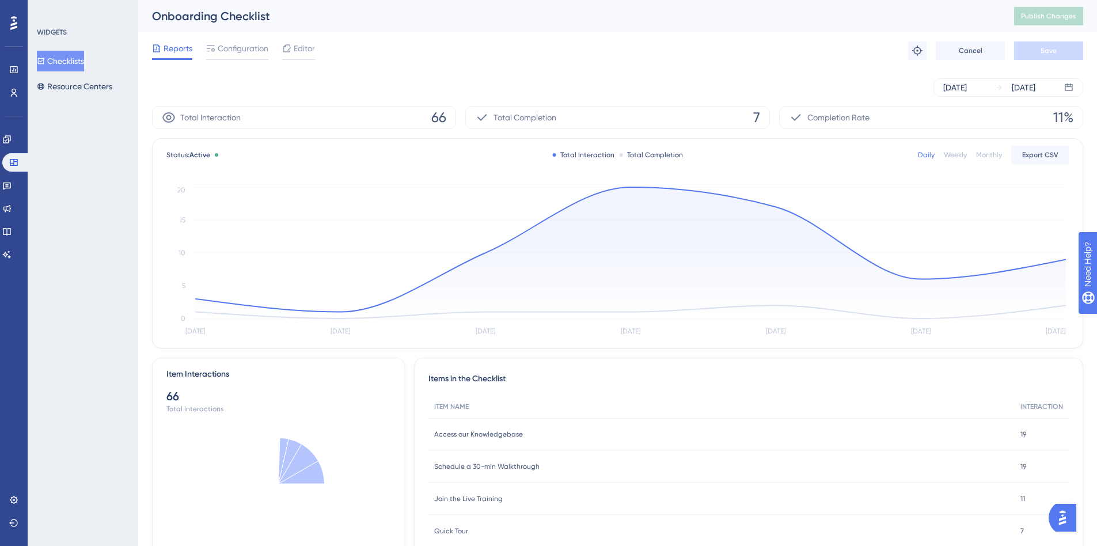
click at [69, 61] on button "Checklists" at bounding box center [60, 61] width 47 height 21
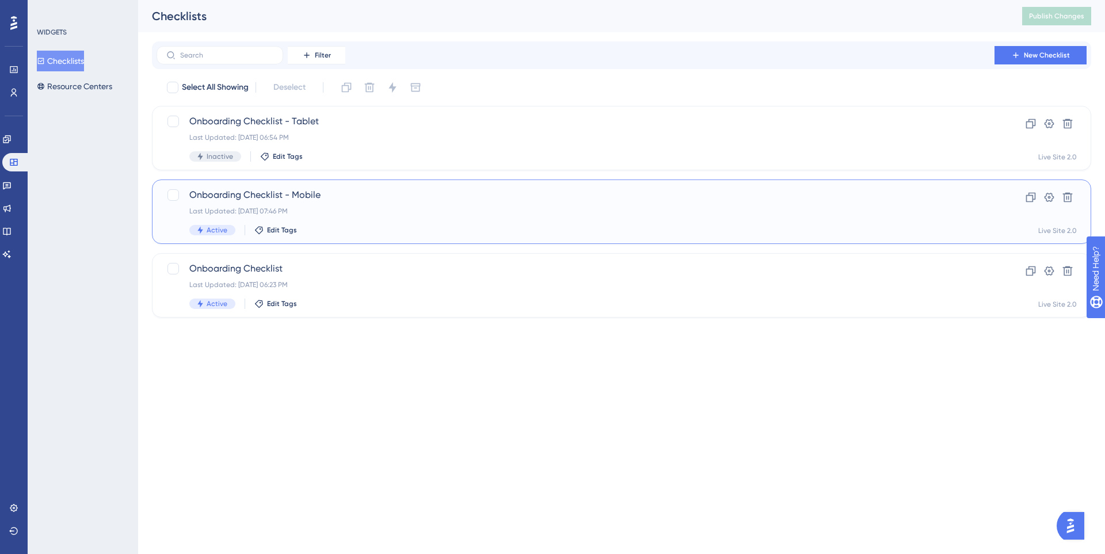
click at [336, 197] on span "Onboarding Checklist - Mobile" at bounding box center [575, 195] width 773 height 14
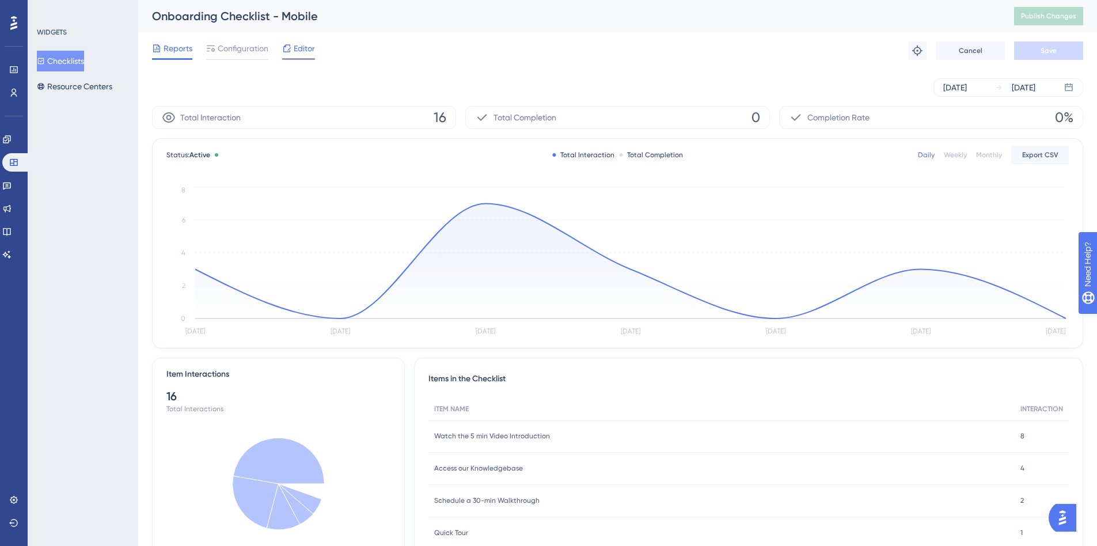
click at [299, 50] on span "Editor" at bounding box center [304, 48] width 21 height 14
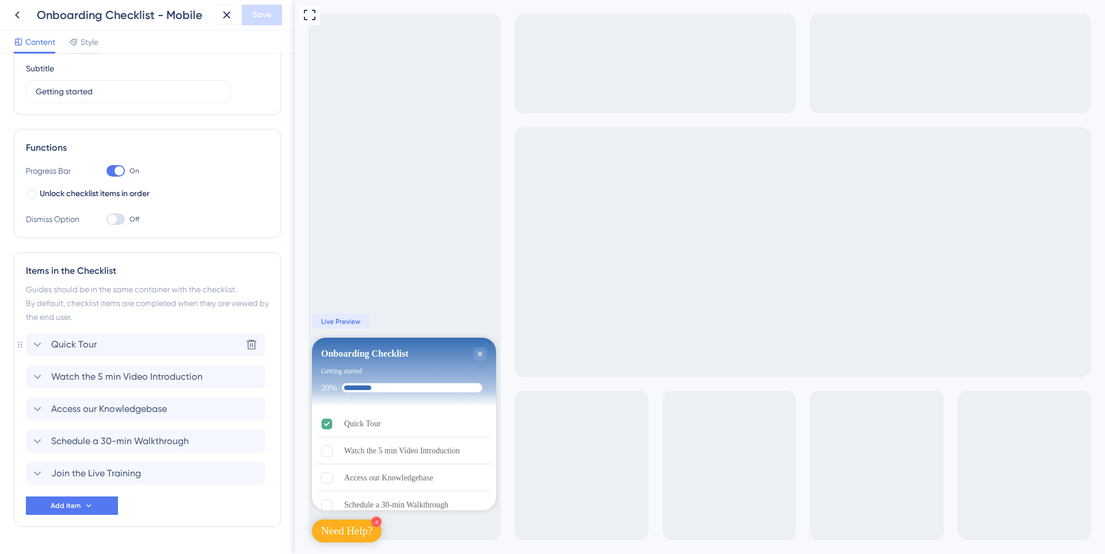
scroll to position [115, 0]
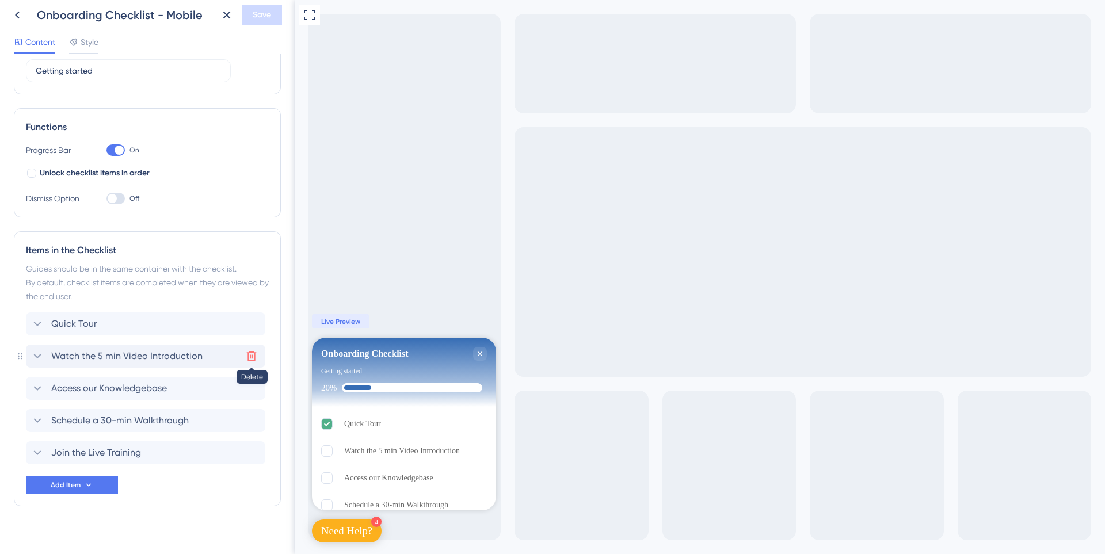
click at [247, 352] on icon at bounding box center [252, 357] width 12 height 12
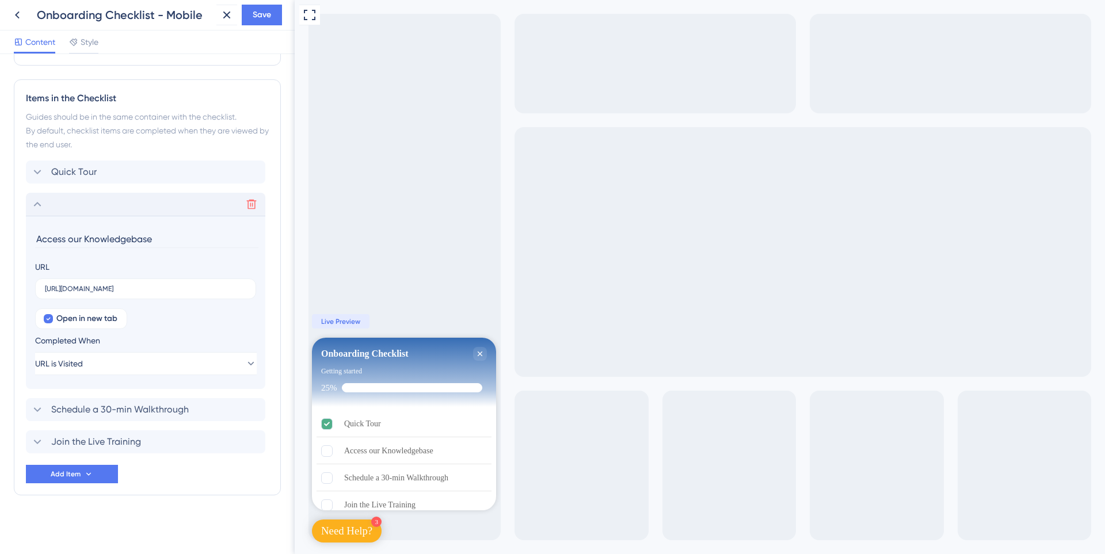
scroll to position [268, 0]
click at [77, 467] on button "Add Item" at bounding box center [72, 473] width 92 height 18
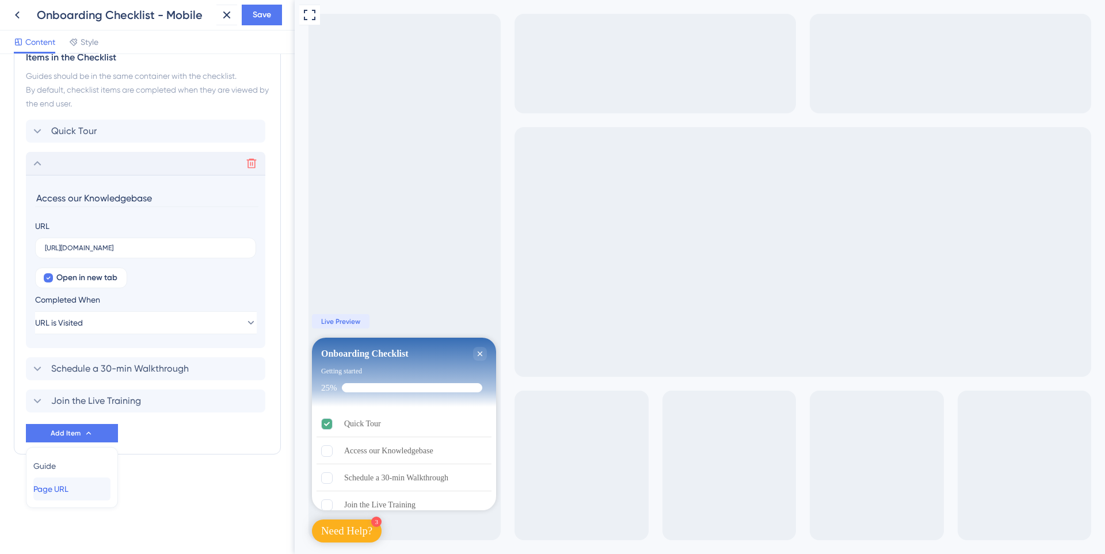
click at [69, 486] on span "Page URL" at bounding box center [50, 489] width 35 height 14
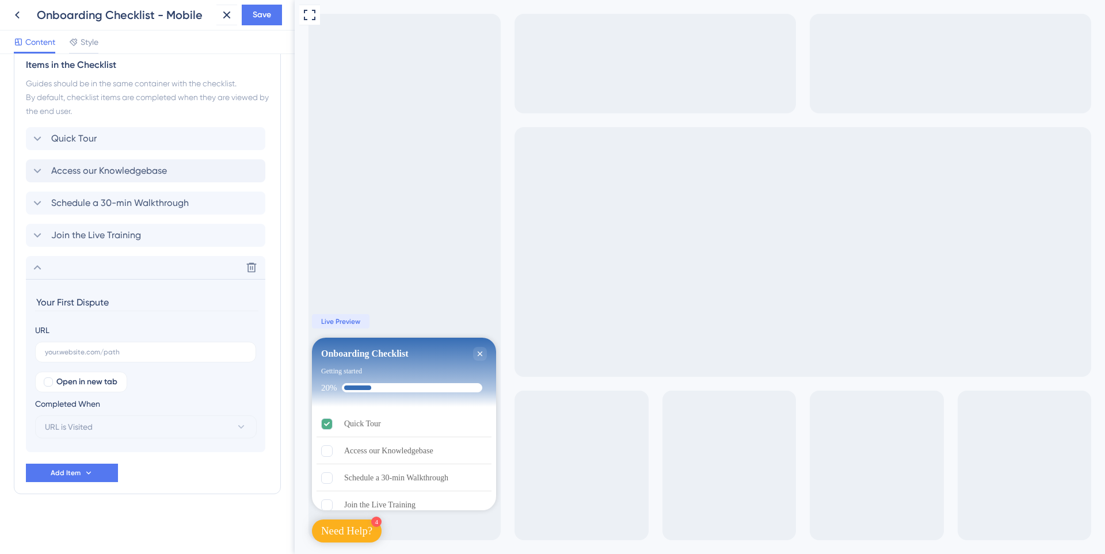
type input "Your First Dispute"
click at [109, 354] on input "text" at bounding box center [146, 352] width 202 height 8
paste input "[URL][DOMAIN_NAME]"
type input "[URL][DOMAIN_NAME]"
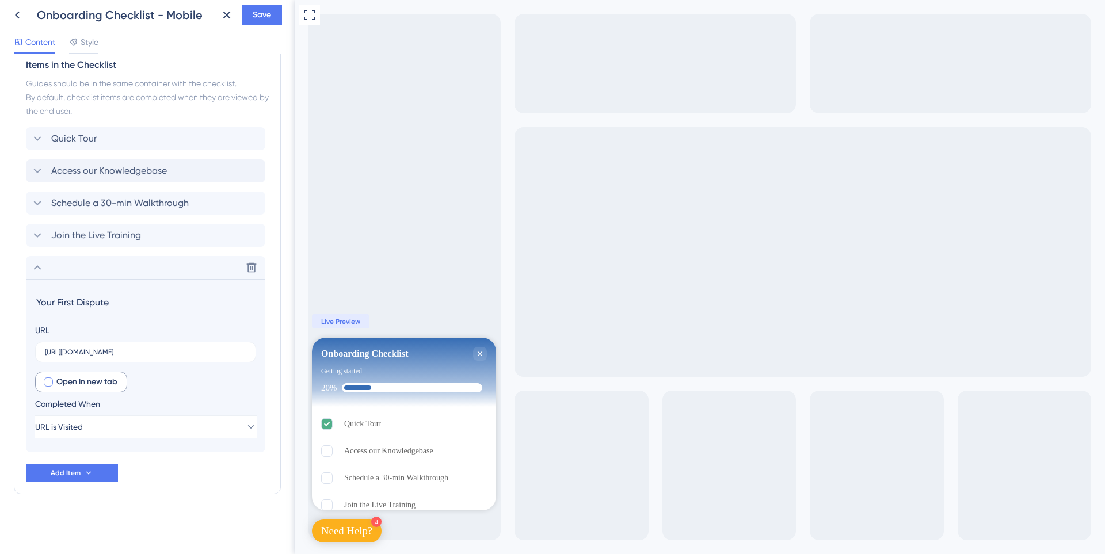
click at [88, 383] on span "Open in new tab" at bounding box center [86, 382] width 61 height 14
checkbox input "true"
click at [99, 471] on button "Add Item" at bounding box center [72, 473] width 92 height 18
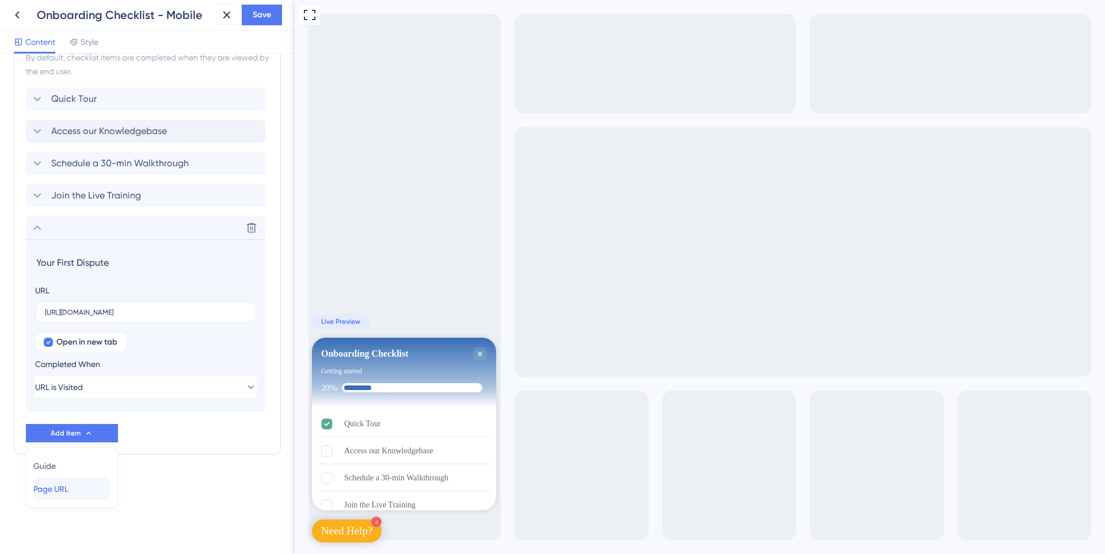
click at [69, 487] on span "Page URL" at bounding box center [50, 489] width 35 height 14
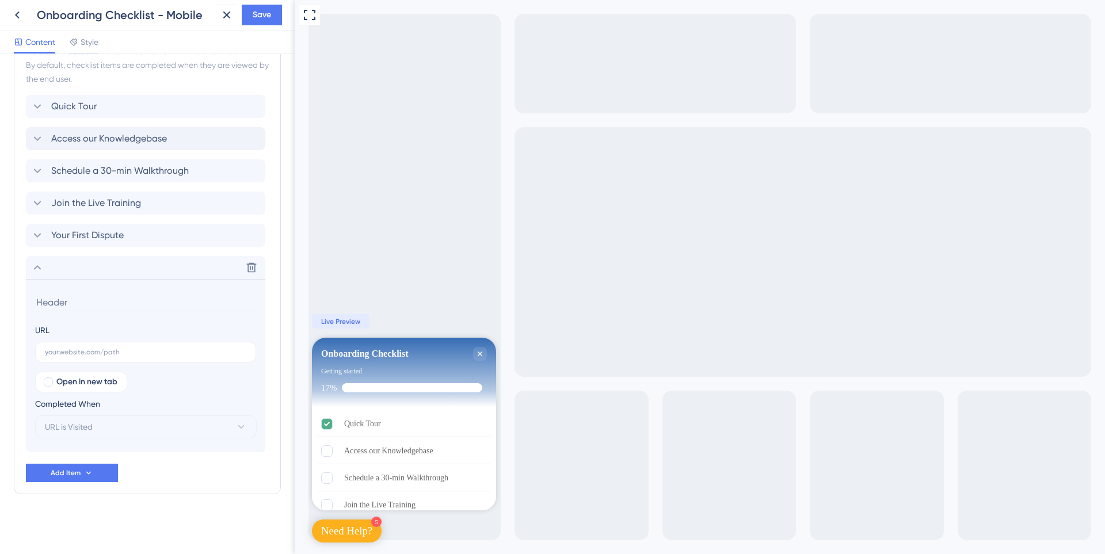
click at [114, 309] on input at bounding box center [146, 303] width 223 height 18
type input "G"
type input "Full Walkthrough"
drag, startPoint x: 159, startPoint y: 354, endPoint x: 131, endPoint y: 363, distance: 29.9
click at [159, 354] on input "text" at bounding box center [146, 352] width 202 height 8
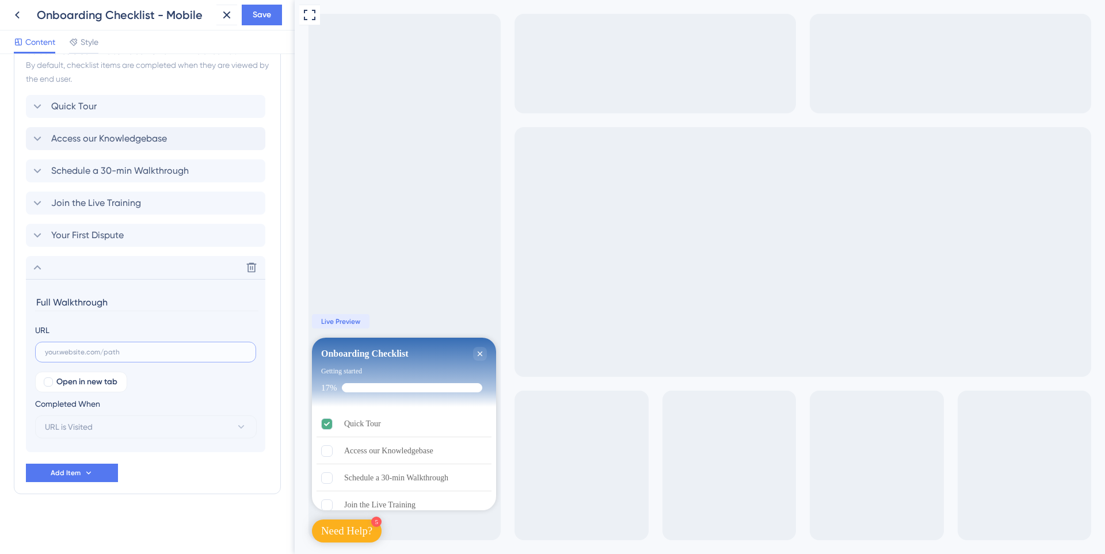
paste input "[URL][DOMAIN_NAME]"
type input "[URL][DOMAIN_NAME]"
click at [101, 382] on span "Open in new tab" at bounding box center [86, 382] width 61 height 14
checkbox input "true"
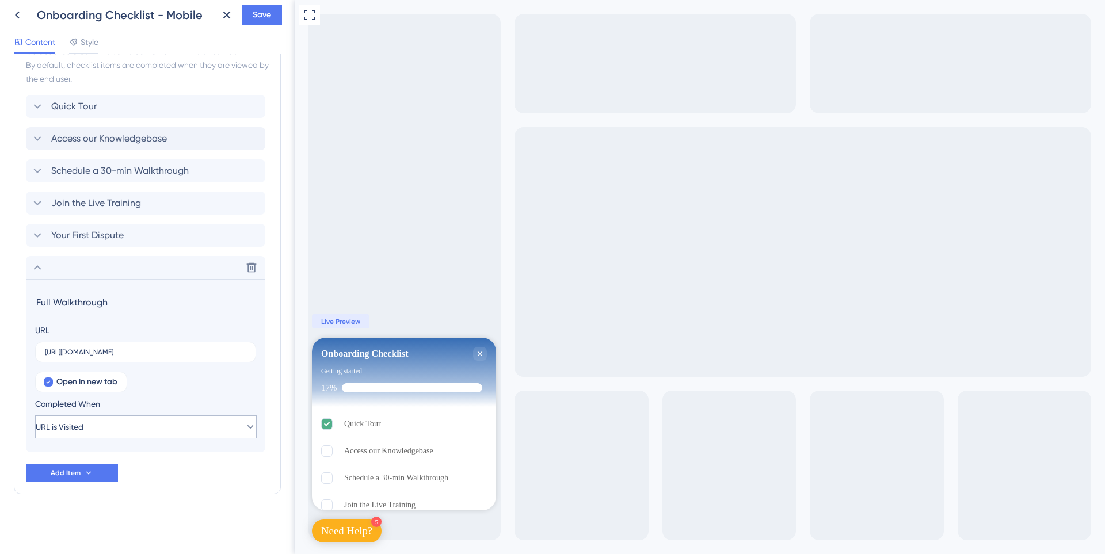
scroll to position [0, 0]
click at [161, 451] on section "Full Walkthrough URL [URL][DOMAIN_NAME] Open in new tab Completed When URL is V…" at bounding box center [146, 365] width 240 height 173
drag, startPoint x: 31, startPoint y: 261, endPoint x: 33, endPoint y: 271, distance: 10.6
click at [32, 267] on div "Delete" at bounding box center [146, 267] width 240 height 23
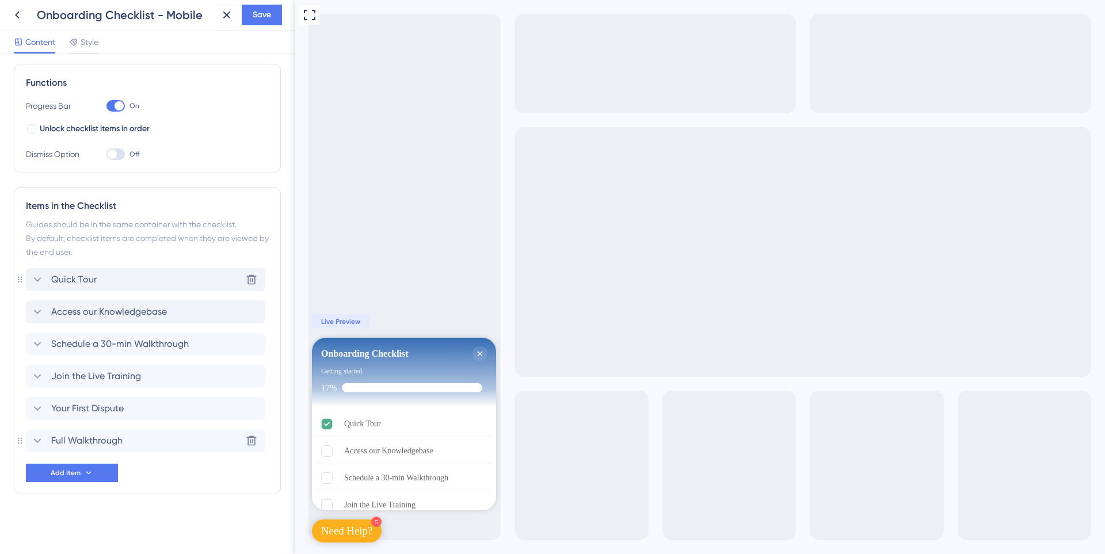
scroll to position [159, 0]
click at [259, 25] on button "Save" at bounding box center [262, 15] width 40 height 21
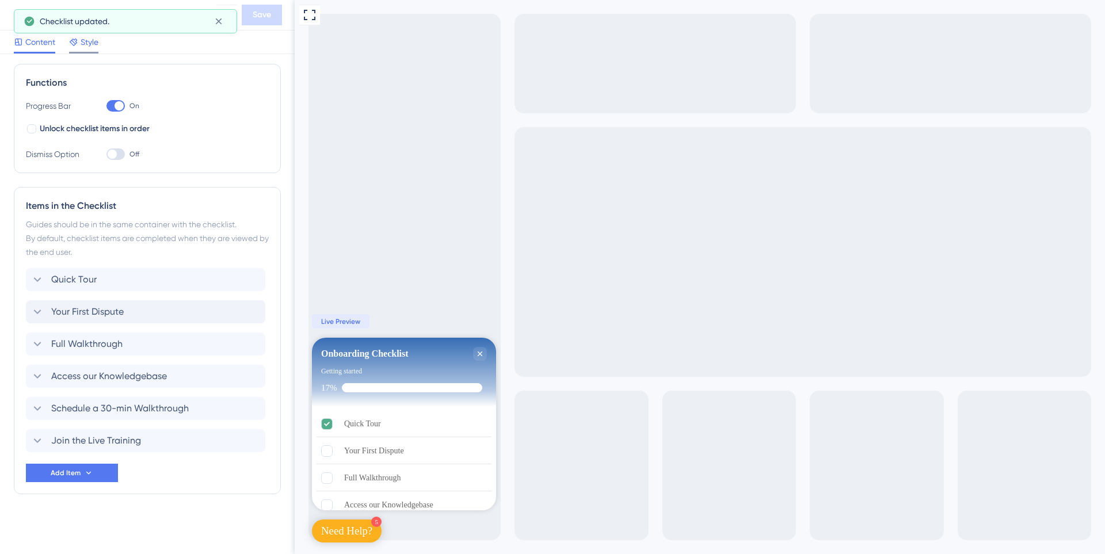
click at [75, 40] on icon at bounding box center [73, 42] width 7 height 7
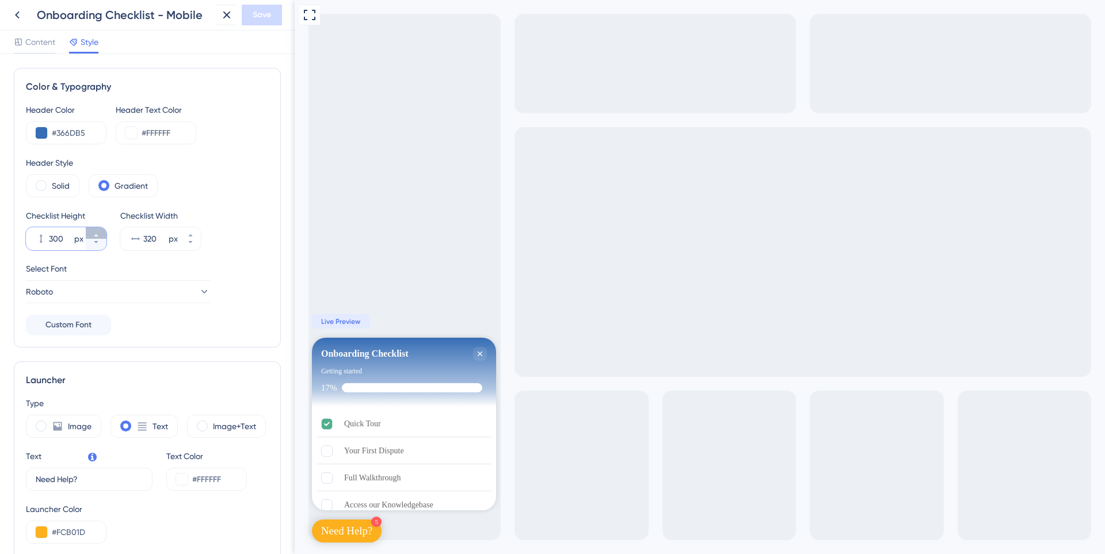
click at [97, 233] on icon at bounding box center [96, 235] width 7 height 7
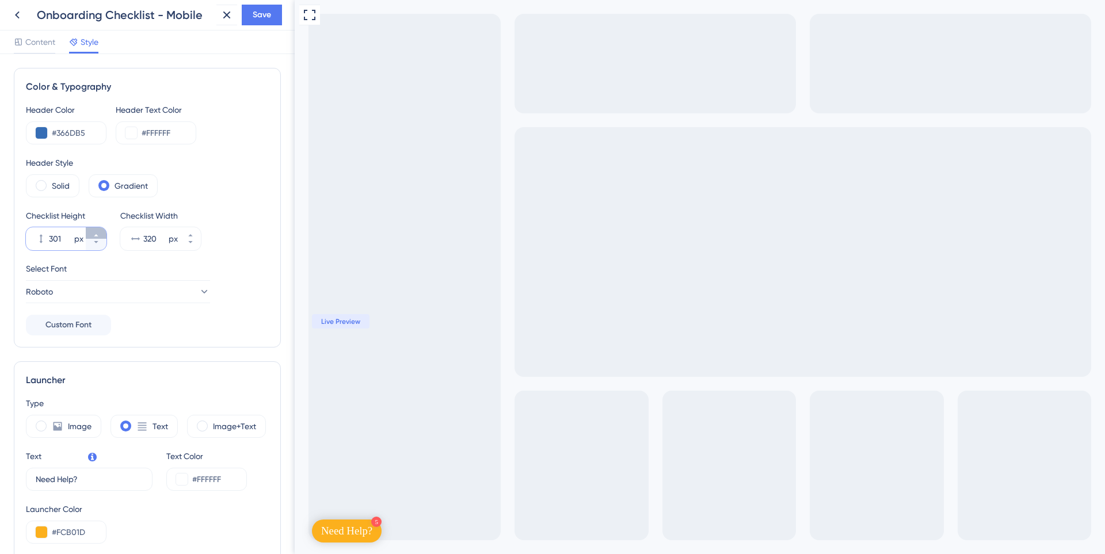
click at [97, 233] on icon at bounding box center [96, 235] width 7 height 7
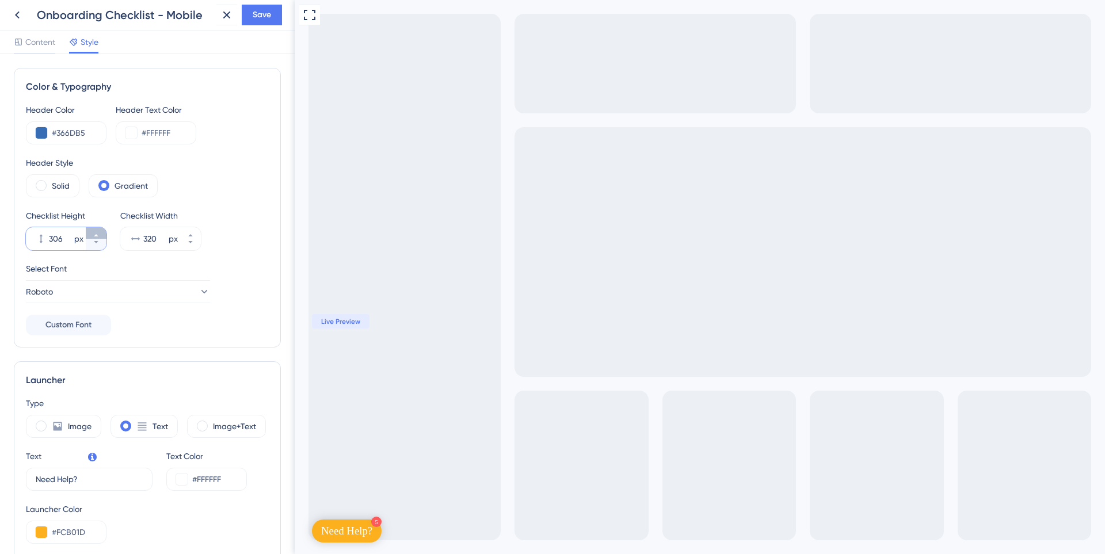
click at [97, 233] on icon at bounding box center [96, 235] width 7 height 7
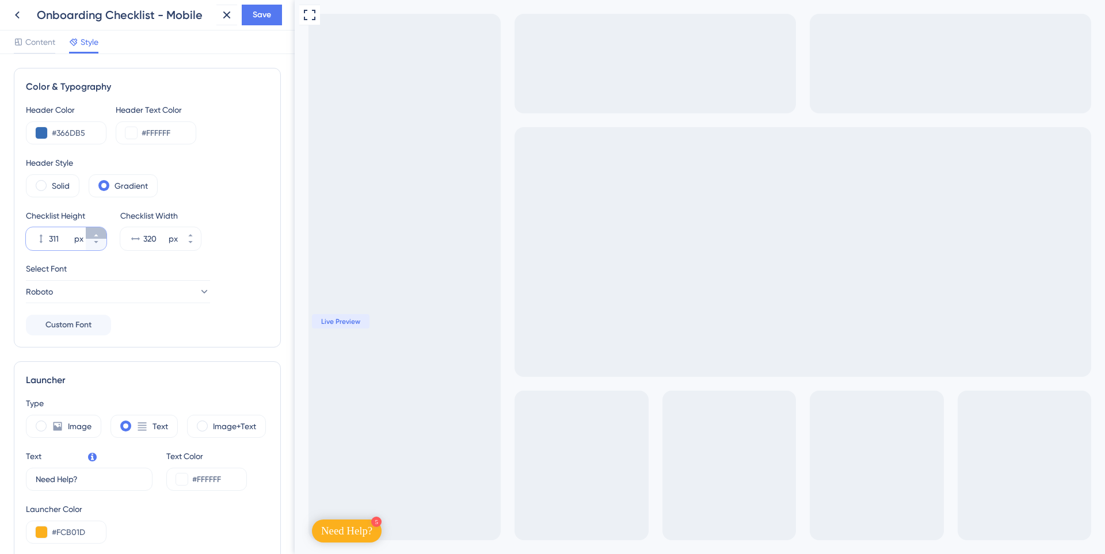
click at [97, 233] on icon at bounding box center [96, 235] width 7 height 7
type input "315"
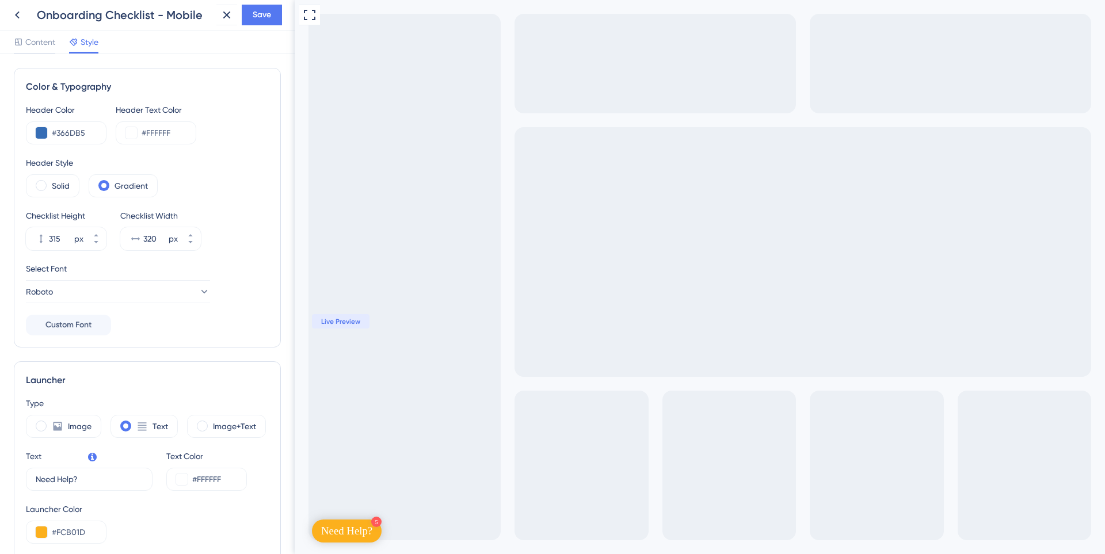
click at [241, 13] on div "Save" at bounding box center [249, 15] width 66 height 21
click at [265, 19] on span "Save" at bounding box center [262, 15] width 18 height 14
click at [218, 24] on icon at bounding box center [219, 22] width 12 height 12
click at [18, 18] on icon at bounding box center [17, 15] width 5 height 7
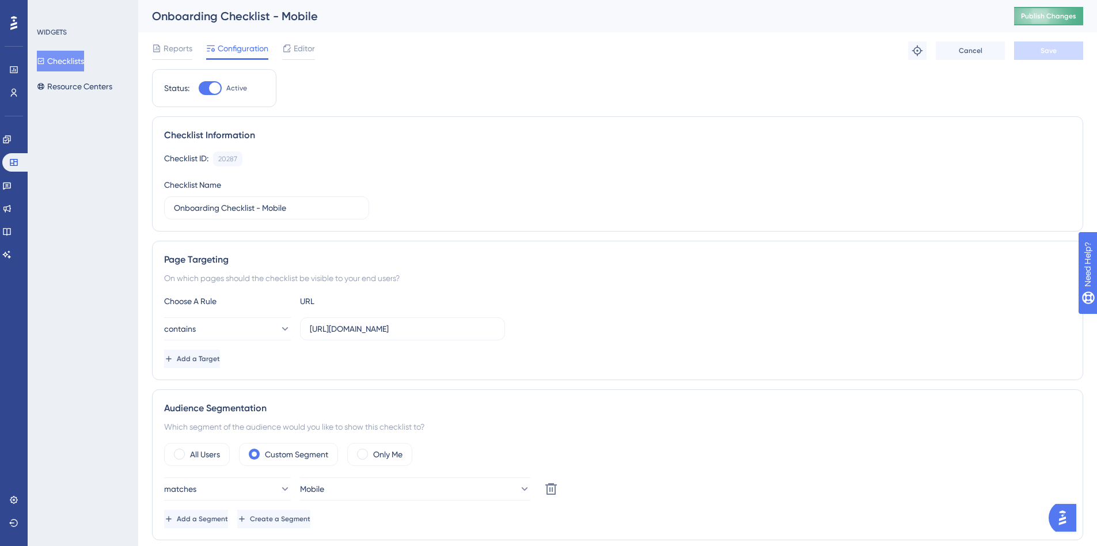
click at [1039, 16] on span "Publish Changes" at bounding box center [1048, 16] width 55 height 9
